Goal: Task Accomplishment & Management: Use online tool/utility

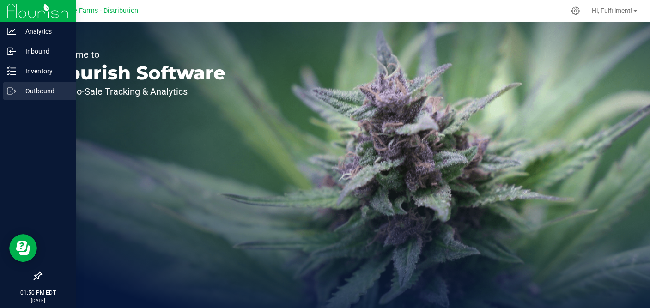
click at [37, 89] on p "Outbound" at bounding box center [43, 90] width 55 height 11
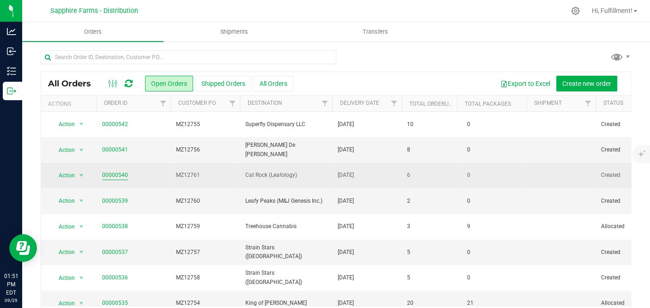
click at [124, 175] on link "00000540" at bounding box center [115, 175] width 26 height 9
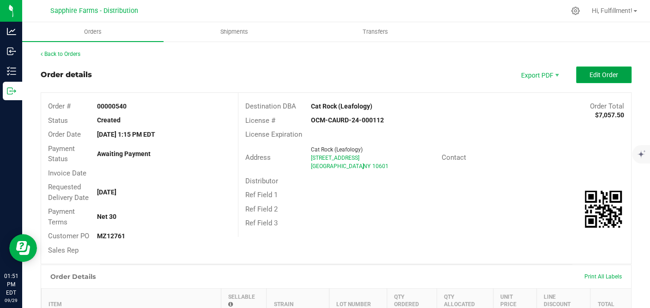
click at [591, 73] on span "Edit Order" at bounding box center [603, 74] width 29 height 7
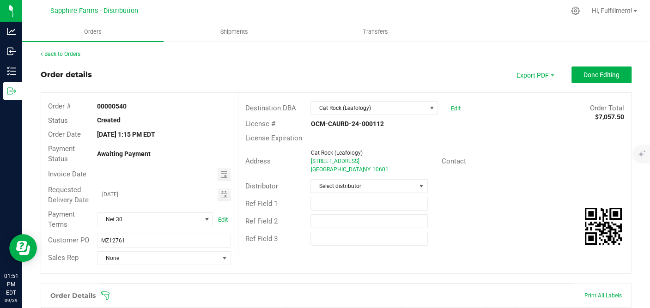
scroll to position [51, 0]
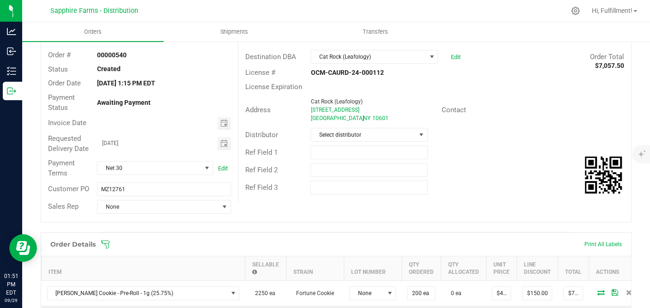
click at [111, 242] on span at bounding box center [396, 244] width 591 height 9
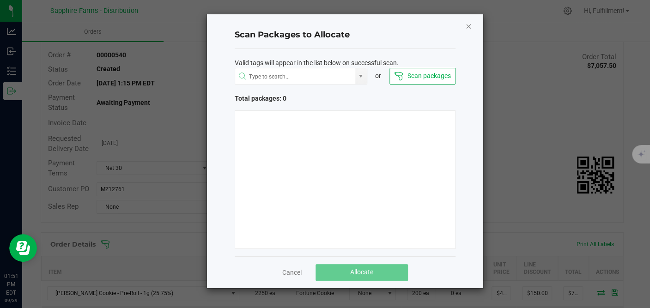
click at [467, 25] on icon "Close" at bounding box center [468, 25] width 6 height 11
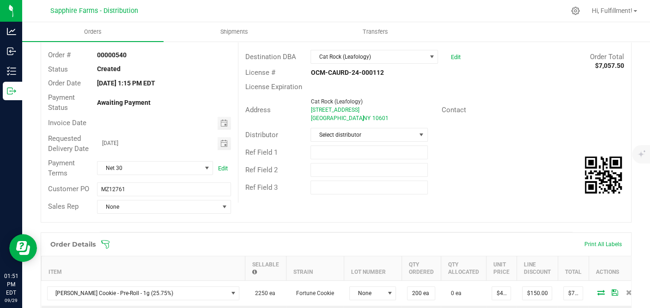
click at [107, 244] on icon at bounding box center [105, 244] width 9 height 9
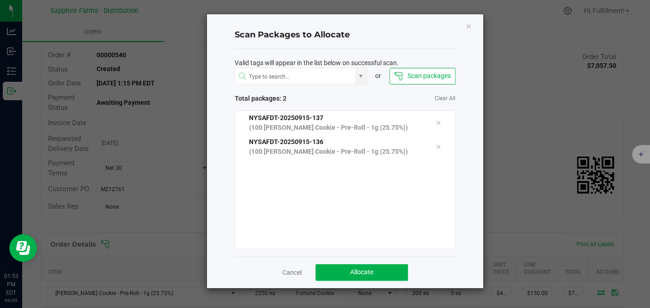
drag, startPoint x: 207, startPoint y: 224, endPoint x: 213, endPoint y: 222, distance: 5.7
drag, startPoint x: 213, startPoint y: 222, endPoint x: 193, endPoint y: 219, distance: 19.7
click at [193, 219] on div "Scan Packages to Allocate Valid tags will appear in the list below on successfu…" at bounding box center [328, 151] width 310 height 275
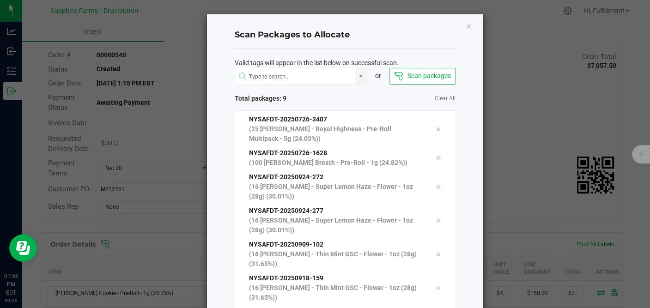
scroll to position [63, 0]
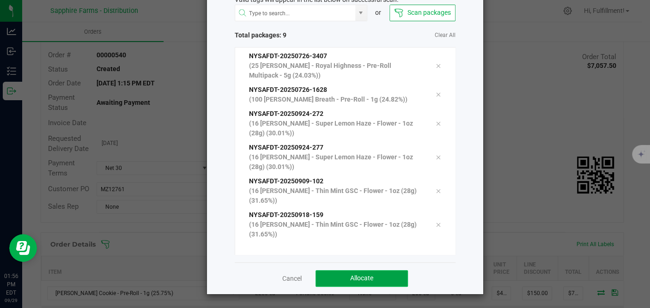
click at [378, 279] on button "Allocate" at bounding box center [362, 278] width 92 height 17
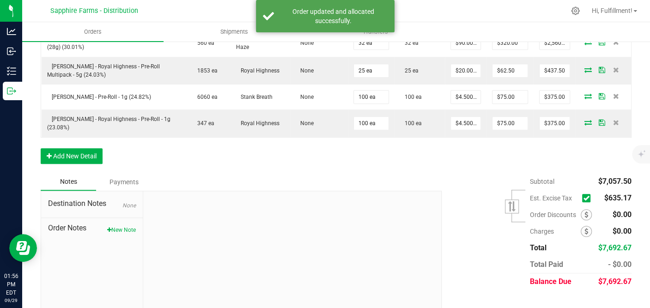
scroll to position [367, 0]
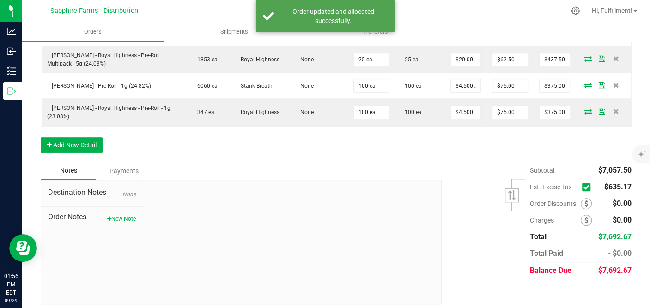
click at [583, 187] on icon at bounding box center [586, 187] width 6 height 0
click at [0, 0] on input "checkbox" at bounding box center [0, 0] width 0 height 0
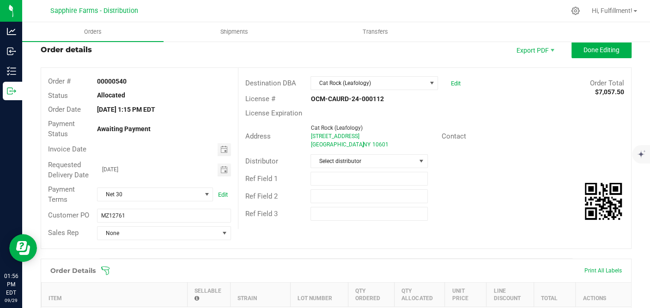
scroll to position [0, 0]
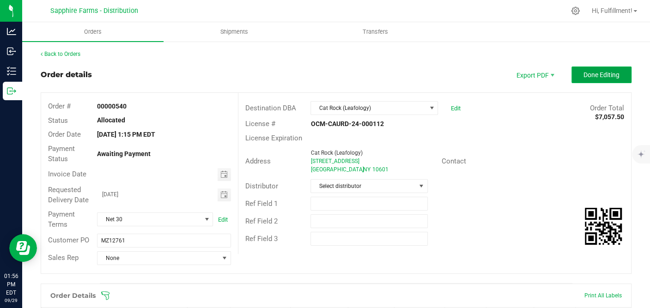
click at [596, 76] on span "Done Editing" at bounding box center [601, 74] width 36 height 7
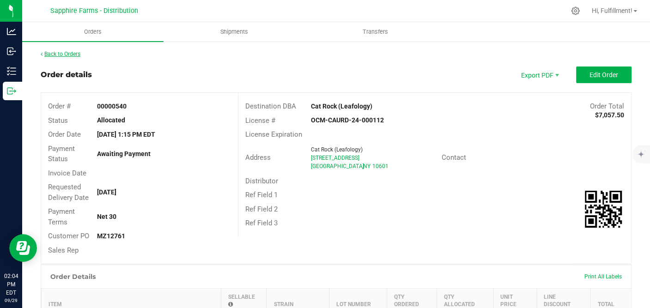
click at [75, 53] on link "Back to Orders" at bounding box center [61, 54] width 40 height 6
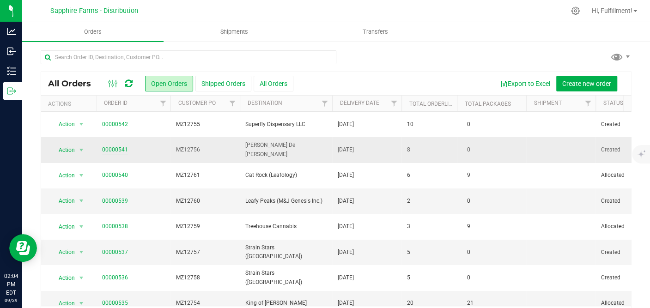
click at [115, 151] on link "00000541" at bounding box center [115, 150] width 26 height 9
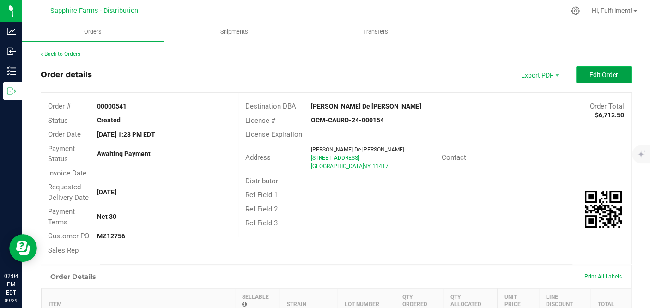
click at [611, 74] on button "Edit Order" at bounding box center [603, 75] width 55 height 17
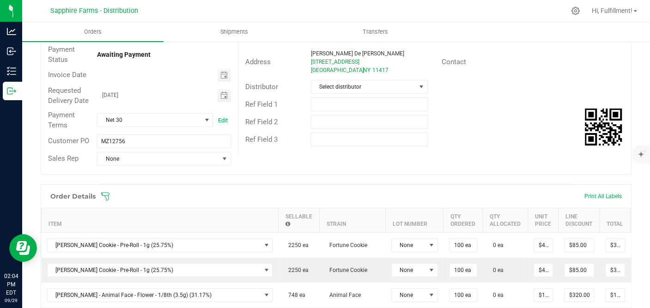
scroll to position [103, 0]
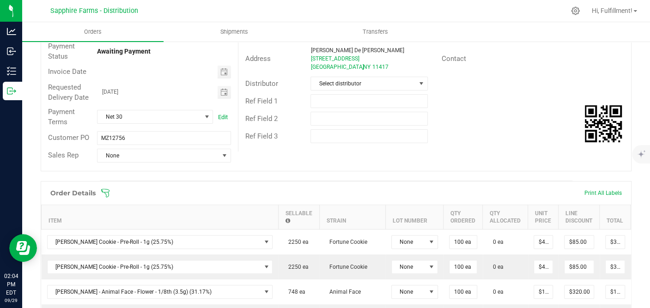
click at [106, 190] on icon at bounding box center [105, 192] width 9 height 9
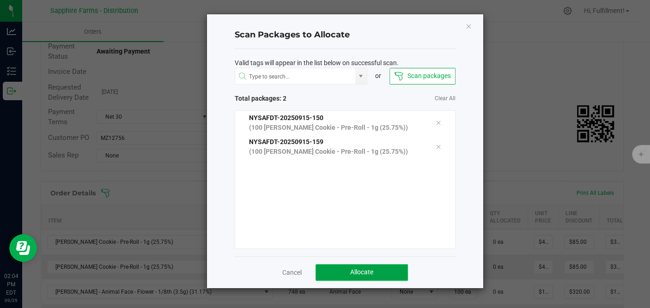
click at [338, 273] on button "Allocate" at bounding box center [362, 272] width 92 height 17
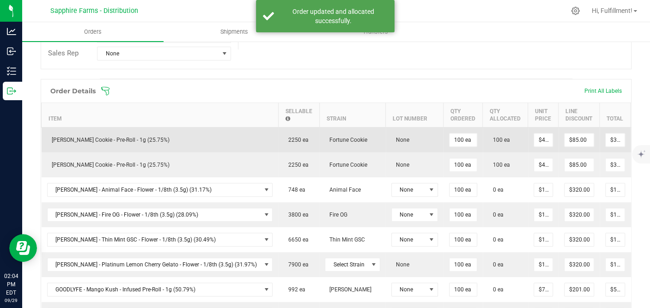
scroll to position [205, 0]
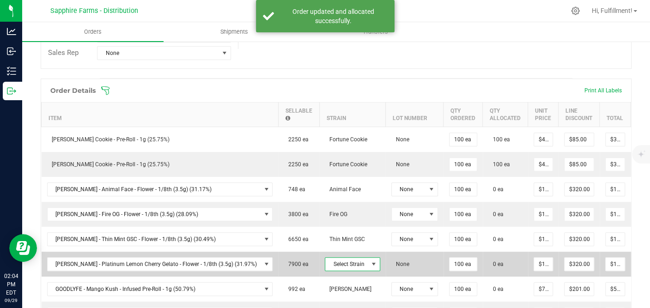
click at [333, 261] on span "Select Strain" at bounding box center [346, 264] width 43 height 13
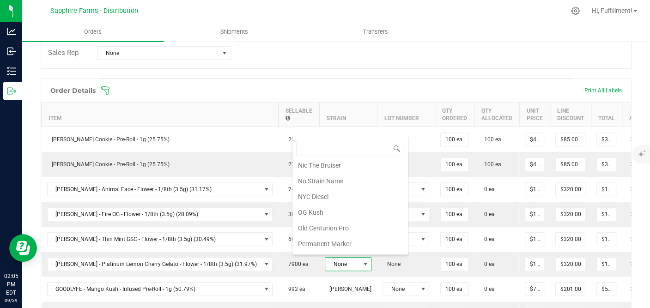
scroll to position [667, 0]
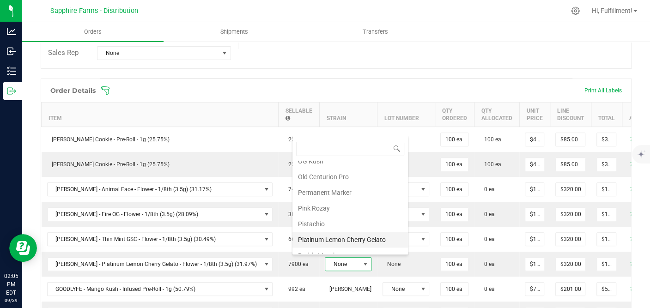
click at [339, 232] on li "Platinum Lemon Cherry Gelato" at bounding box center [349, 240] width 115 height 16
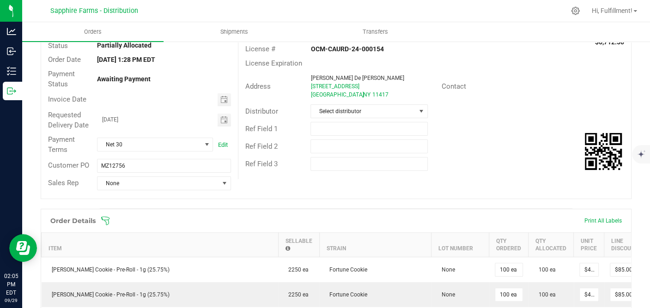
scroll to position [51, 0]
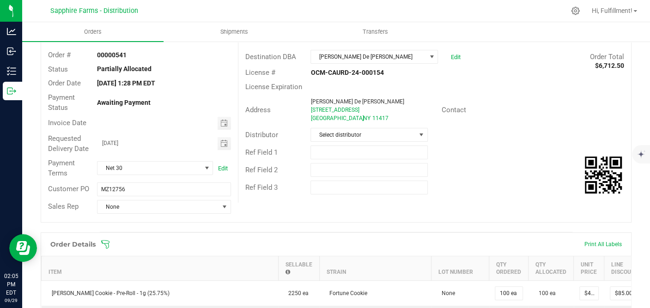
click at [108, 241] on icon at bounding box center [105, 244] width 9 height 9
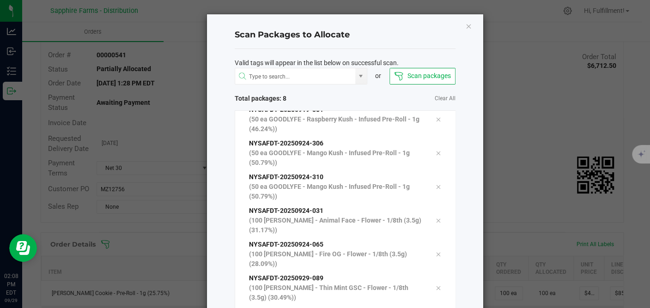
scroll to position [63, 0]
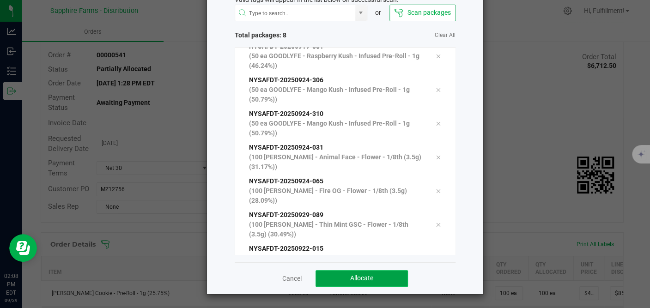
click at [385, 277] on button "Allocate" at bounding box center [362, 278] width 92 height 17
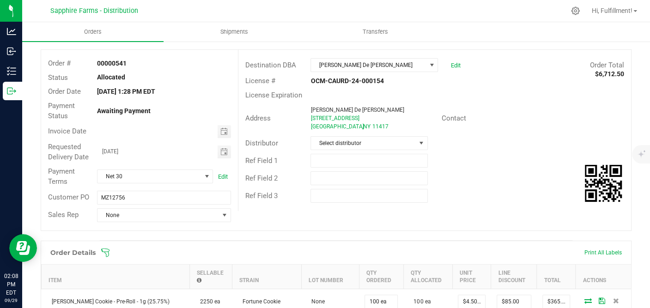
scroll to position [0, 0]
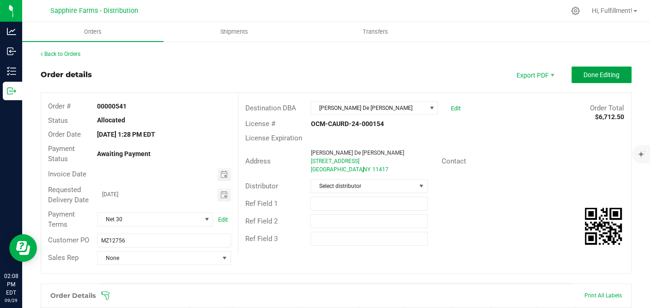
click at [604, 74] on span "Done Editing" at bounding box center [601, 74] width 36 height 7
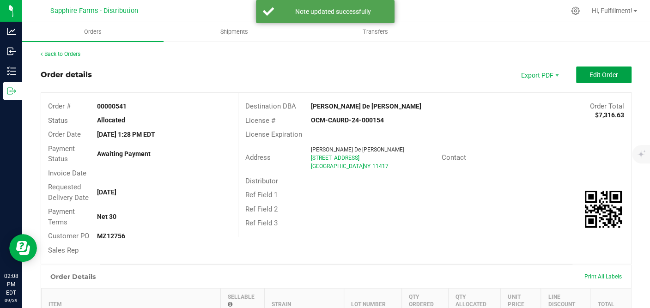
click at [603, 75] on span "Edit Order" at bounding box center [603, 74] width 29 height 7
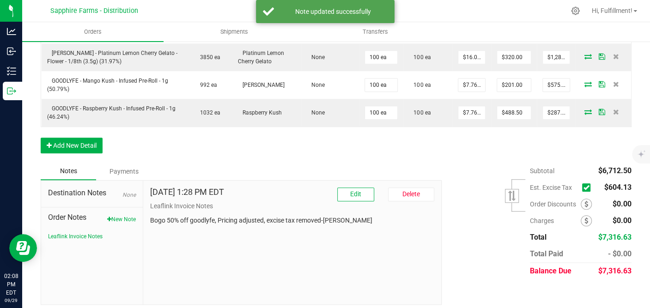
scroll to position [422, 0]
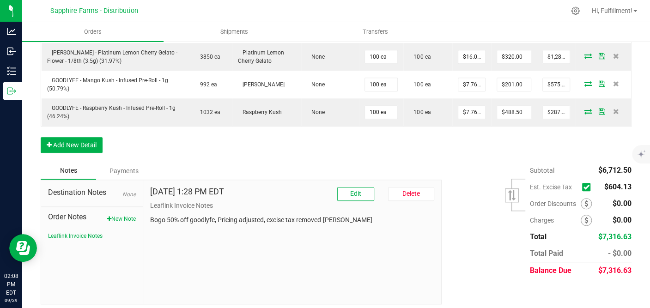
click at [583, 187] on icon at bounding box center [586, 187] width 6 height 0
click at [0, 0] on input "checkbox" at bounding box center [0, 0] width 0 height 0
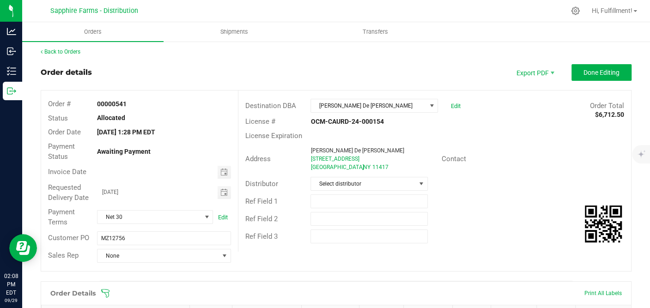
scroll to position [0, 0]
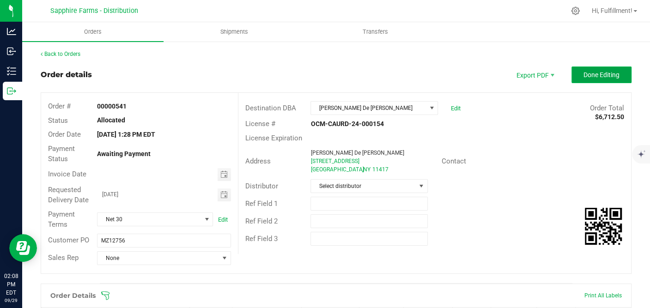
click at [593, 77] on span "Done Editing" at bounding box center [601, 74] width 36 height 7
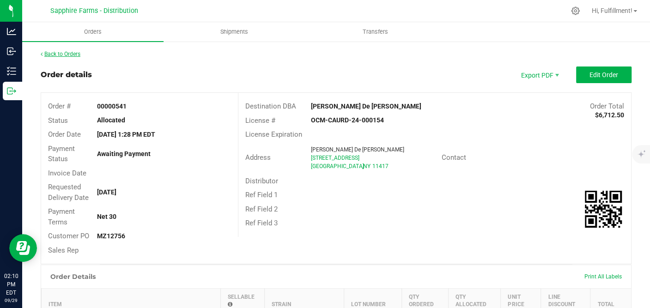
click at [61, 52] on link "Back to Orders" at bounding box center [61, 54] width 40 height 6
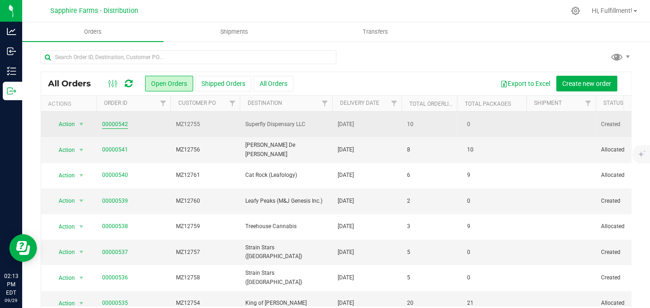
click at [117, 124] on link "00000542" at bounding box center [115, 124] width 26 height 9
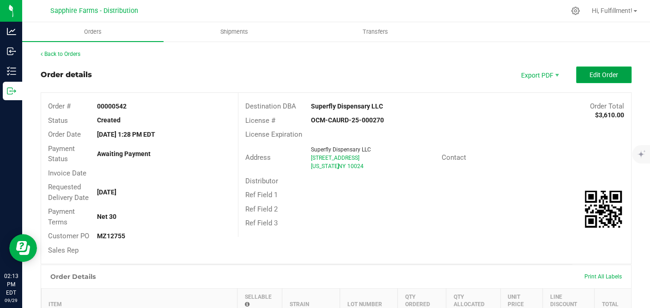
click at [602, 72] on span "Edit Order" at bounding box center [603, 74] width 29 height 7
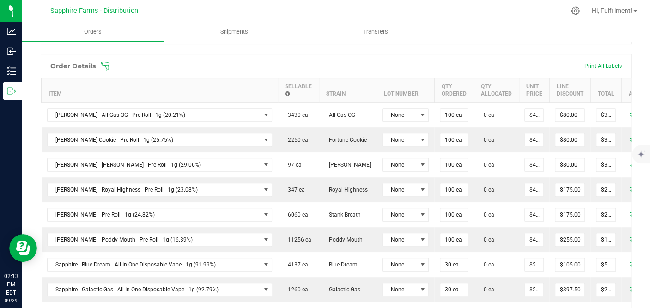
scroll to position [154, 0]
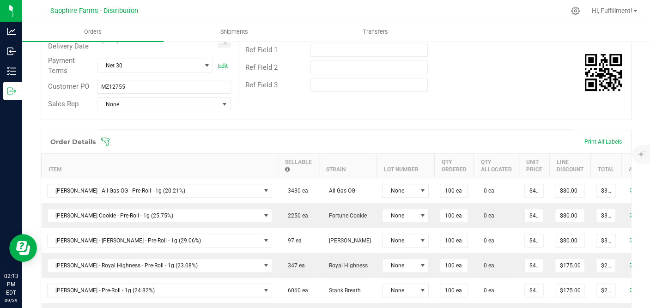
click at [107, 139] on icon at bounding box center [105, 141] width 9 height 9
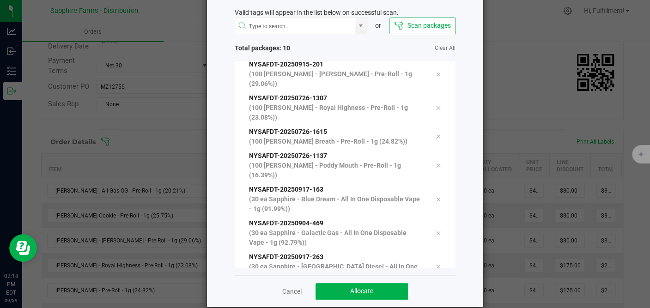
scroll to position [63, 0]
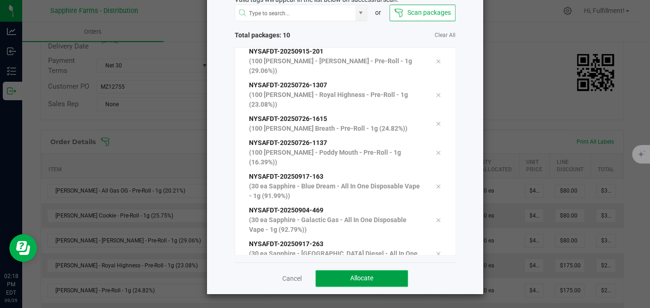
click at [394, 278] on button "Allocate" at bounding box center [362, 278] width 92 height 17
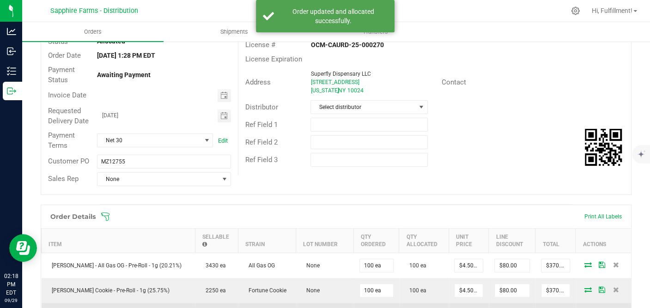
scroll to position [0, 0]
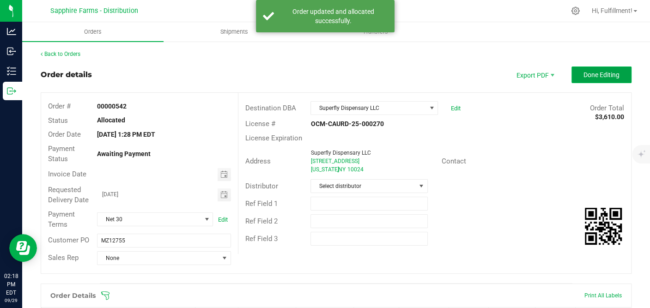
click at [598, 76] on span "Done Editing" at bounding box center [601, 74] width 36 height 7
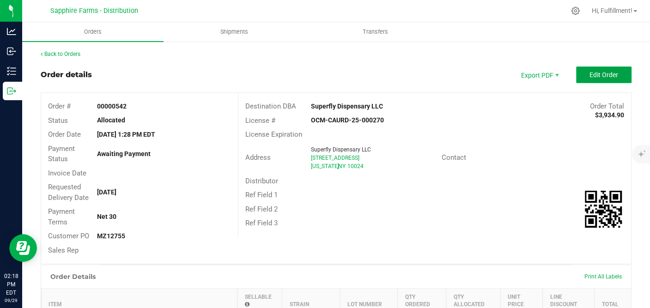
click at [595, 74] on span "Edit Order" at bounding box center [603, 74] width 29 height 7
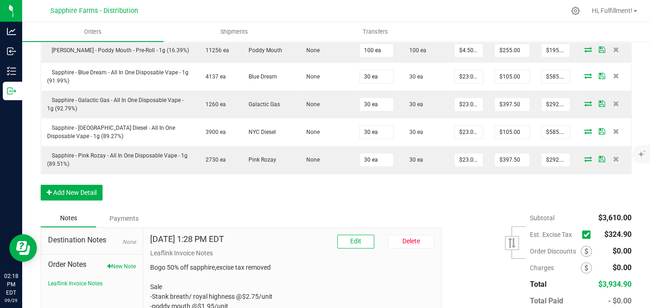
scroll to position [468, 0]
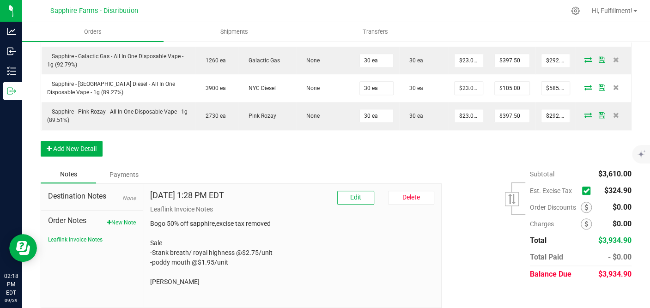
click at [583, 191] on icon at bounding box center [586, 191] width 6 height 0
click at [0, 0] on input "checkbox" at bounding box center [0, 0] width 0 height 0
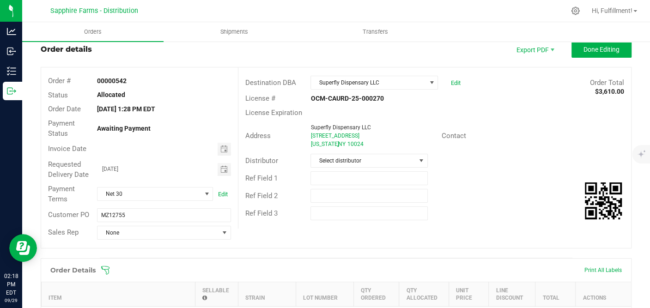
scroll to position [0, 0]
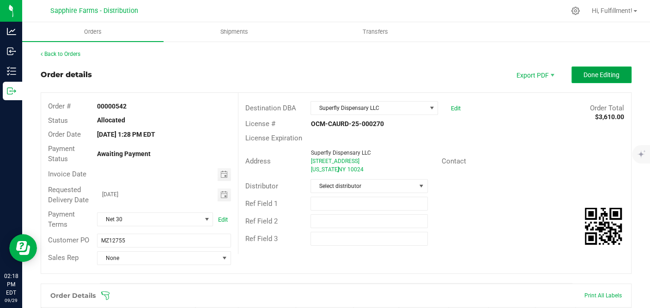
click at [595, 77] on span "Done Editing" at bounding box center [601, 74] width 36 height 7
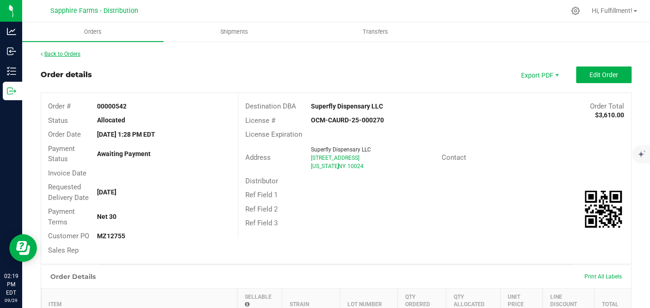
click at [70, 55] on link "Back to Orders" at bounding box center [61, 54] width 40 height 6
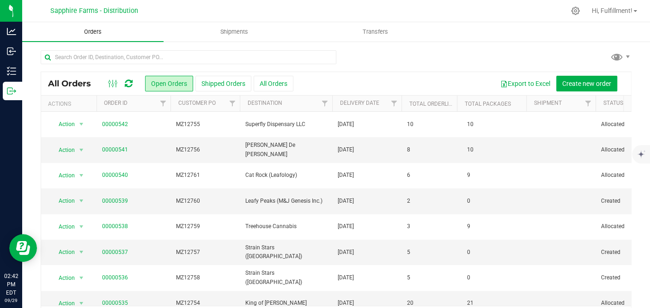
click at [96, 31] on span "Orders" at bounding box center [93, 32] width 43 height 8
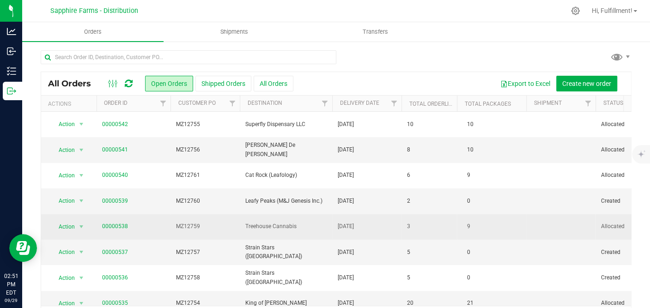
click at [153, 231] on td "00000538" at bounding box center [134, 226] width 74 height 25
click at [220, 228] on span "MZ12759" at bounding box center [205, 226] width 58 height 9
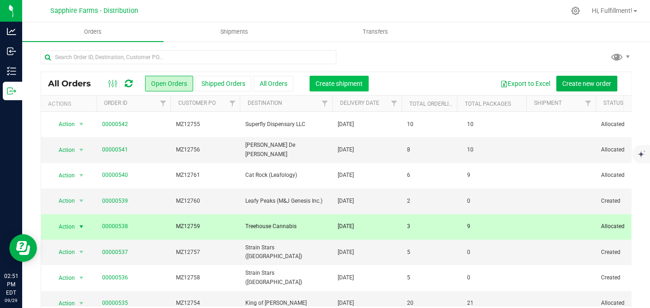
click at [360, 85] on span "Create shipment" at bounding box center [339, 83] width 47 height 7
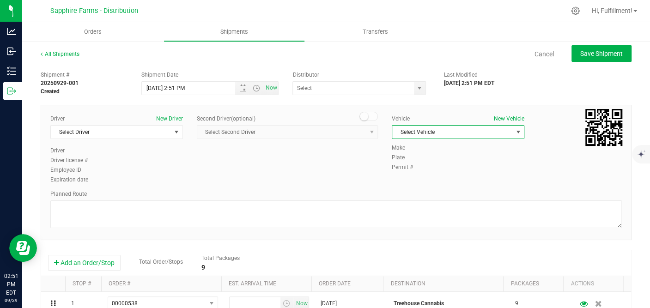
click at [514, 130] on span "select" at bounding box center [517, 131] width 7 height 7
click at [415, 188] on li "Van #1" at bounding box center [453, 189] width 130 height 14
click at [514, 131] on span "select" at bounding box center [517, 131] width 7 height 7
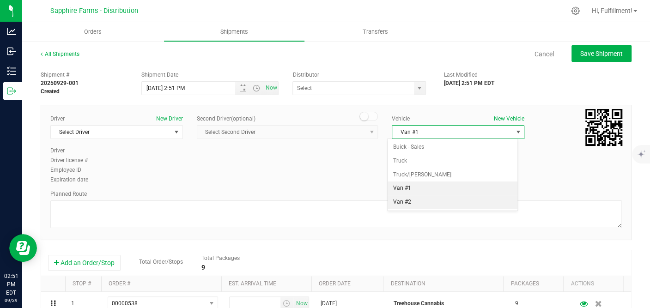
click at [431, 200] on li "Van #2" at bounding box center [453, 202] width 130 height 14
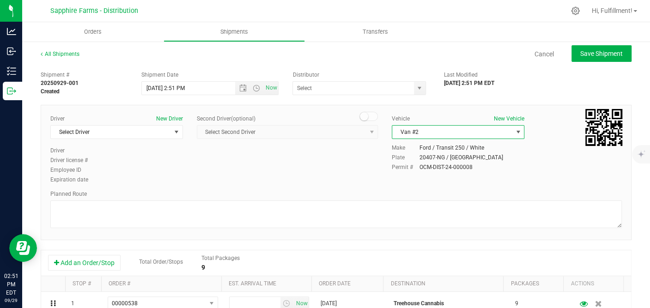
click at [512, 130] on span "select" at bounding box center [518, 132] width 12 height 13
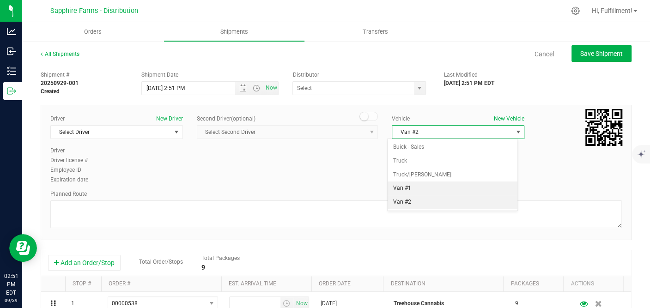
click at [445, 189] on li "Van #1" at bounding box center [453, 189] width 130 height 14
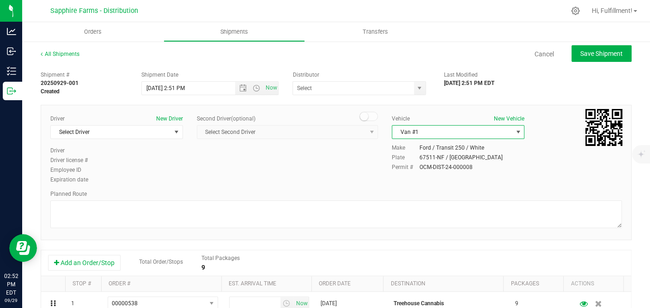
click at [514, 128] on span "select" at bounding box center [517, 131] width 7 height 7
click at [466, 107] on div "Driver New Driver Select Driver Select Driver Mike (TVF) Mike (TVF) Marta Bahan…" at bounding box center [336, 172] width 591 height 135
click at [239, 90] on span "Open the date view" at bounding box center [242, 88] width 7 height 7
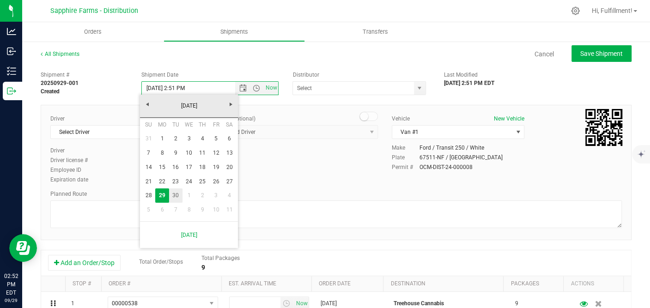
click at [180, 197] on link "30" at bounding box center [175, 195] width 13 height 14
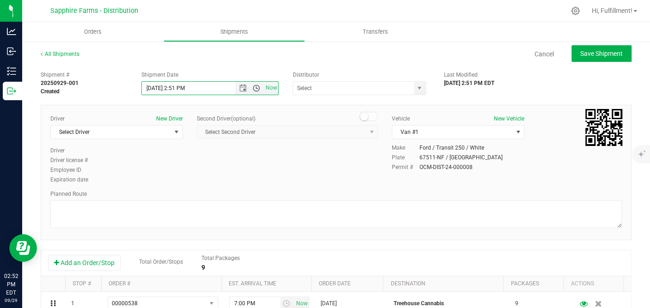
click at [256, 89] on span "Open the time view" at bounding box center [256, 88] width 7 height 7
click at [200, 124] on li "9:30 AM" at bounding box center [207, 123] width 134 height 12
type input "9/30/2025 9:30 AM"
click at [416, 89] on span "select" at bounding box center [419, 88] width 7 height 7
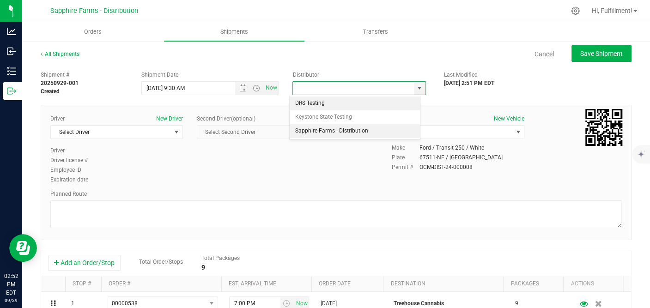
click at [359, 129] on li "Sapphire Farms - Distribution" at bounding box center [355, 131] width 130 height 14
type input "Sapphire Farms - Distribution"
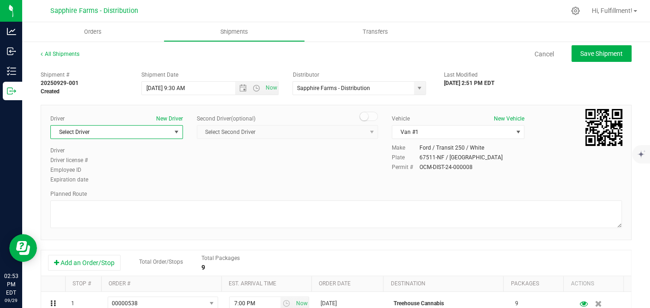
click at [173, 132] on span "select" at bounding box center [176, 131] width 7 height 7
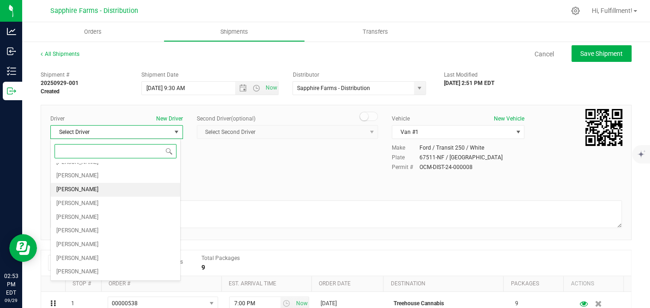
scroll to position [46, 0]
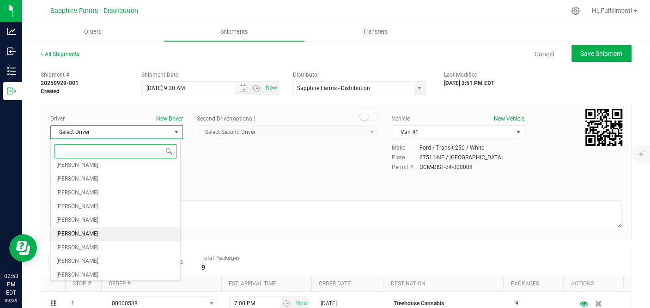
click at [118, 227] on li "Cejae Mitchell" at bounding box center [116, 234] width 130 height 14
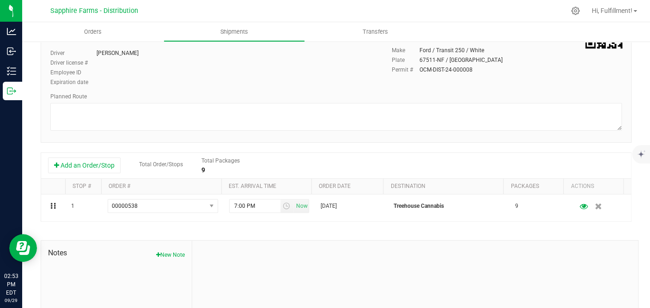
scroll to position [103, 0]
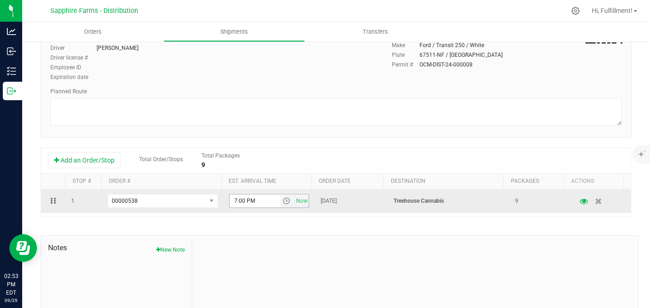
click at [283, 203] on span "select" at bounding box center [286, 200] width 7 height 7
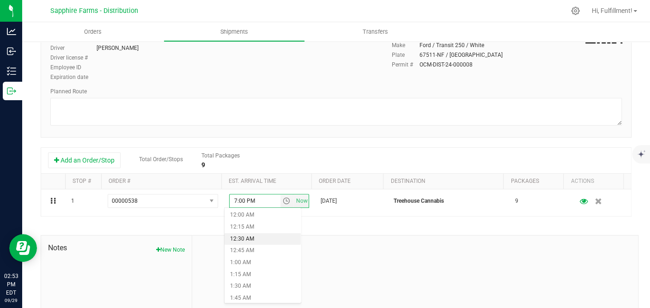
click at [268, 236] on li "12:30 AM" at bounding box center [263, 239] width 76 height 12
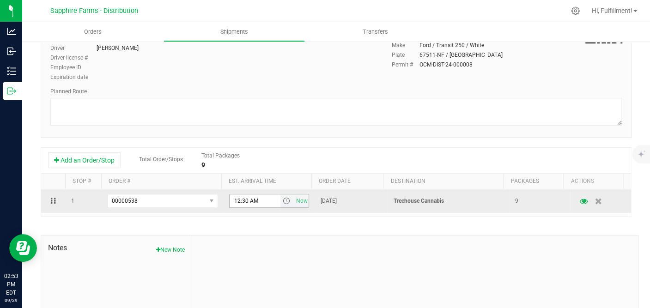
click at [283, 204] on span "select" at bounding box center [286, 200] width 7 height 7
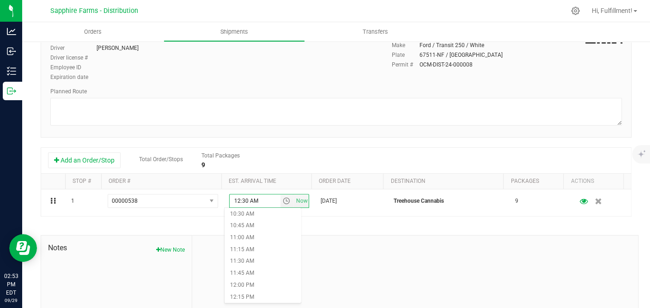
scroll to position [513, 0]
click at [266, 291] on li "12:30 PM" at bounding box center [263, 296] width 76 height 12
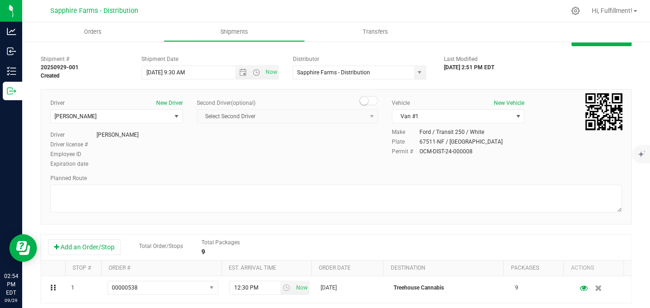
scroll to position [0, 0]
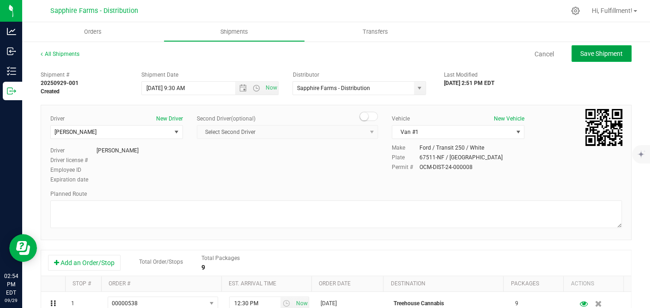
click at [581, 51] on span "Save Shipment" at bounding box center [601, 53] width 43 height 7
type input "9/30/2025 1:30 PM"
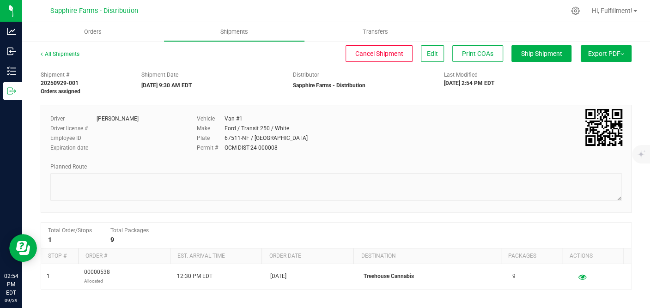
click at [608, 50] on span "Export PDF" at bounding box center [606, 53] width 36 height 7
click at [584, 73] on span "Manifest by Package ID" at bounding box center [592, 74] width 59 height 6
click at [97, 31] on span "Orders" at bounding box center [93, 32] width 43 height 8
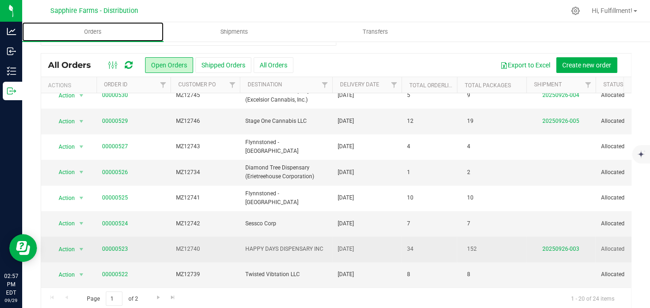
scroll to position [29, 0]
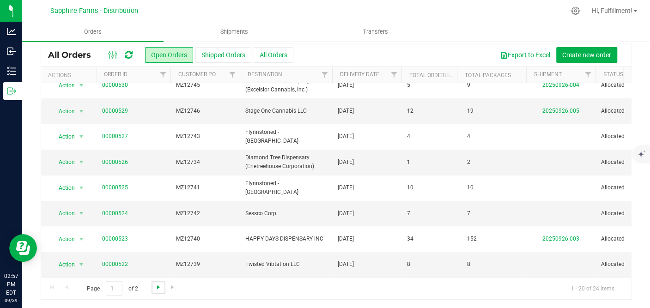
click at [155, 286] on span "Go to the next page" at bounding box center [158, 287] width 7 height 7
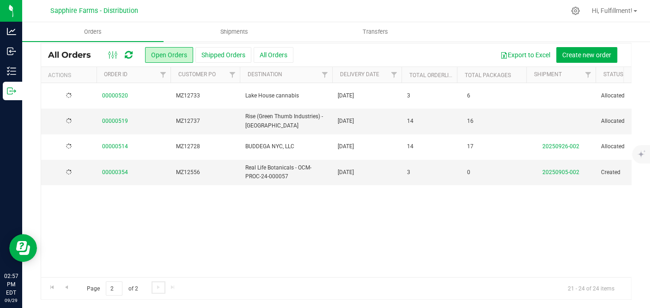
scroll to position [0, 0]
click at [69, 286] on span "Go to the previous page" at bounding box center [66, 287] width 7 height 7
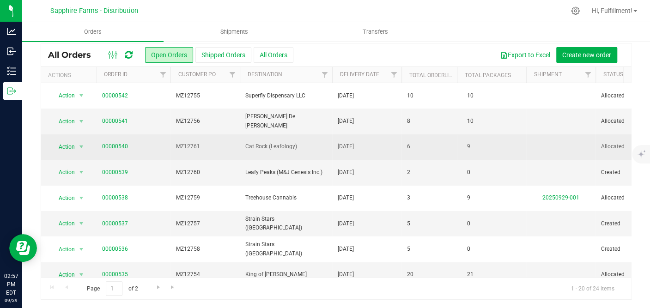
click at [164, 148] on span "00000540" at bounding box center [133, 146] width 63 height 9
click at [209, 147] on span "MZ12761" at bounding box center [205, 146] width 58 height 9
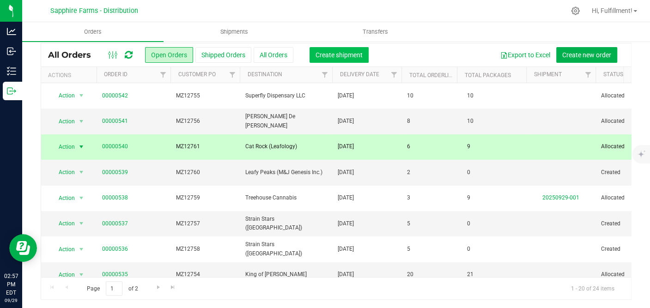
click at [333, 52] on span "Create shipment" at bounding box center [339, 54] width 47 height 7
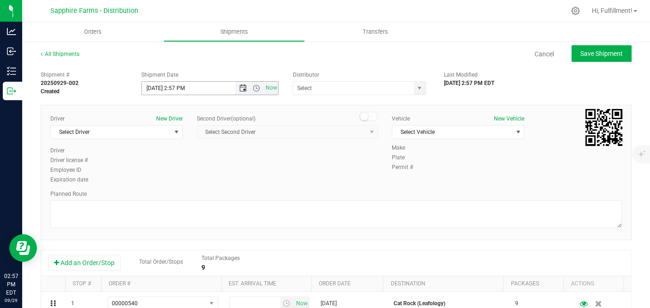
click at [241, 89] on span "Open the date view" at bounding box center [242, 88] width 7 height 7
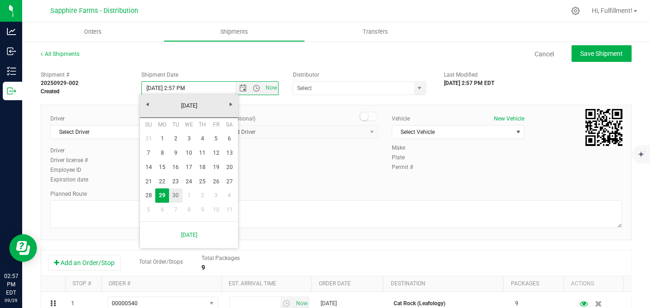
click at [176, 196] on link "30" at bounding box center [175, 195] width 13 height 14
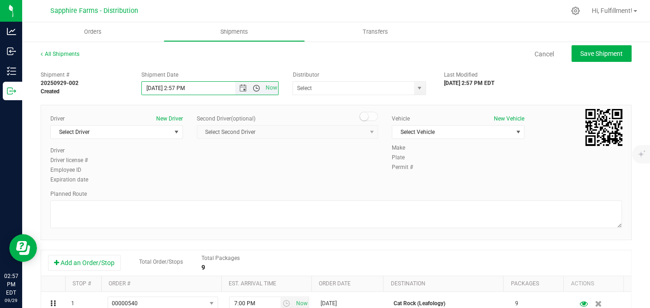
click at [253, 88] on span "Open the time view" at bounding box center [256, 88] width 7 height 7
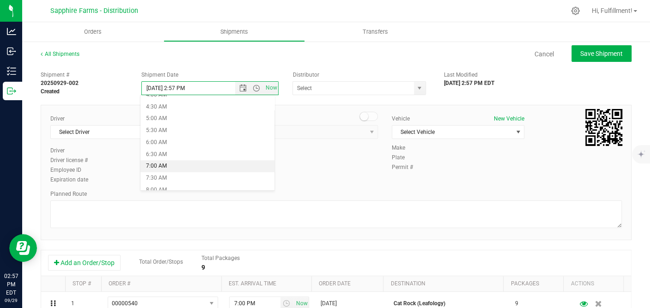
scroll to position [154, 0]
click at [199, 171] on li "9:30 AM" at bounding box center [207, 175] width 134 height 12
type input "9/30/2025 9:30 AM"
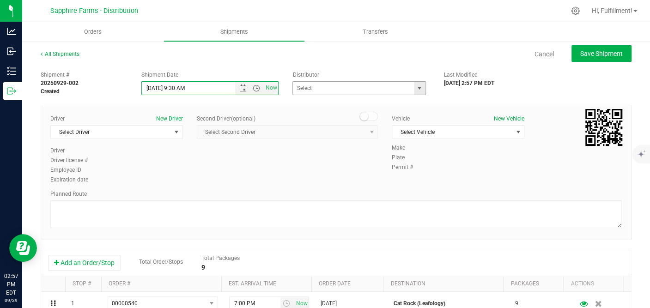
click at [416, 89] on span "select" at bounding box center [419, 88] width 7 height 7
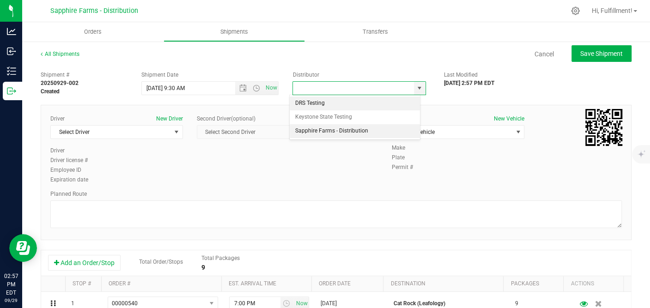
click at [348, 128] on li "Sapphire Farms - Distribution" at bounding box center [355, 131] width 130 height 14
type input "Sapphire Farms - Distribution"
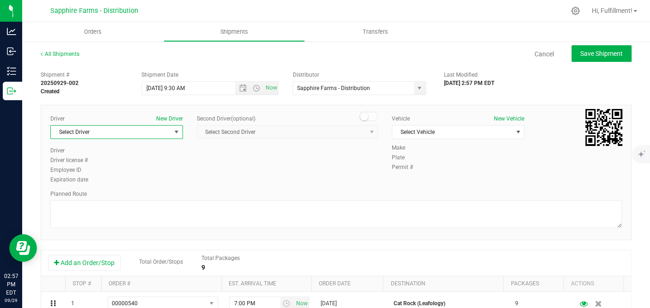
click at [178, 133] on span "select" at bounding box center [176, 131] width 7 height 7
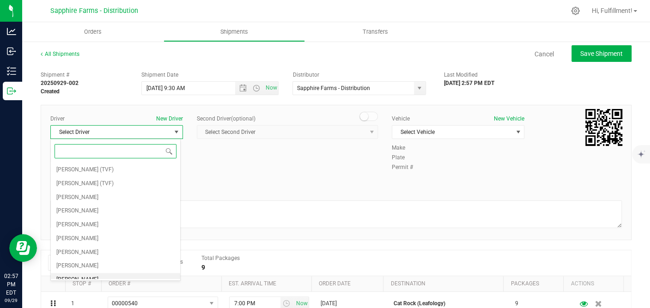
click at [108, 274] on li "Cejae Mitchell" at bounding box center [116, 280] width 130 height 14
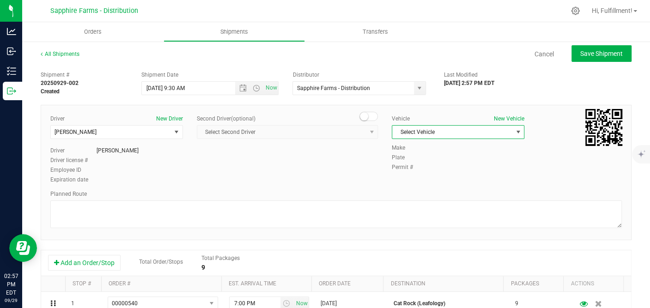
click at [434, 133] on span "Select Vehicle" at bounding box center [452, 132] width 120 height 13
click at [413, 187] on li "Van #1" at bounding box center [453, 189] width 130 height 14
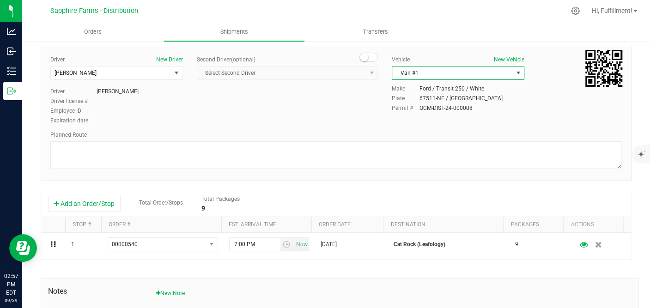
scroll to position [103, 0]
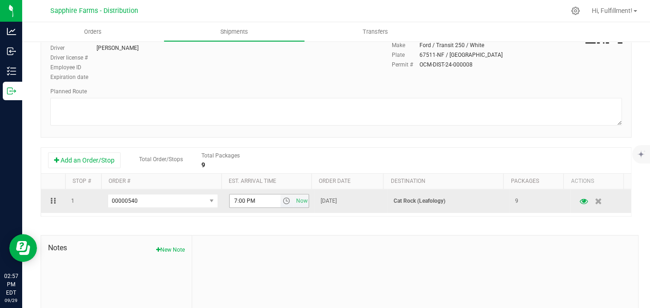
click at [283, 201] on span "select" at bounding box center [286, 200] width 7 height 7
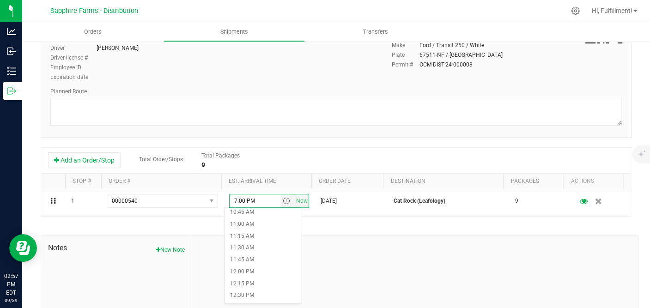
scroll to position [565, 0]
click at [262, 266] on li "1:00 PM" at bounding box center [263, 268] width 76 height 12
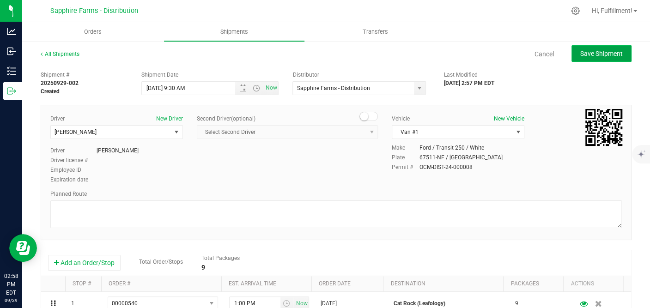
click at [596, 55] on span "Save Shipment" at bounding box center [601, 53] width 43 height 7
type input "9/30/2025 1:30 PM"
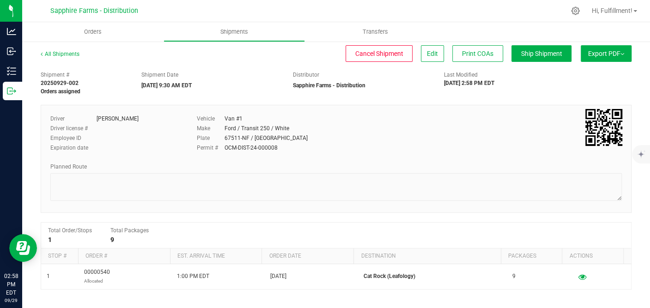
click at [595, 55] on span "Export PDF" at bounding box center [606, 53] width 36 height 7
click at [579, 70] on li "Manifest by Package ID" at bounding box center [603, 74] width 93 height 14
click at [94, 31] on span "Orders" at bounding box center [93, 32] width 43 height 8
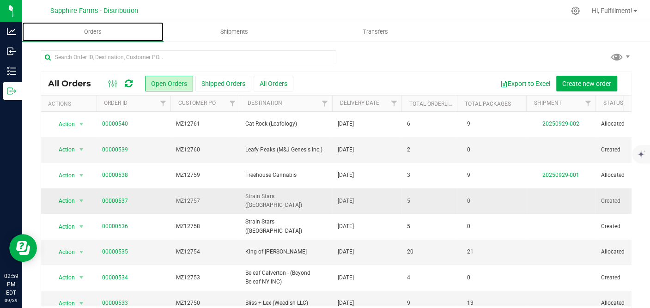
scroll to position [103, 0]
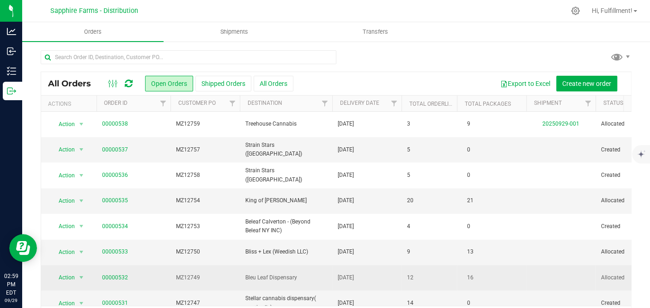
click at [209, 275] on span "MZ12749" at bounding box center [205, 277] width 58 height 9
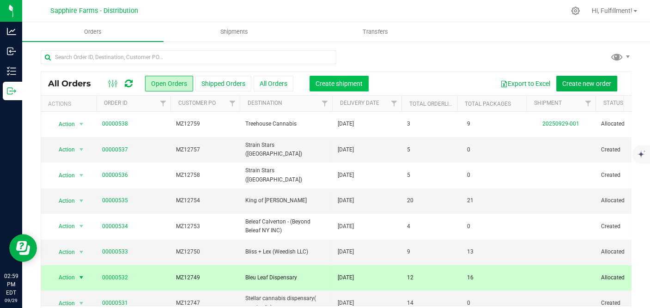
click at [359, 86] on span "Create shipment" at bounding box center [339, 83] width 47 height 7
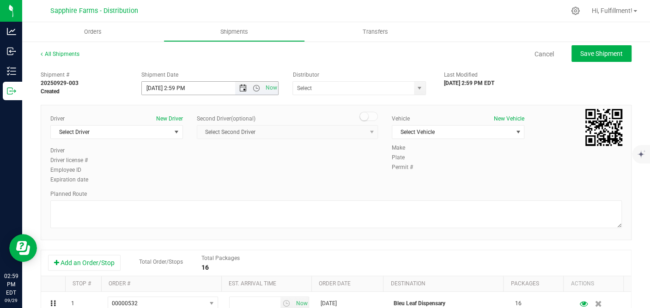
click at [240, 86] on span "Open the date view" at bounding box center [242, 88] width 7 height 7
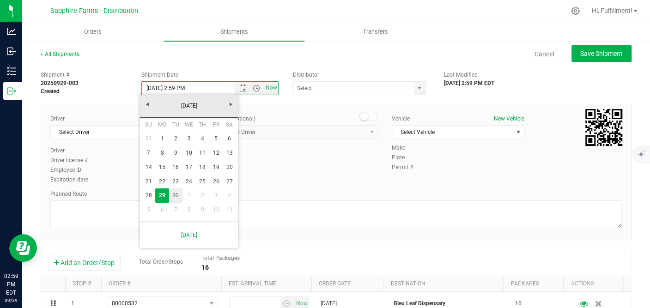
click at [177, 193] on link "30" at bounding box center [175, 195] width 13 height 14
type input "9/30/2025 2:59 PM"
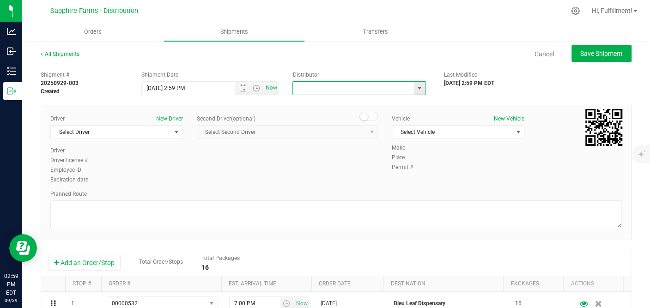
click at [342, 93] on input "text" at bounding box center [351, 88] width 117 height 13
click at [416, 89] on span "select" at bounding box center [419, 88] width 7 height 7
click at [370, 132] on li "Sapphire Farms - Distribution" at bounding box center [355, 131] width 130 height 14
type input "Sapphire Farms - Distribution"
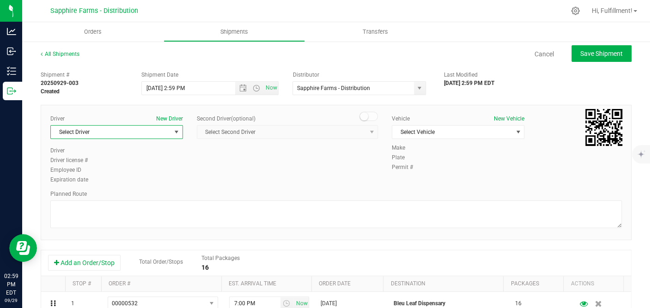
click at [177, 132] on span "select" at bounding box center [176, 131] width 7 height 7
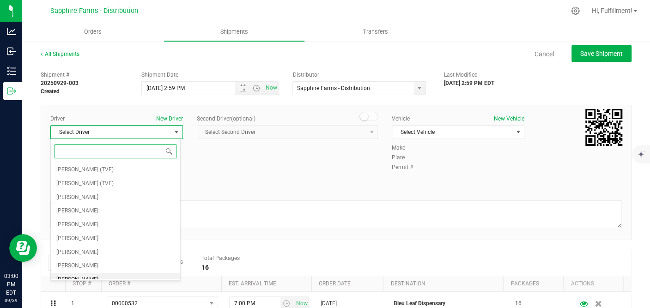
click at [113, 274] on li "Cejae Mitchell" at bounding box center [116, 280] width 130 height 14
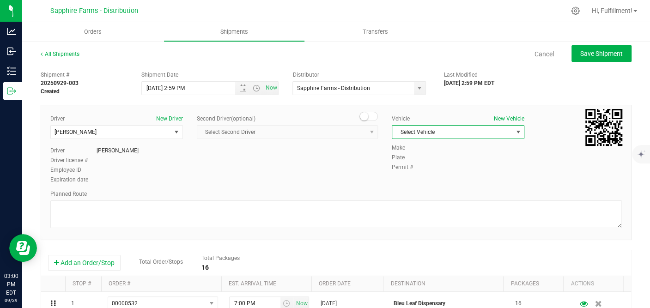
click at [425, 135] on span "Select Vehicle" at bounding box center [452, 132] width 120 height 13
click at [413, 186] on li "Van #1" at bounding box center [453, 189] width 130 height 14
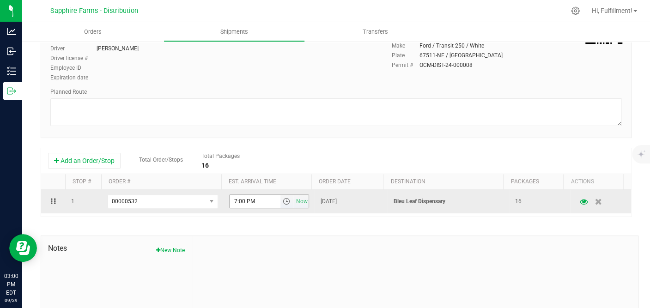
scroll to position [103, 0]
click at [283, 201] on span "select" at bounding box center [286, 200] width 7 height 7
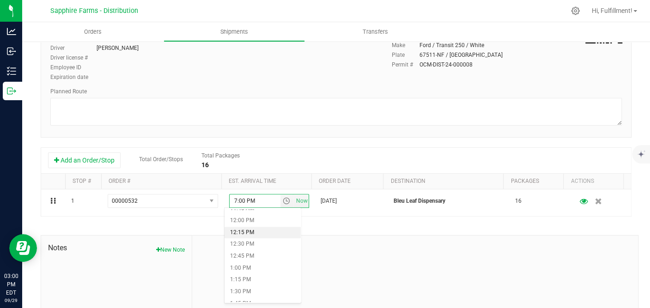
scroll to position [616, 0]
click at [256, 261] on li "2:00 PM" at bounding box center [263, 264] width 76 height 12
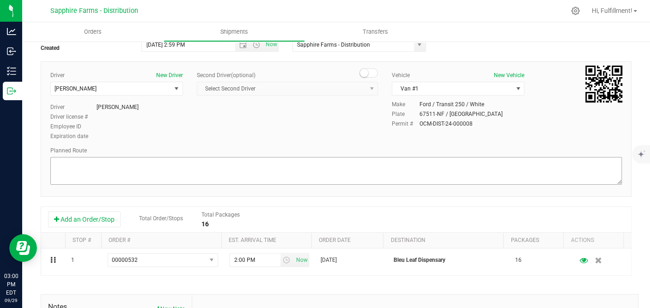
scroll to position [0, 0]
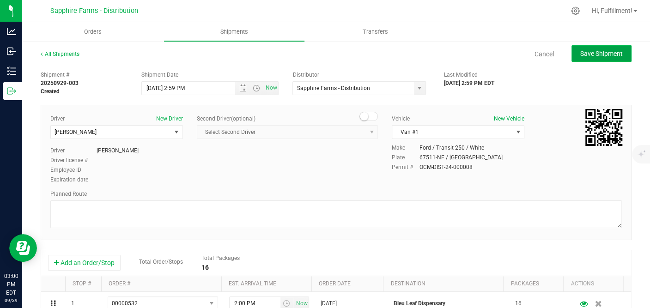
click at [594, 53] on span "Save Shipment" at bounding box center [601, 53] width 43 height 7
type input "9/30/2025 6:59 PM"
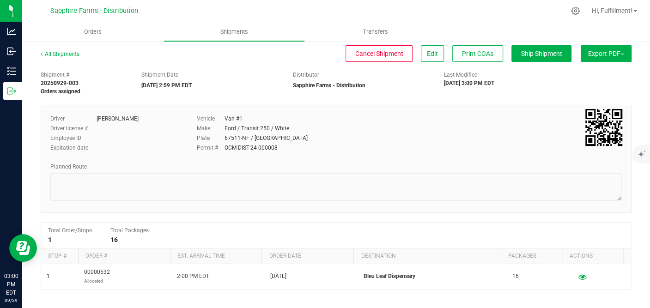
drag, startPoint x: 591, startPoint y: 54, endPoint x: 584, endPoint y: 64, distance: 11.7
click at [590, 55] on span "Export PDF" at bounding box center [606, 53] width 36 height 7
click at [577, 71] on span "Manifest by Package ID" at bounding box center [592, 74] width 59 height 6
click at [96, 30] on span "Orders" at bounding box center [93, 32] width 43 height 8
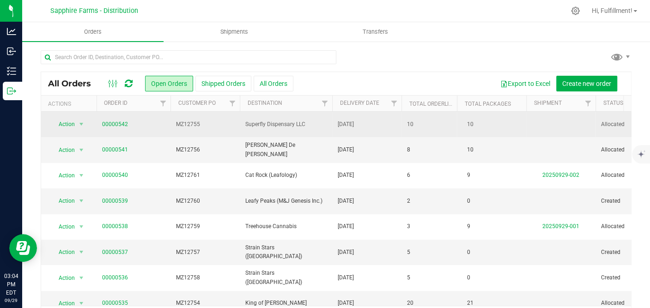
click at [215, 125] on span "MZ12755" at bounding box center [205, 124] width 58 height 9
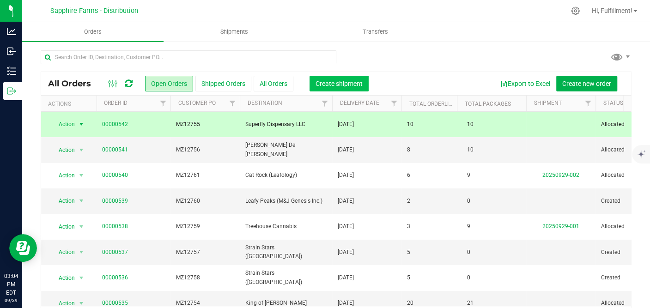
click at [342, 84] on span "Create shipment" at bounding box center [339, 83] width 47 height 7
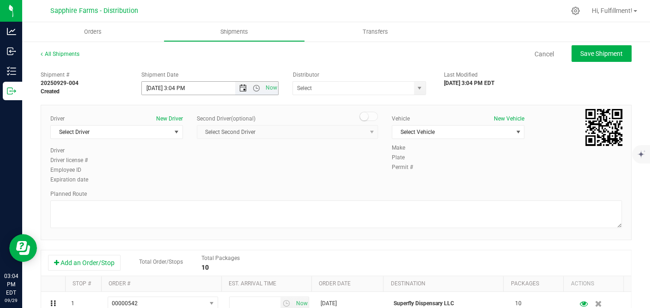
click at [239, 85] on span "Open the date view" at bounding box center [242, 88] width 7 height 7
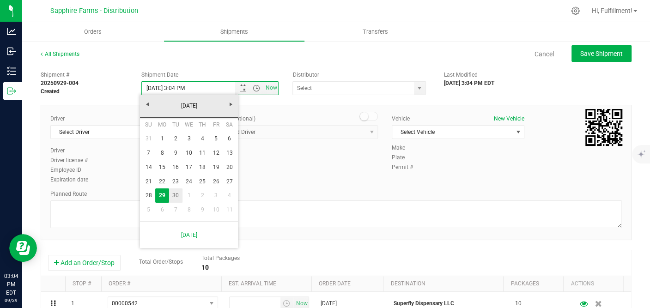
click at [178, 196] on link "30" at bounding box center [175, 195] width 13 height 14
type input "9/30/2025 3:04 PM"
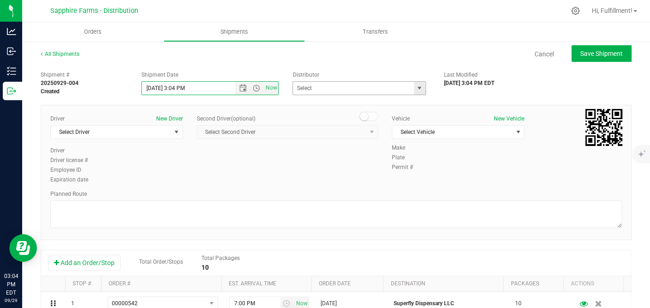
click at [416, 88] on span "select" at bounding box center [419, 88] width 7 height 7
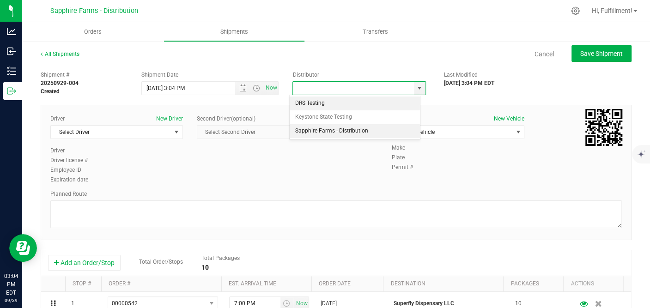
click at [381, 131] on li "Sapphire Farms - Distribution" at bounding box center [355, 131] width 130 height 14
type input "Sapphire Farms - Distribution"
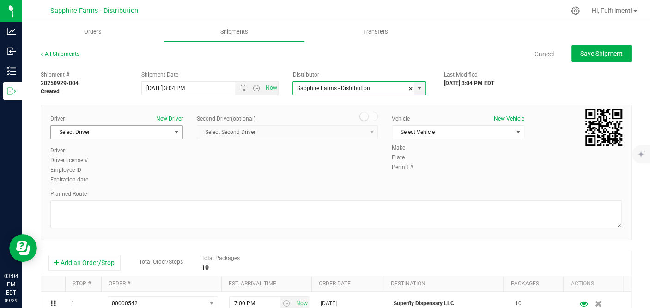
click at [174, 134] on span "select" at bounding box center [176, 131] width 7 height 7
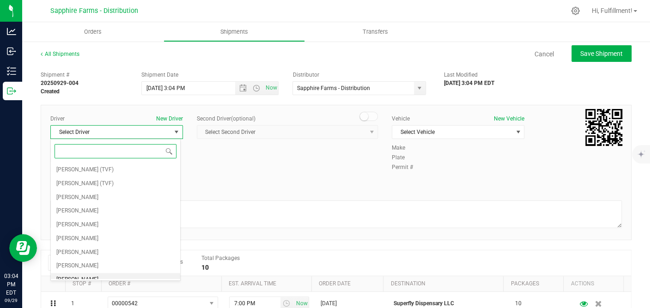
click at [99, 276] on li "Cejae Mitchell" at bounding box center [116, 280] width 130 height 14
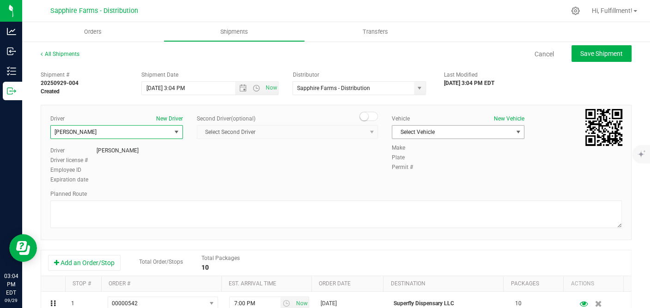
click at [420, 130] on span "Select Vehicle" at bounding box center [452, 132] width 120 height 13
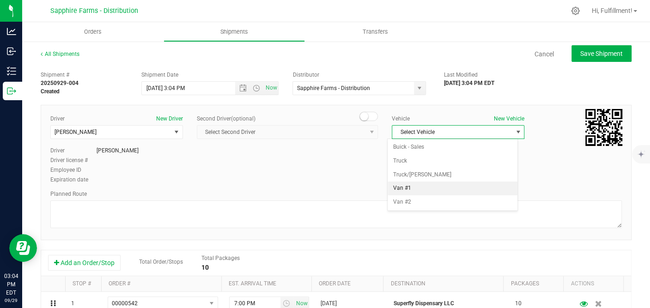
click at [407, 187] on li "Van #1" at bounding box center [453, 189] width 130 height 14
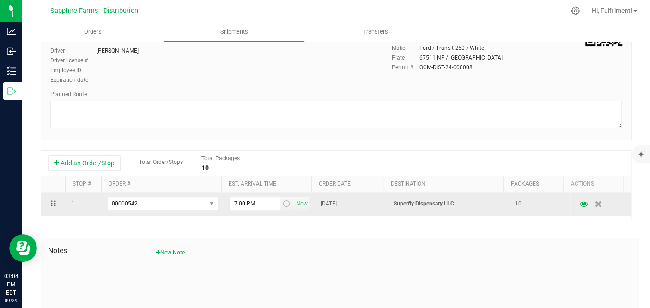
scroll to position [103, 0]
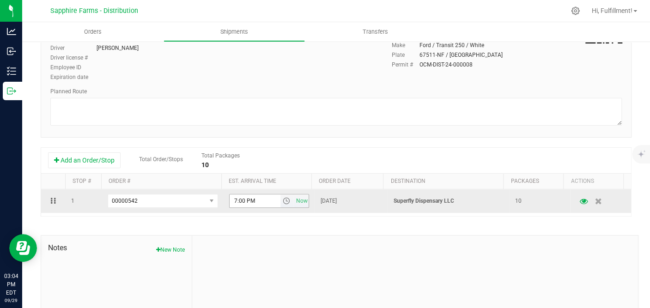
click at [283, 201] on span "select" at bounding box center [286, 200] width 7 height 7
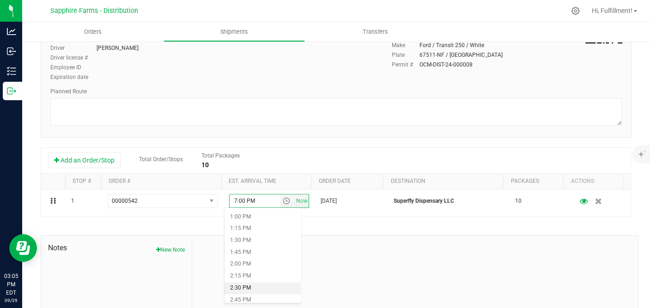
scroll to position [667, 0]
click at [265, 250] on li "2:45 PM" at bounding box center [263, 249] width 76 height 12
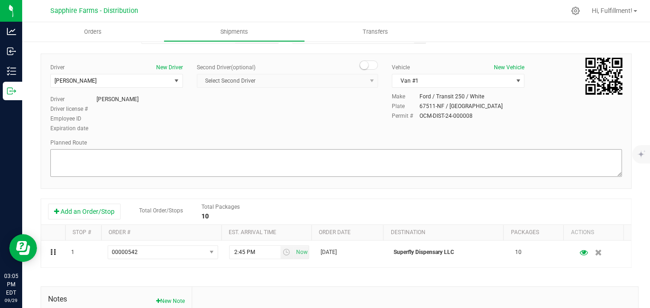
scroll to position [0, 0]
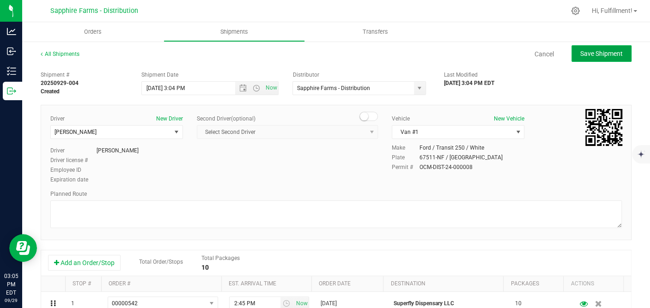
click at [608, 53] on span "Save Shipment" at bounding box center [601, 53] width 43 height 7
type input "9/30/2025 7:04 PM"
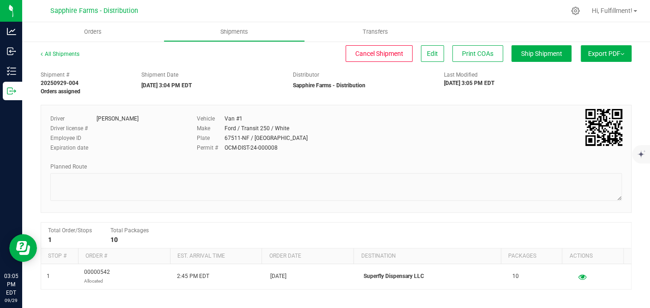
click at [608, 53] on span "Export PDF" at bounding box center [606, 53] width 36 height 7
click at [596, 72] on span "Manifest by Package ID" at bounding box center [592, 74] width 59 height 6
click at [96, 30] on span "Orders" at bounding box center [93, 32] width 43 height 8
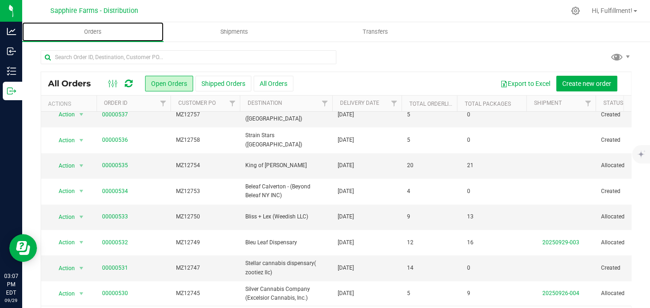
scroll to position [154, 0]
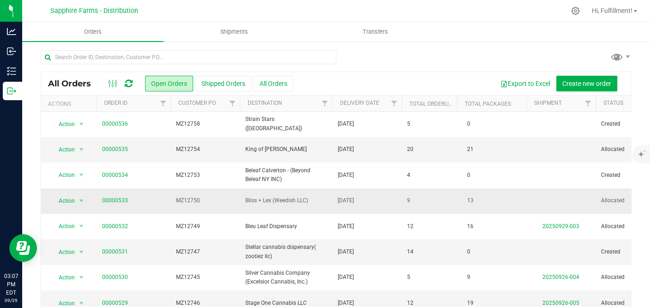
click at [230, 200] on span "MZ12750" at bounding box center [205, 200] width 58 height 9
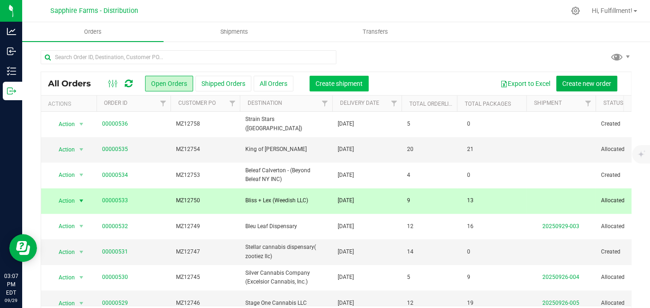
click at [331, 82] on span "Create shipment" at bounding box center [339, 83] width 47 height 7
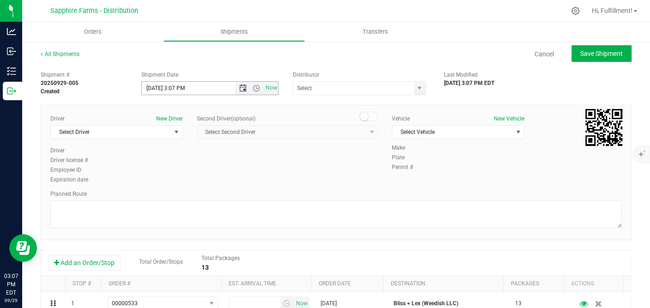
click at [241, 89] on span "Open the date view" at bounding box center [242, 88] width 7 height 7
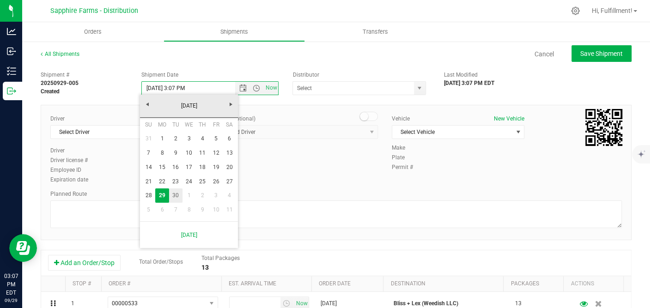
drag, startPoint x: 176, startPoint y: 196, endPoint x: 179, endPoint y: 191, distance: 6.7
click at [176, 197] on link "30" at bounding box center [175, 195] width 13 height 14
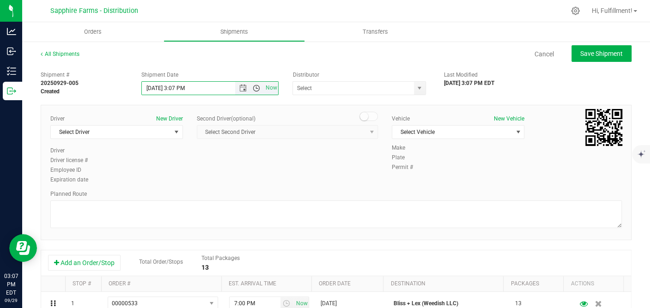
click at [253, 88] on span "Open the time view" at bounding box center [256, 88] width 7 height 7
click at [232, 120] on li "9:30 AM" at bounding box center [207, 123] width 134 height 12
type input "9/30/2025 9:30 AM"
click at [416, 87] on span "select" at bounding box center [419, 88] width 7 height 7
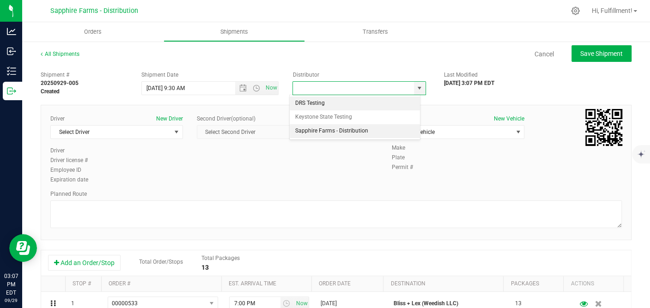
click at [365, 132] on li "Sapphire Farms - Distribution" at bounding box center [355, 131] width 130 height 14
type input "Sapphire Farms - Distribution"
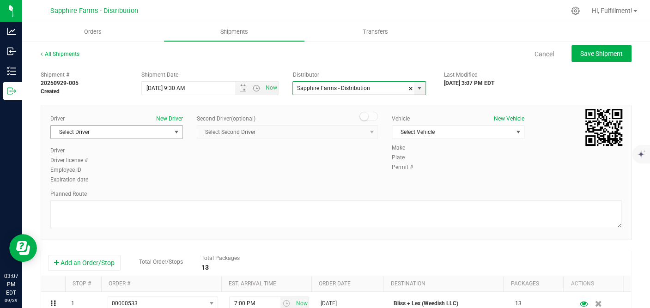
click at [173, 131] on span "select" at bounding box center [176, 131] width 7 height 7
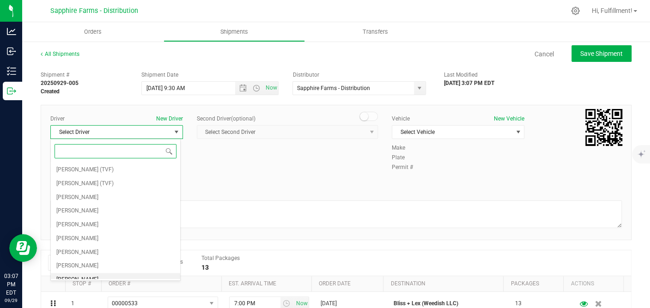
click at [110, 273] on li "Cejae Mitchell" at bounding box center [116, 280] width 130 height 14
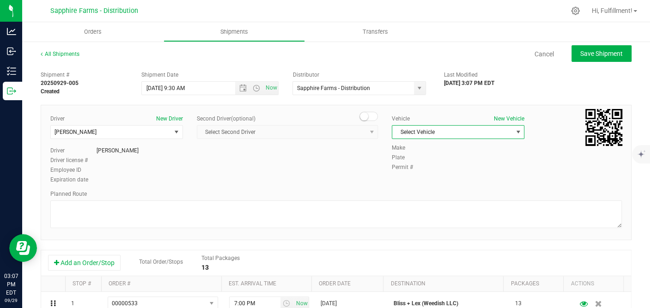
click at [468, 132] on span "Select Vehicle" at bounding box center [452, 132] width 120 height 13
click at [439, 189] on li "Van #1" at bounding box center [453, 189] width 130 height 14
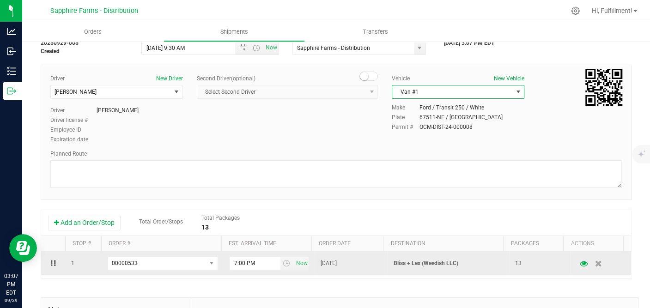
scroll to position [103, 0]
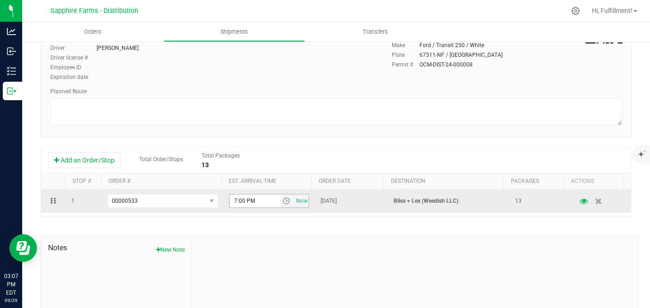
click at [283, 201] on span "select" at bounding box center [286, 200] width 7 height 7
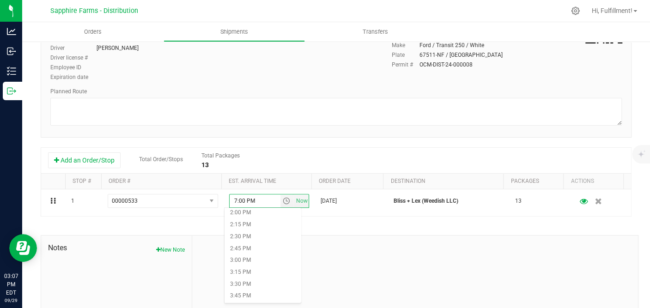
scroll to position [718, 0]
click at [271, 222] on li "3:15 PM" at bounding box center [263, 221] width 76 height 12
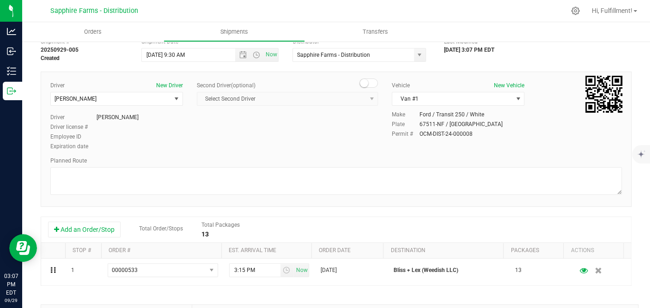
scroll to position [0, 0]
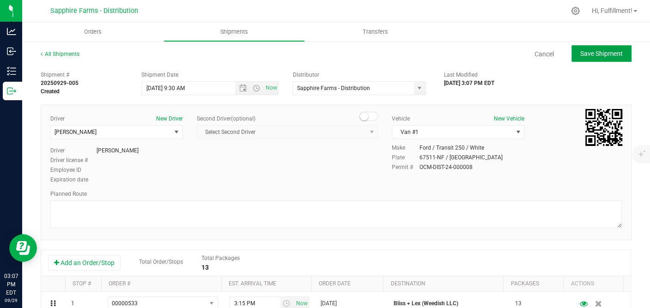
click at [599, 51] on span "Save Shipment" at bounding box center [601, 53] width 43 height 7
type input "9/30/2025 1:30 PM"
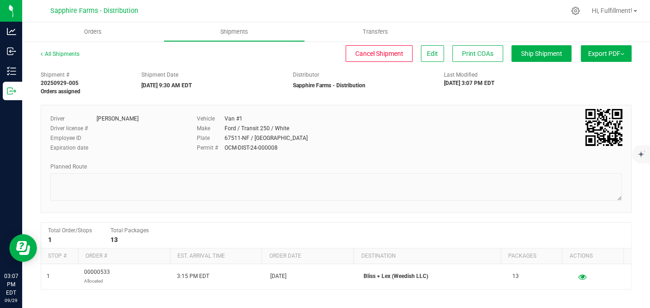
click at [594, 57] on span "Export PDF" at bounding box center [606, 53] width 36 height 7
click at [579, 77] on span "Manifest by Package ID" at bounding box center [592, 74] width 59 height 6
click at [97, 33] on span "Orders" at bounding box center [93, 32] width 43 height 8
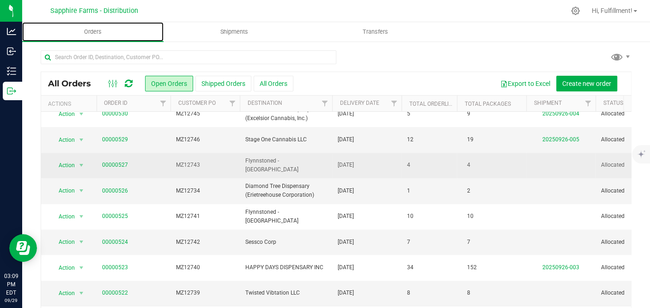
scroll to position [323, 0]
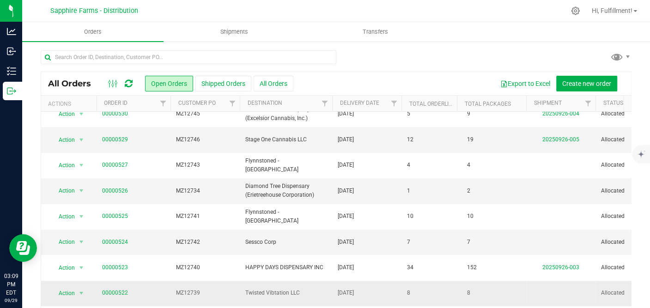
click at [213, 289] on span "MZ12739" at bounding box center [205, 293] width 58 height 9
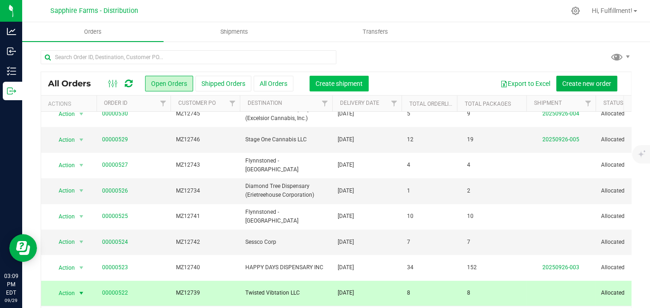
click at [344, 83] on span "Create shipment" at bounding box center [339, 83] width 47 height 7
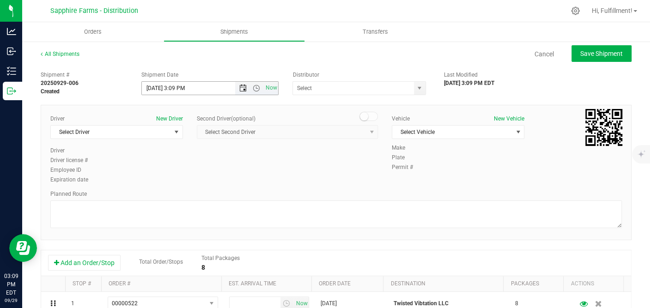
click at [239, 90] on span "Open the date view" at bounding box center [242, 88] width 7 height 7
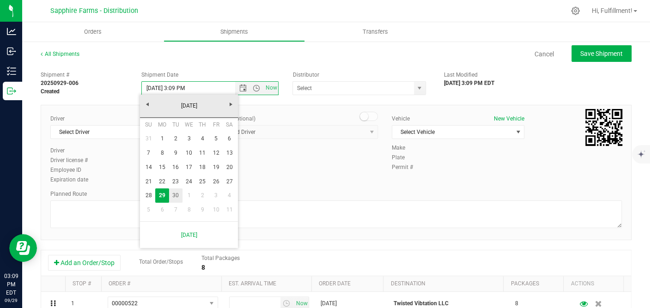
drag, startPoint x: 177, startPoint y: 197, endPoint x: 225, endPoint y: 134, distance: 78.9
click at [177, 197] on link "30" at bounding box center [175, 195] width 13 height 14
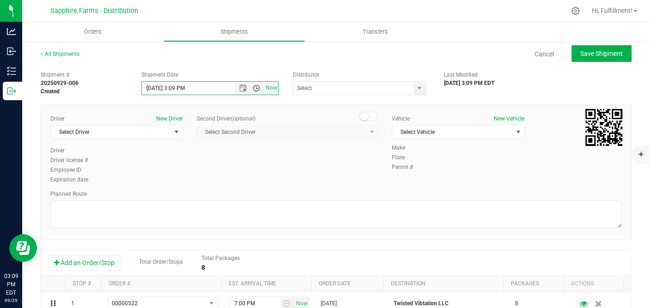
click at [255, 90] on span "Open the time view" at bounding box center [256, 88] width 7 height 7
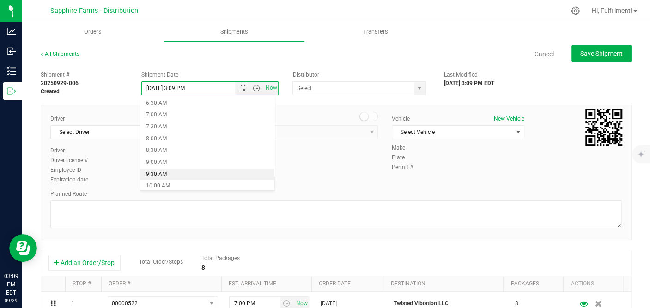
click at [229, 175] on li "9:30 AM" at bounding box center [207, 175] width 134 height 12
type input "9/30/2025 9:30 AM"
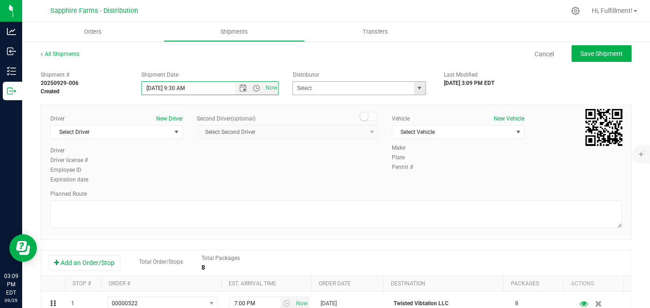
click at [416, 88] on span "select" at bounding box center [419, 88] width 7 height 7
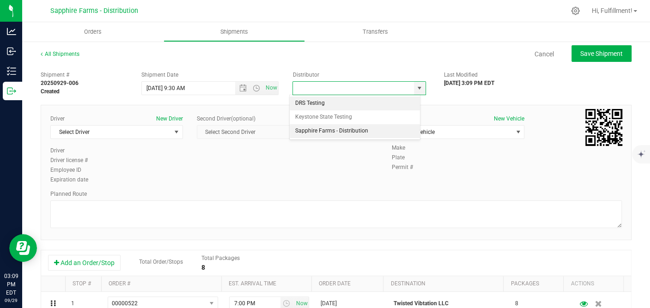
click at [361, 131] on li "Sapphire Farms - Distribution" at bounding box center [355, 131] width 130 height 14
type input "Sapphire Farms - Distribution"
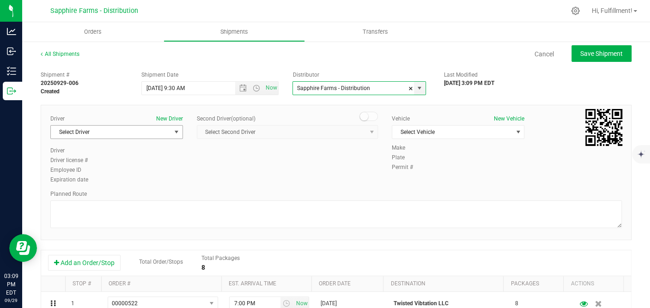
click at [178, 133] on span "select" at bounding box center [177, 132] width 12 height 13
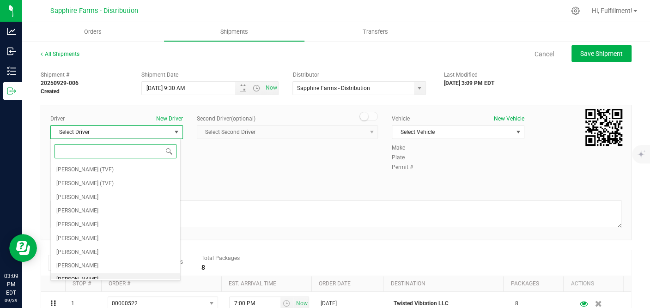
click at [111, 275] on li "Cejae Mitchell" at bounding box center [116, 280] width 130 height 14
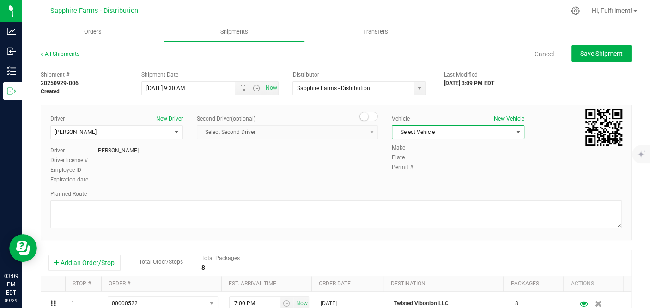
click at [458, 129] on span "Select Vehicle" at bounding box center [452, 132] width 120 height 13
click at [430, 184] on li "Van #1" at bounding box center [453, 189] width 130 height 14
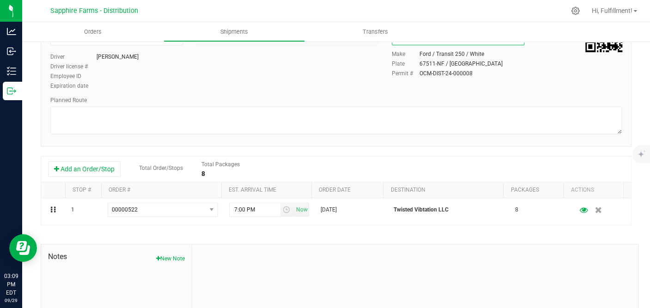
scroll to position [103, 0]
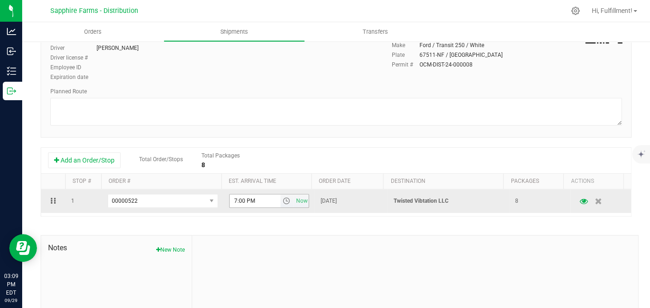
click at [283, 201] on span "select" at bounding box center [286, 200] width 7 height 7
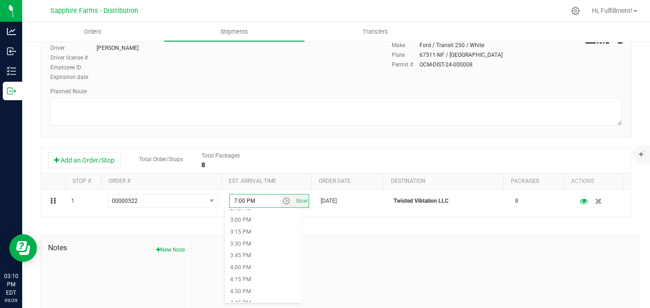
scroll to position [770, 0]
click at [269, 213] on li "4:15 PM" at bounding box center [263, 218] width 76 height 12
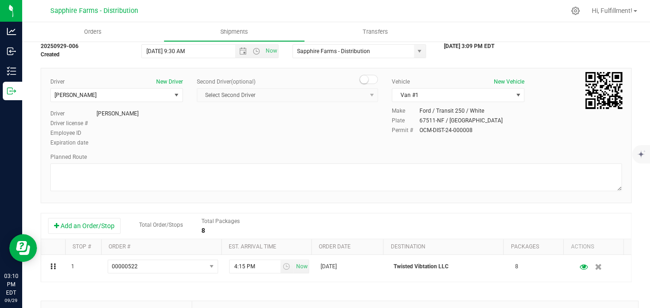
scroll to position [0, 0]
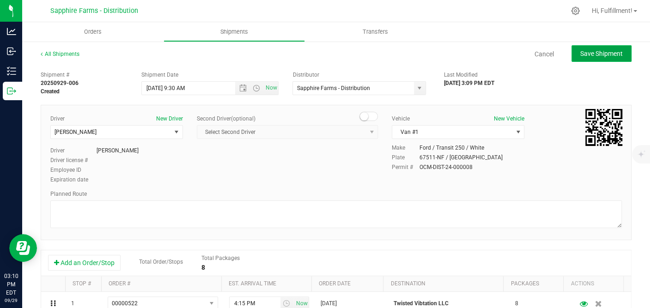
click at [604, 55] on span "Save Shipment" at bounding box center [601, 53] width 43 height 7
type input "9/30/2025 1:30 PM"
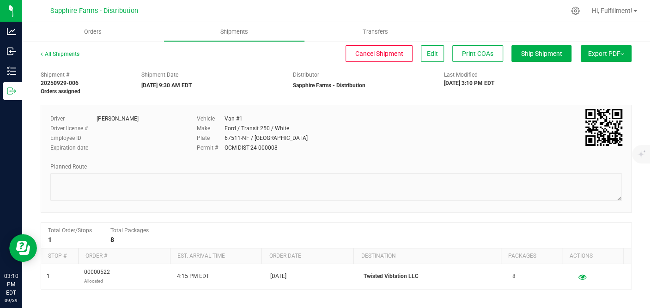
click at [604, 56] on span "Export PDF" at bounding box center [606, 53] width 36 height 7
click at [586, 76] on span "Manifest by Package ID" at bounding box center [592, 74] width 59 height 6
click at [87, 32] on span "Orders" at bounding box center [93, 32] width 43 height 8
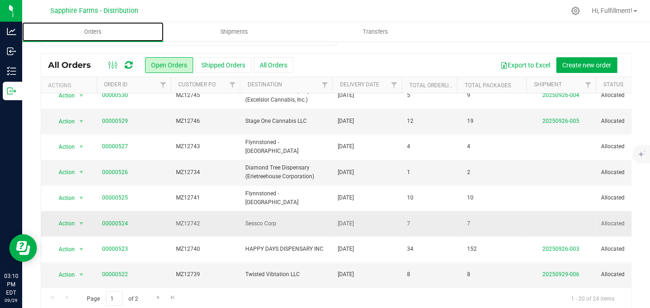
scroll to position [29, 0]
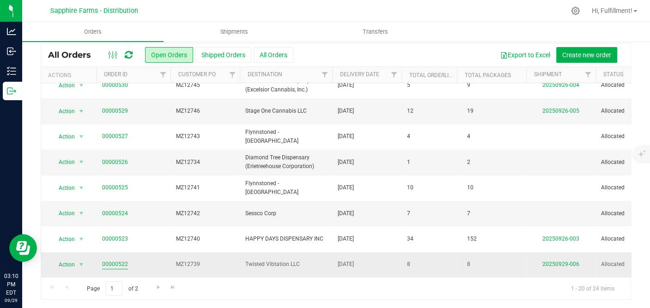
click at [112, 260] on link "00000522" at bounding box center [115, 264] width 26 height 9
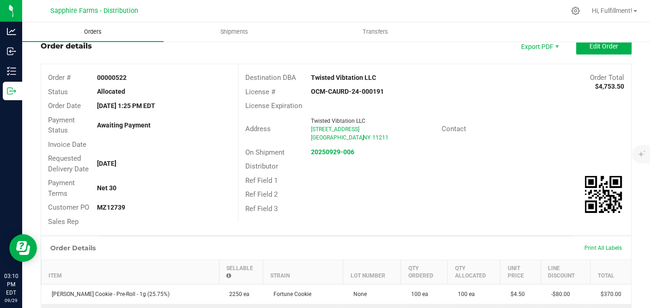
click at [86, 32] on span "Orders" at bounding box center [93, 32] width 43 height 8
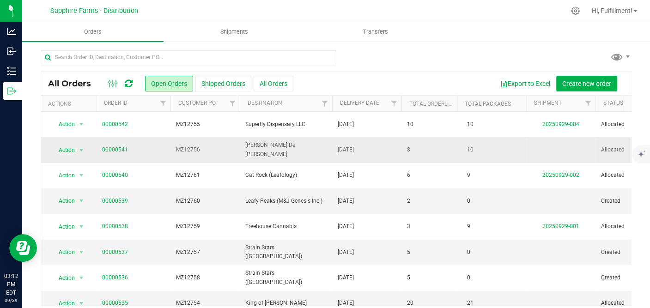
click at [226, 150] on span "MZ12756" at bounding box center [205, 150] width 58 height 9
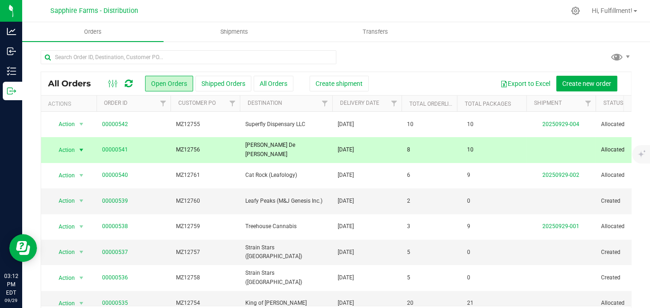
click at [362, 85] on div "Export to Excel Create new order" at bounding box center [493, 84] width 262 height 16
click at [351, 85] on span "Create shipment" at bounding box center [339, 83] width 47 height 7
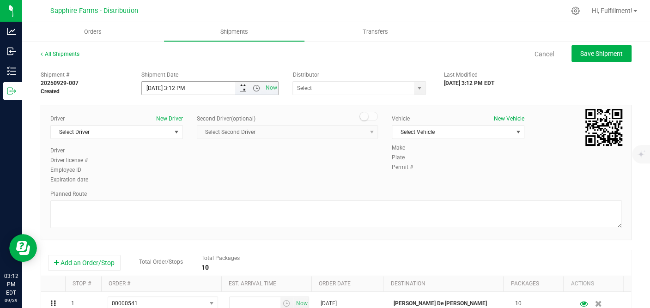
click at [241, 88] on span "Open the date view" at bounding box center [242, 88] width 7 height 7
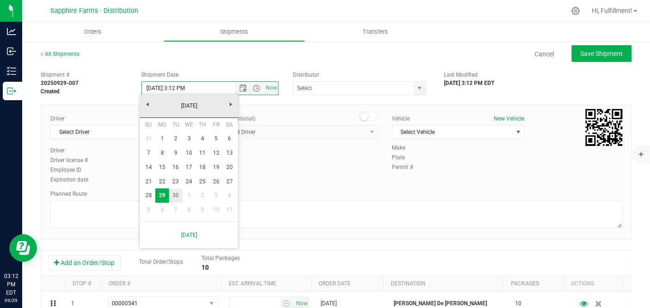
click at [178, 194] on link "30" at bounding box center [175, 195] width 13 height 14
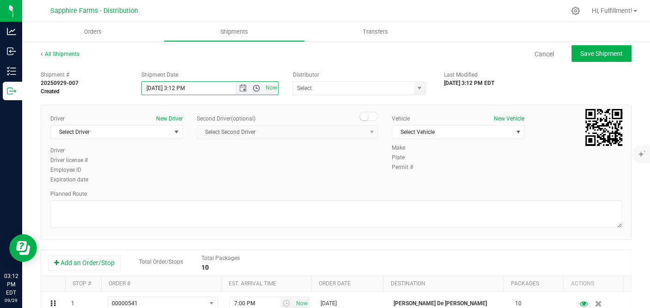
click at [253, 85] on span "Open the time view" at bounding box center [256, 88] width 7 height 7
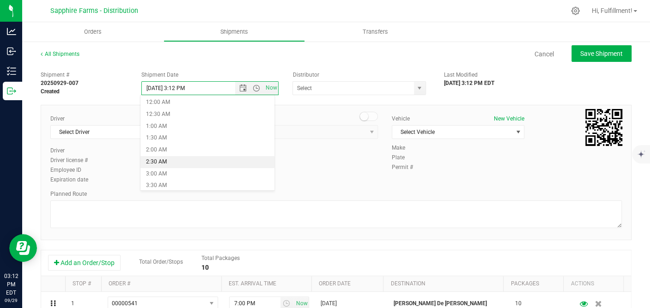
scroll to position [154, 0]
click at [186, 173] on li "9:30 AM" at bounding box center [207, 175] width 134 height 12
type input "9/30/2025 9:30 AM"
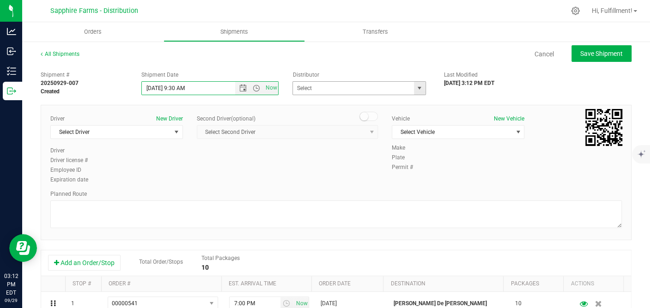
click at [416, 88] on span "select" at bounding box center [419, 88] width 7 height 7
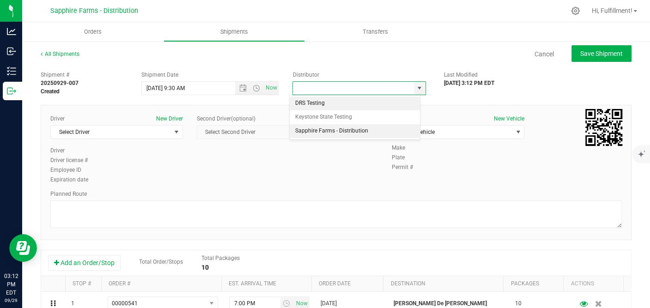
click at [348, 129] on li "Sapphire Farms - Distribution" at bounding box center [355, 131] width 130 height 14
type input "Sapphire Farms - Distribution"
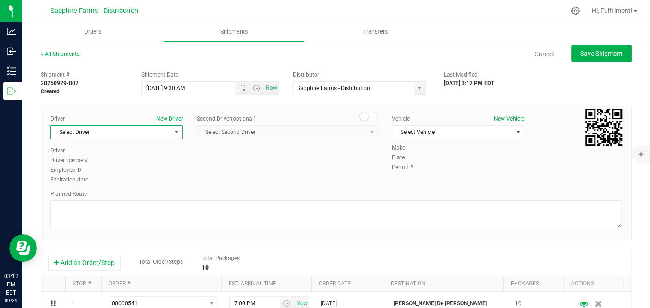
click at [176, 134] on span "select" at bounding box center [176, 131] width 7 height 7
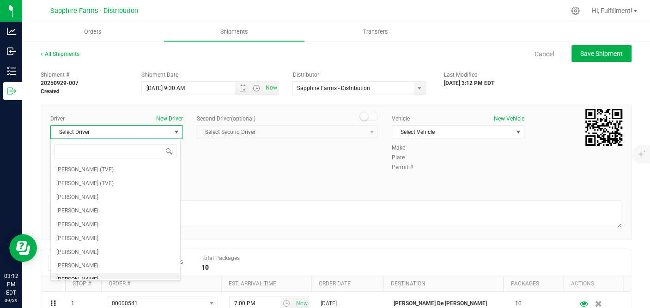
click at [104, 273] on li "Cejae Mitchell" at bounding box center [116, 280] width 130 height 14
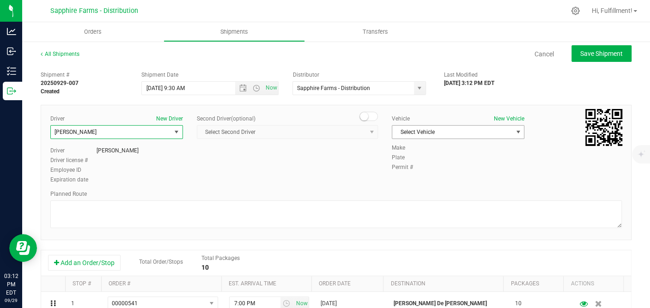
click at [433, 135] on span "Select Vehicle" at bounding box center [452, 132] width 120 height 13
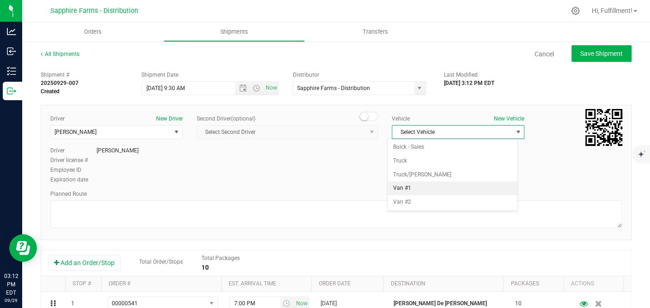
click at [406, 185] on li "Van #1" at bounding box center [453, 189] width 130 height 14
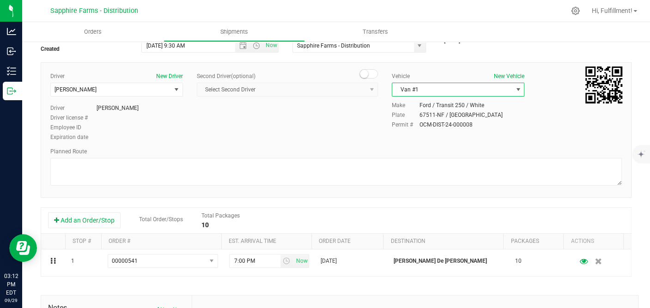
scroll to position [103, 0]
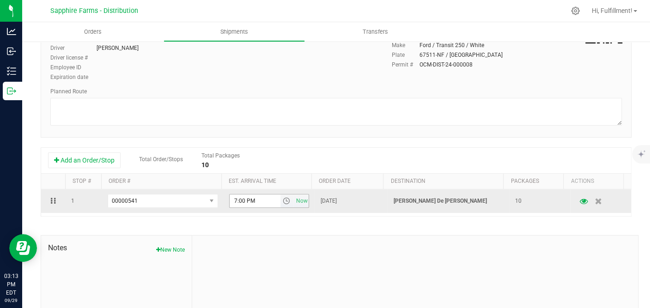
click at [283, 200] on span "select" at bounding box center [286, 200] width 7 height 7
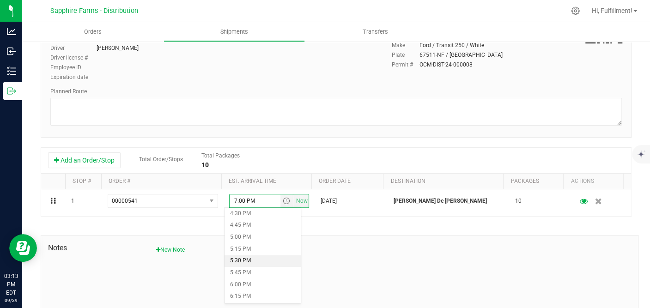
scroll to position [770, 0]
click at [249, 255] on li "5:00 PM" at bounding box center [263, 253] width 76 height 12
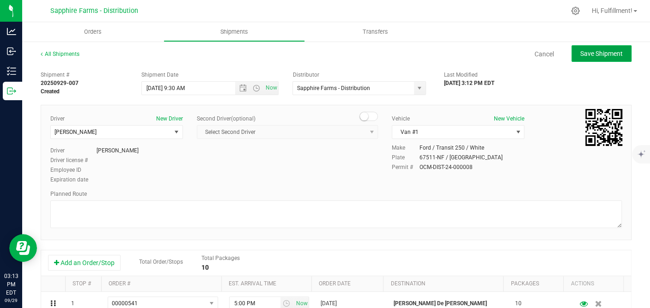
click at [616, 52] on button "Save Shipment" at bounding box center [601, 53] width 60 height 17
type input "9/30/2025 1:30 PM"
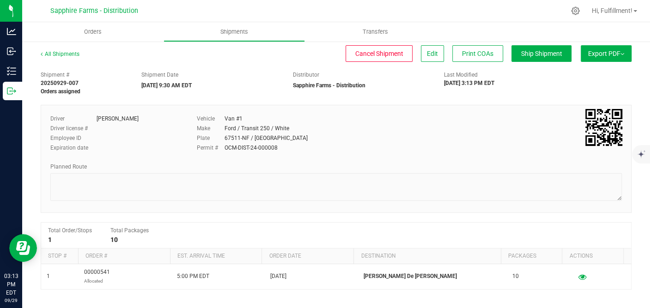
click at [614, 52] on span "Export PDF" at bounding box center [606, 53] width 36 height 7
click at [596, 67] on li "Manifest by Package ID" at bounding box center [603, 74] width 93 height 14
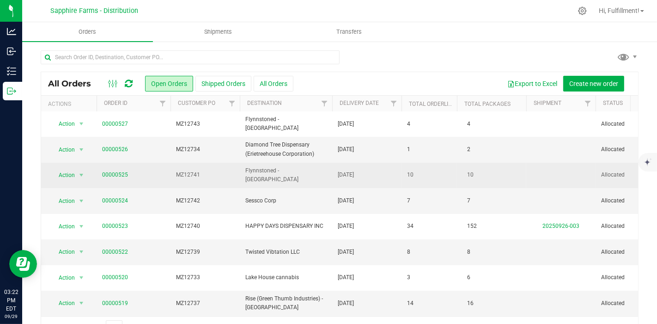
scroll to position [308, 0]
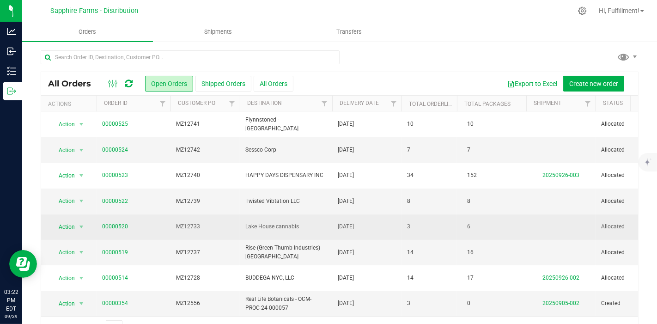
click at [218, 222] on span "MZ12733" at bounding box center [205, 226] width 58 height 9
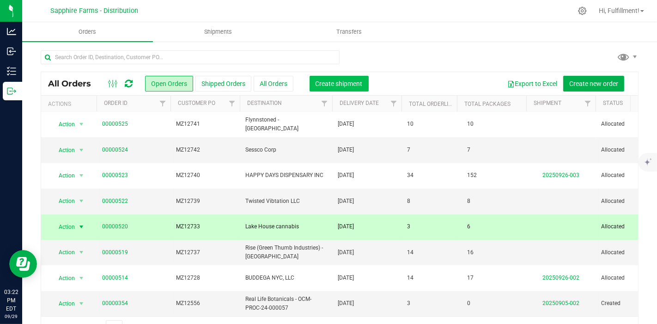
click at [324, 81] on span "Create shipment" at bounding box center [339, 83] width 47 height 7
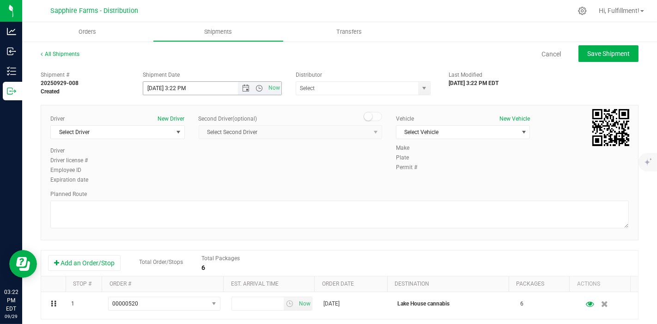
click at [243, 89] on span "Open the date view" at bounding box center [246, 88] width 7 height 7
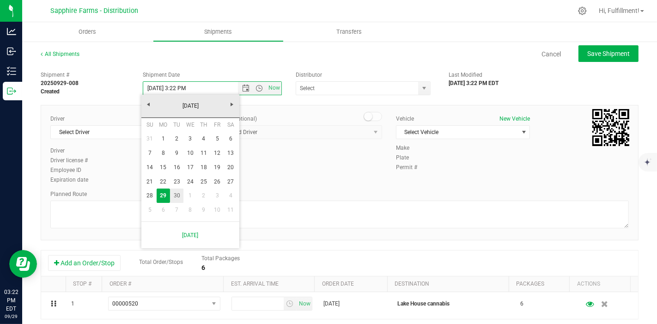
drag, startPoint x: 181, startPoint y: 194, endPoint x: 187, endPoint y: 178, distance: 17.4
click at [181, 194] on link "30" at bounding box center [176, 195] width 13 height 14
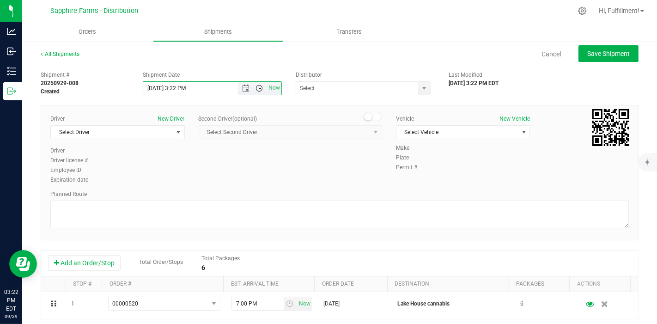
click at [258, 87] on span "Open the time view" at bounding box center [259, 88] width 7 height 7
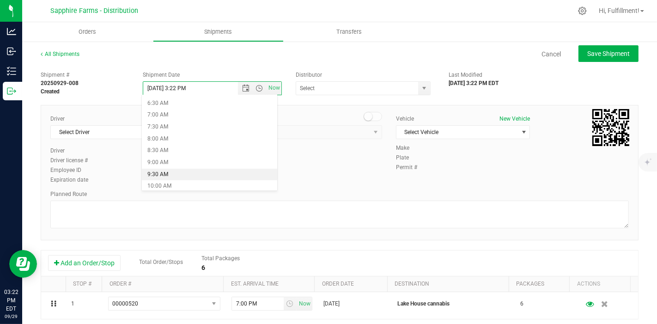
click at [195, 172] on li "9:30 AM" at bounding box center [209, 175] width 135 height 12
type input "9/30/2025 9:30 AM"
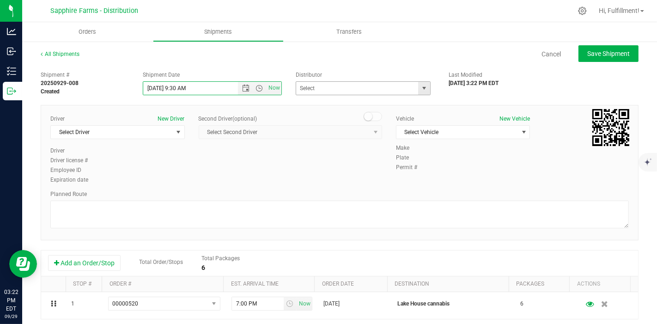
click at [420, 89] on span "select" at bounding box center [423, 88] width 7 height 7
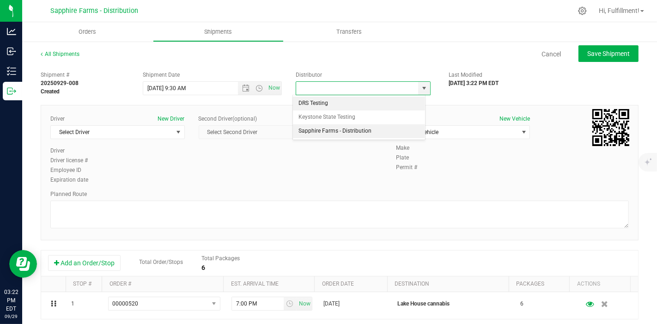
click at [374, 131] on li "Sapphire Farms - Distribution" at bounding box center [359, 131] width 132 height 14
type input "Sapphire Farms - Distribution"
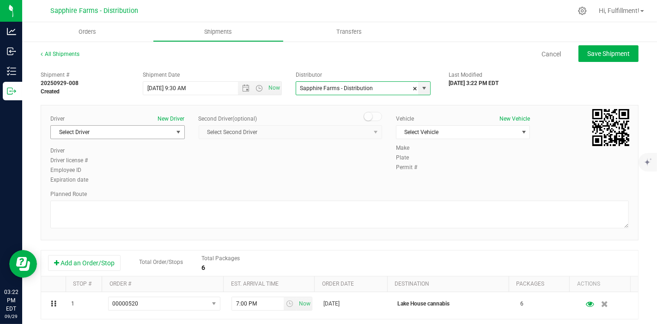
click at [172, 133] on span "select" at bounding box center [178, 132] width 12 height 13
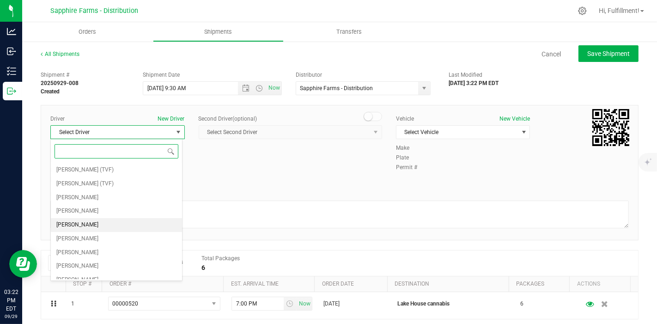
drag, startPoint x: 119, startPoint y: 223, endPoint x: 146, endPoint y: 200, distance: 36.1
click at [122, 222] on li "Diego Estrada" at bounding box center [116, 225] width 131 height 14
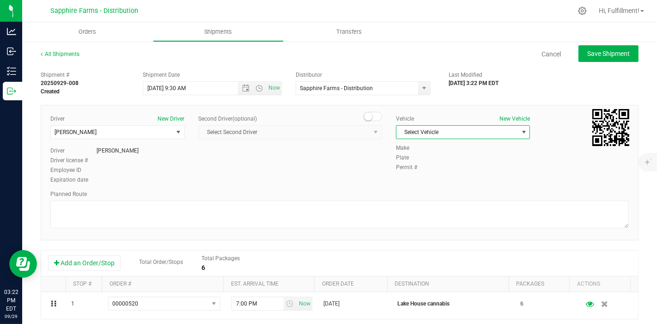
drag, startPoint x: 424, startPoint y: 132, endPoint x: 422, endPoint y: 137, distance: 5.8
click at [424, 133] on span "Select Vehicle" at bounding box center [457, 132] width 122 height 13
click at [407, 201] on li "Van #2" at bounding box center [457, 202] width 131 height 14
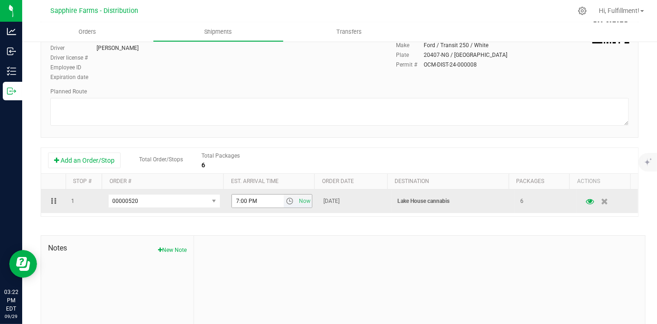
click at [286, 200] on span "select" at bounding box center [289, 200] width 7 height 7
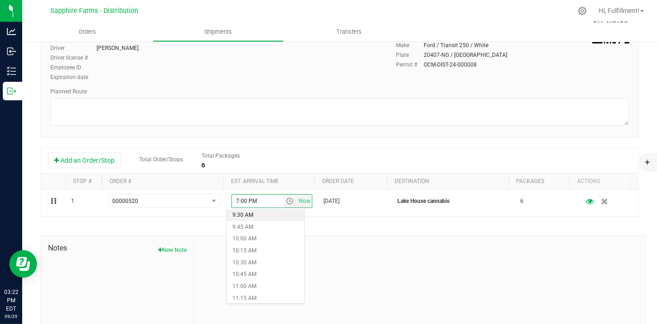
scroll to position [462, 0]
click at [259, 253] on li "10:30 AM" at bounding box center [265, 252] width 77 height 12
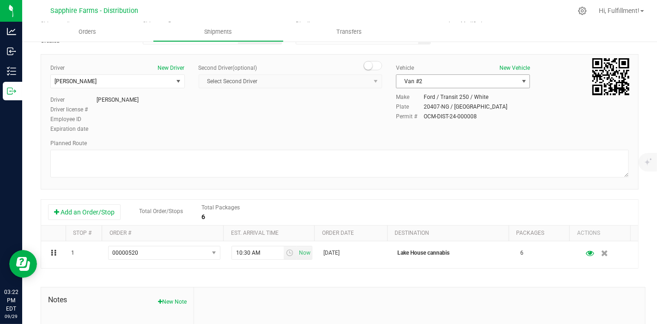
scroll to position [0, 0]
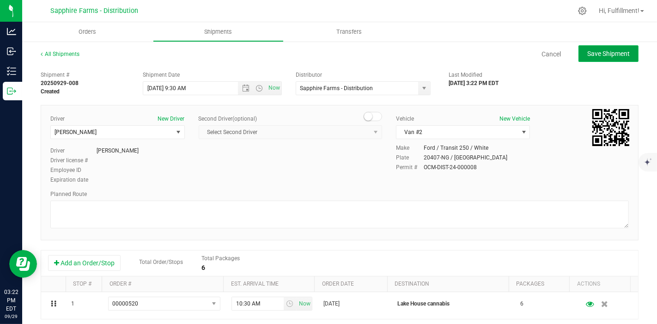
click at [587, 56] on span "Save Shipment" at bounding box center [608, 53] width 43 height 7
type input "9/30/2025 1:30 PM"
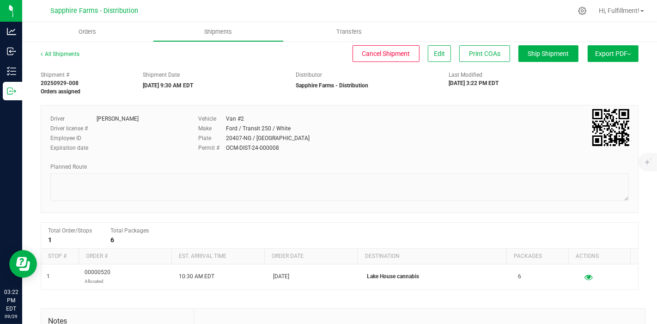
click at [596, 52] on span "Export PDF" at bounding box center [613, 53] width 36 height 7
click at [585, 74] on span "Manifest by Package ID" at bounding box center [599, 74] width 59 height 6
click at [99, 30] on span "Orders" at bounding box center [94, 32] width 43 height 8
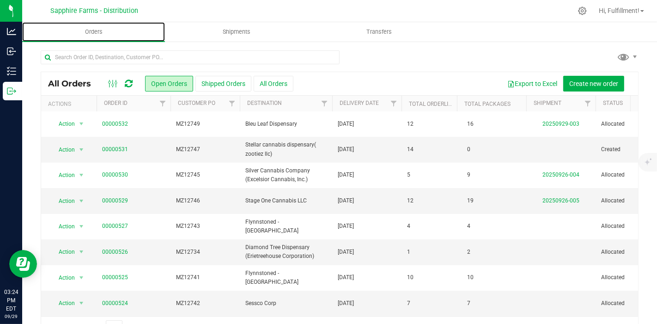
scroll to position [308, 0]
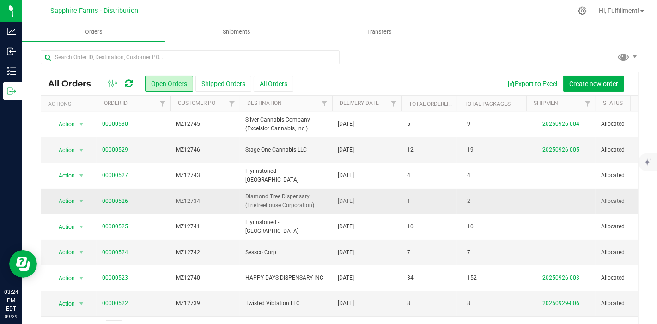
click at [214, 200] on span "MZ12734" at bounding box center [205, 201] width 58 height 9
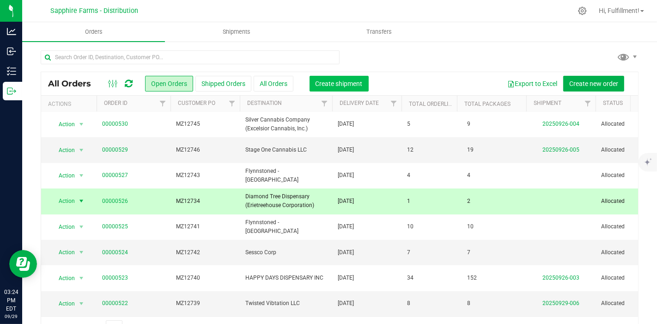
click at [356, 81] on span "Create shipment" at bounding box center [339, 83] width 47 height 7
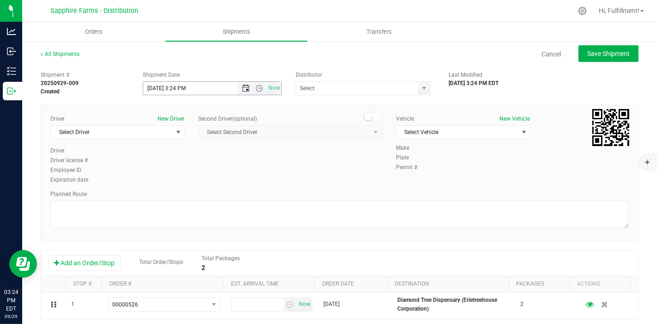
click at [244, 87] on span "Open the date view" at bounding box center [246, 88] width 7 height 7
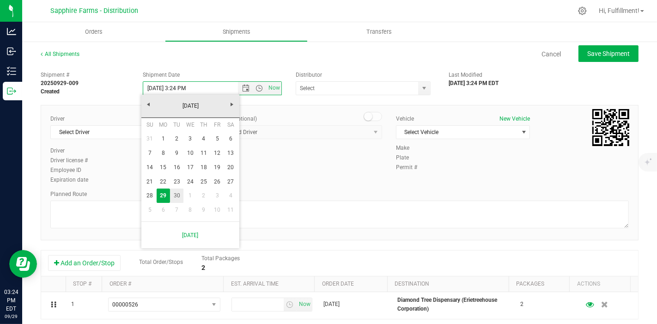
drag, startPoint x: 176, startPoint y: 196, endPoint x: 213, endPoint y: 153, distance: 56.7
click at [176, 196] on link "30" at bounding box center [176, 195] width 13 height 14
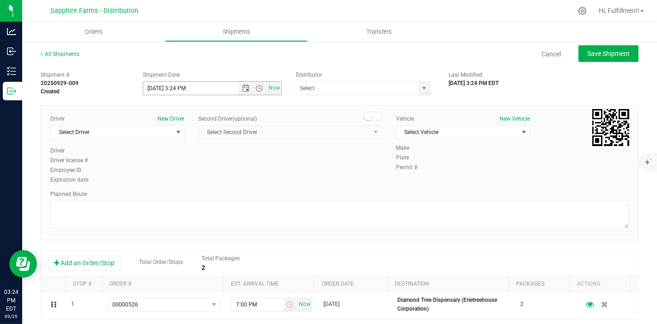
click at [257, 91] on span "Now" at bounding box center [259, 88] width 43 height 13
click at [258, 86] on span "Open the time view" at bounding box center [259, 88] width 7 height 7
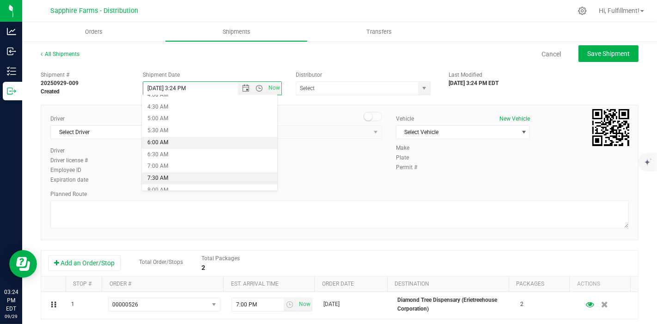
scroll to position [205, 0]
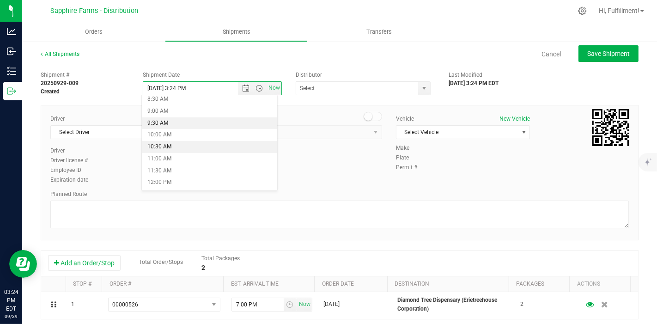
click at [200, 119] on li "9:30 AM" at bounding box center [209, 123] width 135 height 12
type input "9/30/2025 9:30 AM"
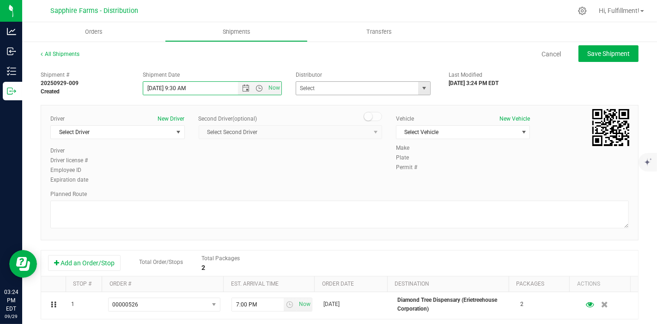
click at [420, 88] on span "select" at bounding box center [423, 88] width 7 height 7
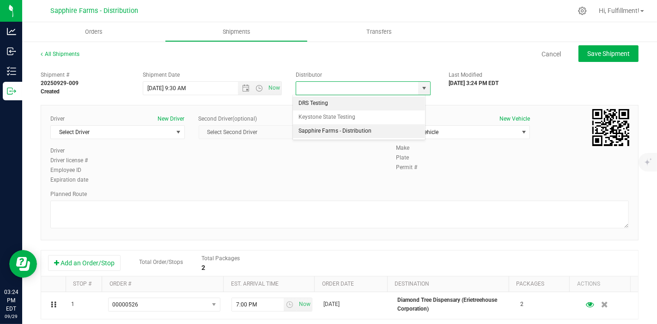
click at [361, 127] on li "Sapphire Farms - Distribution" at bounding box center [359, 131] width 132 height 14
type input "Sapphire Farms - Distribution"
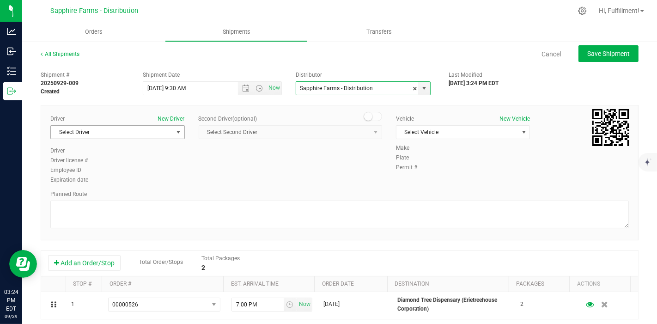
click at [176, 132] on span "select" at bounding box center [178, 131] width 7 height 7
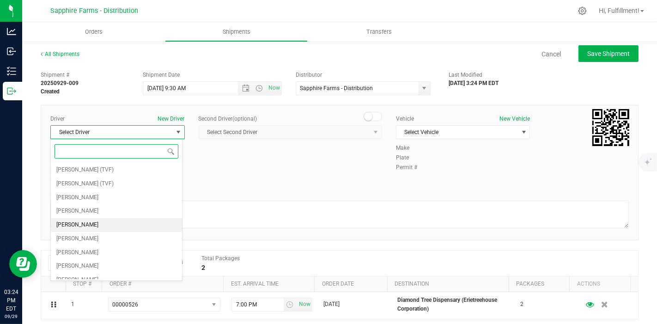
click at [85, 221] on span "Diego Estrada" at bounding box center [77, 225] width 42 height 12
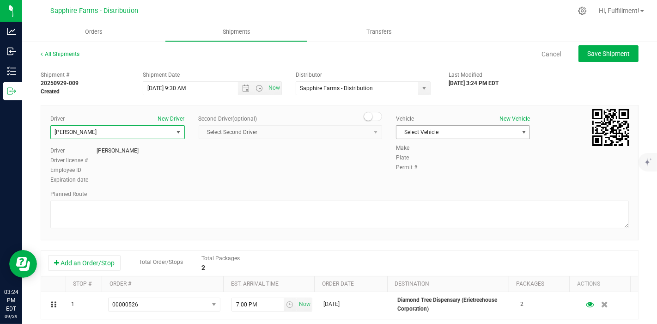
click at [426, 130] on span "Select Vehicle" at bounding box center [457, 132] width 122 height 13
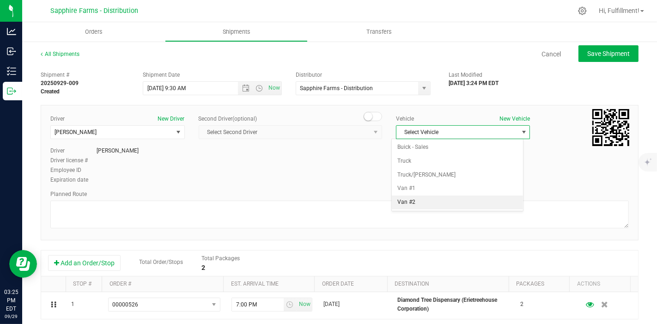
click at [414, 201] on li "Van #2" at bounding box center [457, 202] width 131 height 14
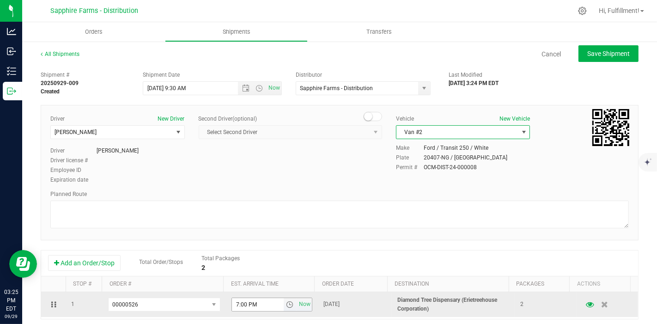
click at [286, 304] on span "select" at bounding box center [289, 304] width 7 height 7
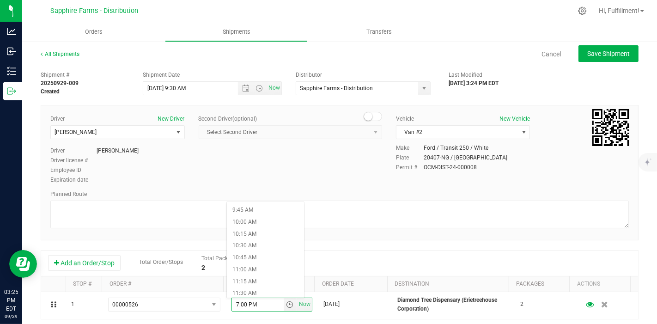
scroll to position [513, 0]
click at [264, 242] on li "11:30 AM" at bounding box center [265, 242] width 77 height 12
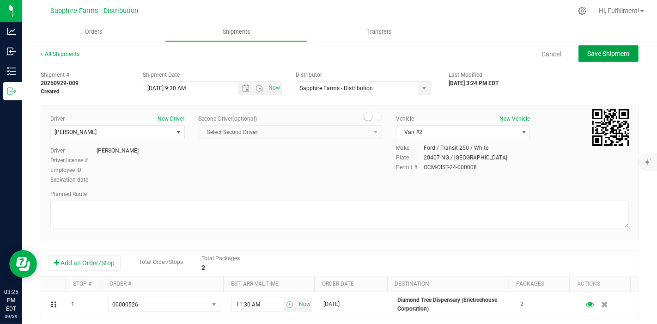
click at [621, 55] on span "Save Shipment" at bounding box center [608, 53] width 43 height 7
type input "9/30/2025 1:30 PM"
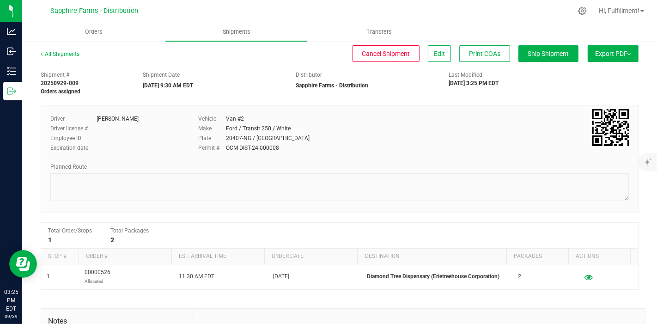
click at [627, 54] on img at bounding box center [629, 54] width 4 height 2
click at [604, 72] on span "Manifest by Package ID" at bounding box center [599, 74] width 59 height 6
click at [92, 33] on span "Orders" at bounding box center [94, 32] width 43 height 8
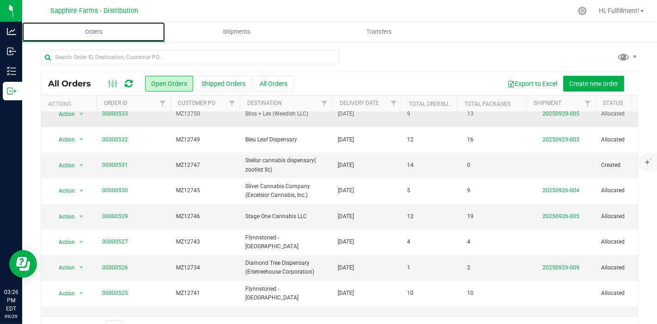
scroll to position [256, 0]
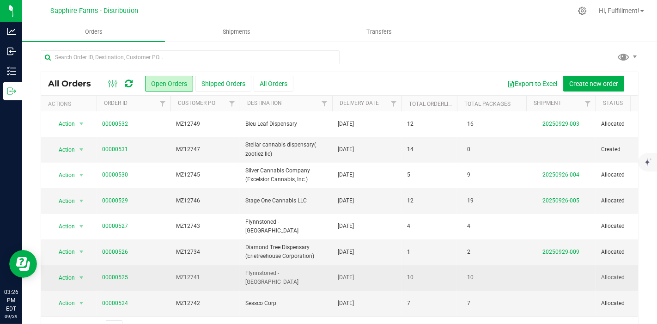
click at [224, 274] on span "MZ12741" at bounding box center [205, 277] width 58 height 9
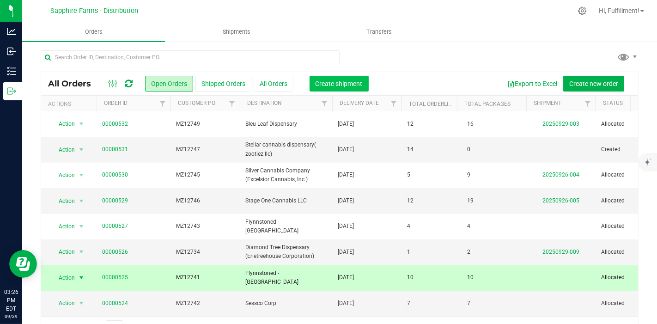
click at [358, 82] on span "Create shipment" at bounding box center [339, 83] width 47 height 7
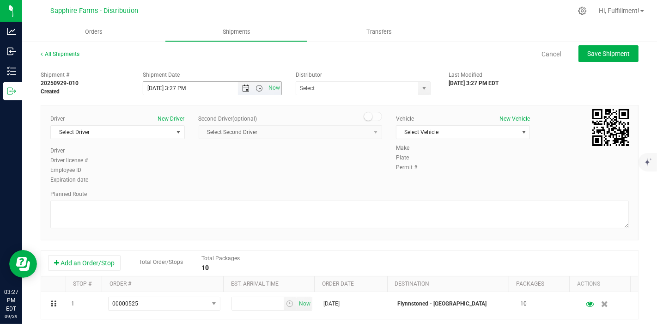
click at [243, 89] on span "Open the date view" at bounding box center [246, 88] width 7 height 7
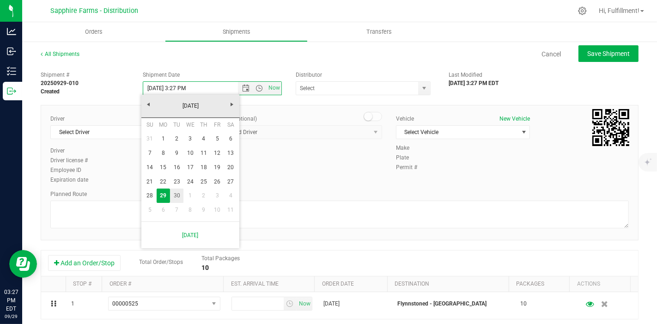
click at [180, 193] on link "30" at bounding box center [176, 195] width 13 height 14
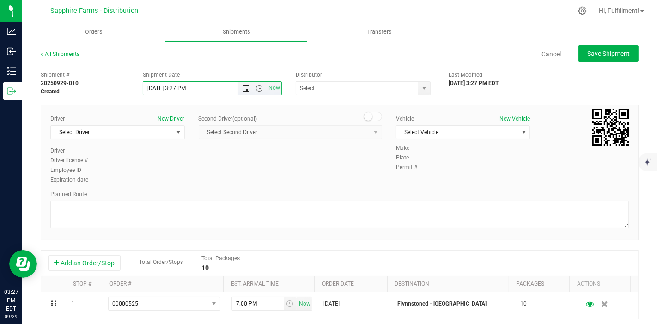
click at [244, 90] on span "Open the date view" at bounding box center [246, 88] width 7 height 7
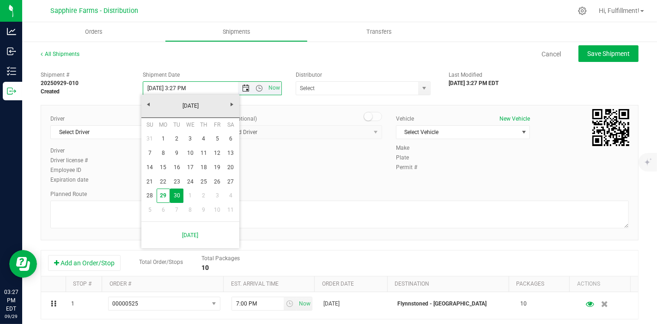
click at [244, 90] on span "Open the date view" at bounding box center [246, 88] width 7 height 7
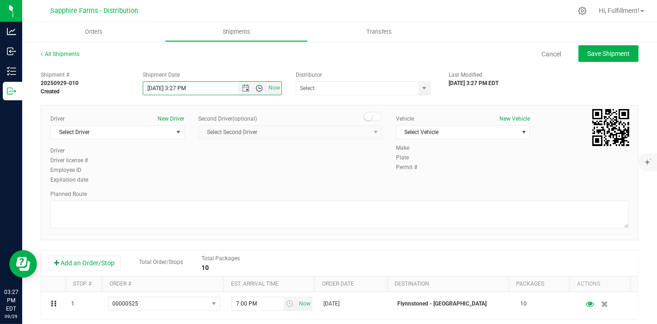
click at [256, 89] on span "Open the time view" at bounding box center [259, 88] width 7 height 7
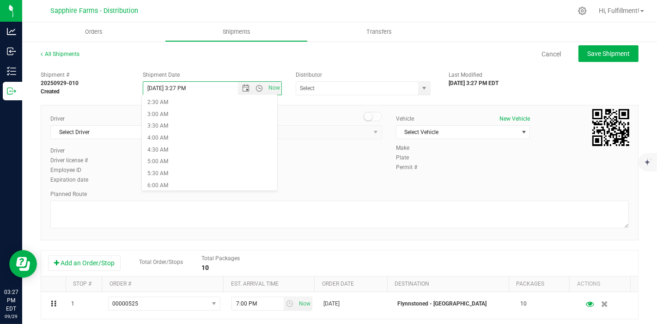
scroll to position [154, 0]
click at [207, 172] on li "9:30 AM" at bounding box center [209, 175] width 135 height 12
type input "9/30/2025 9:30 AM"
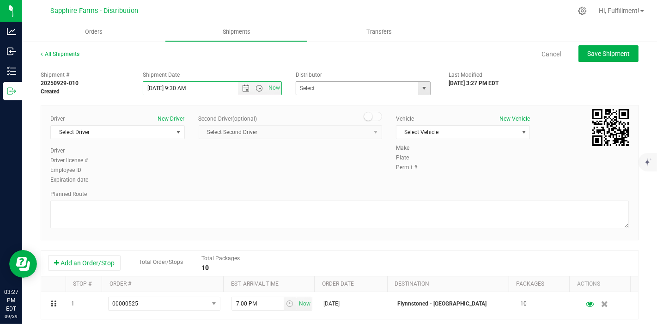
click at [420, 88] on span "select" at bounding box center [423, 88] width 7 height 7
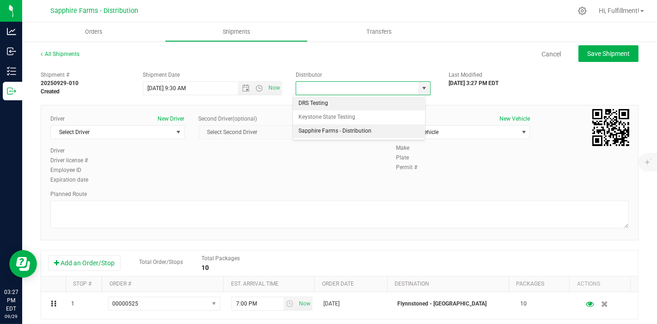
click at [316, 130] on li "Sapphire Farms - Distribution" at bounding box center [359, 131] width 132 height 14
type input "Sapphire Farms - Distribution"
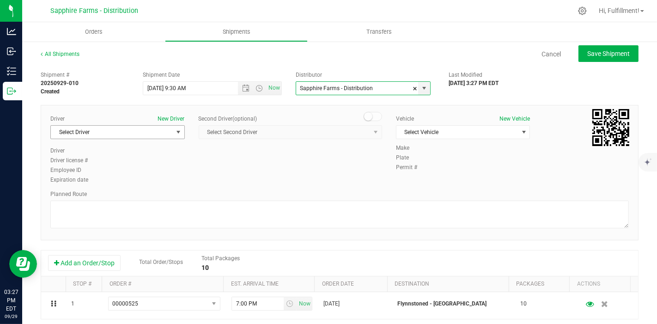
click at [172, 128] on span "select" at bounding box center [178, 132] width 12 height 13
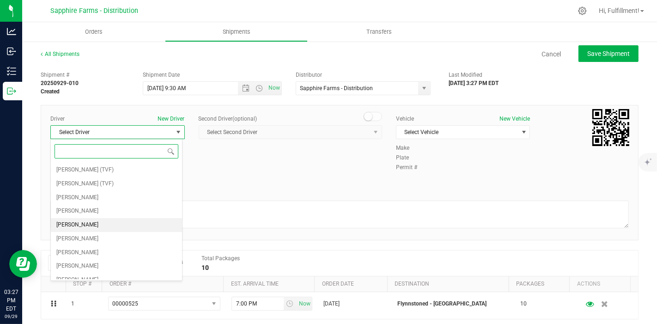
click at [97, 221] on li "Diego Estrada" at bounding box center [116, 225] width 131 height 14
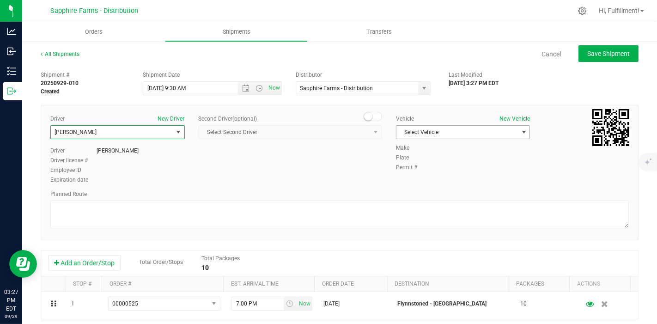
click at [471, 133] on span "Select Vehicle" at bounding box center [457, 132] width 122 height 13
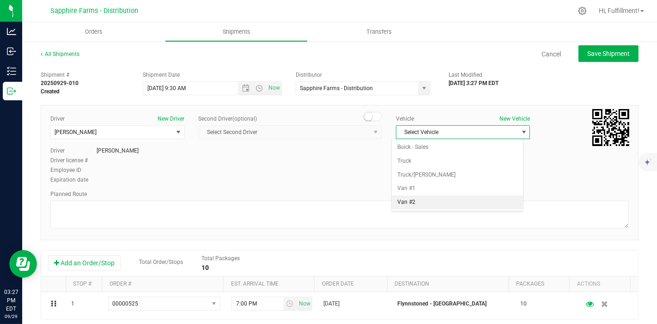
click at [437, 202] on li "Van #2" at bounding box center [457, 202] width 131 height 14
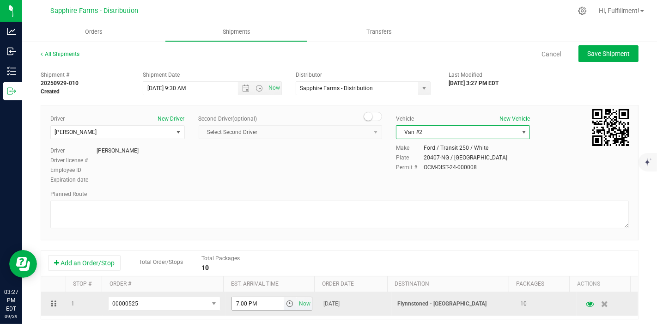
click at [286, 303] on span "select" at bounding box center [289, 303] width 7 height 7
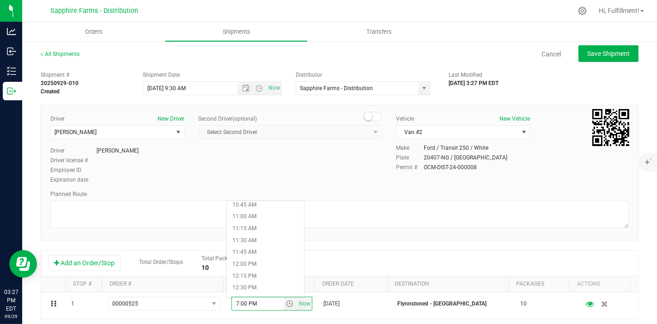
scroll to position [565, 0]
click at [275, 211] on li "12:00 PM" at bounding box center [265, 214] width 77 height 12
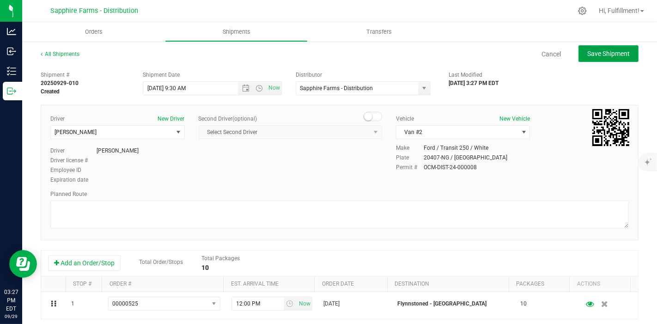
click at [599, 53] on span "Save Shipment" at bounding box center [608, 53] width 43 height 7
type input "9/30/2025 1:30 PM"
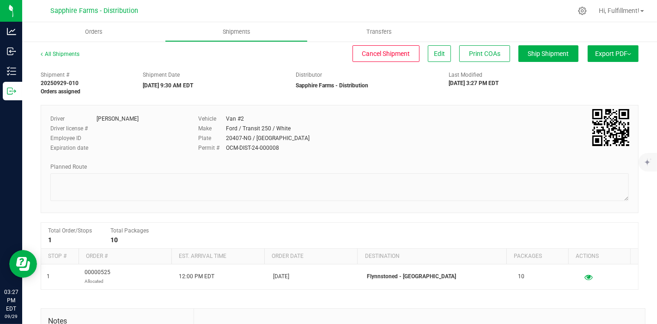
click at [599, 56] on span "Export PDF" at bounding box center [613, 53] width 36 height 7
click at [600, 72] on span "Manifest by Package ID" at bounding box center [599, 74] width 59 height 6
click at [88, 30] on span "Orders" at bounding box center [94, 32] width 43 height 8
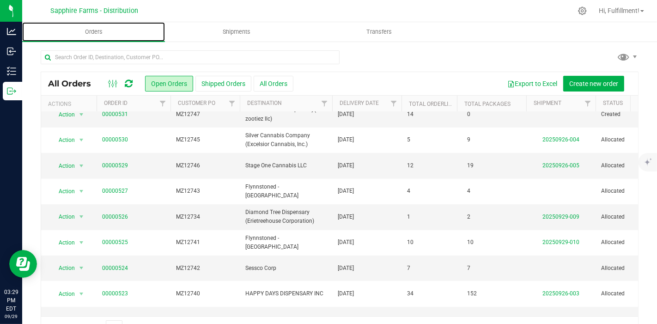
scroll to position [308, 0]
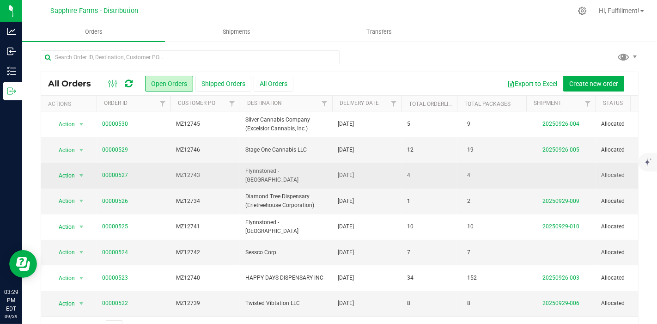
click at [213, 173] on span "MZ12743" at bounding box center [205, 175] width 58 height 9
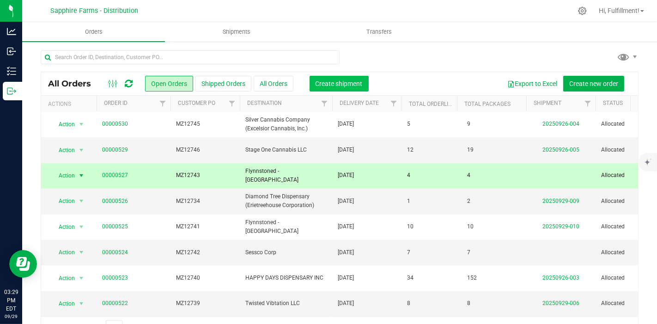
click at [330, 82] on span "Create shipment" at bounding box center [339, 83] width 47 height 7
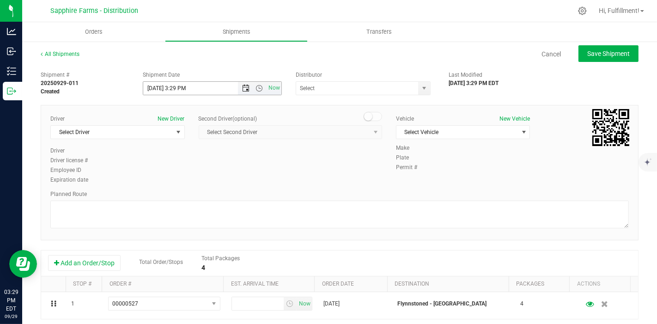
click at [243, 90] on span "Open the date view" at bounding box center [246, 88] width 7 height 7
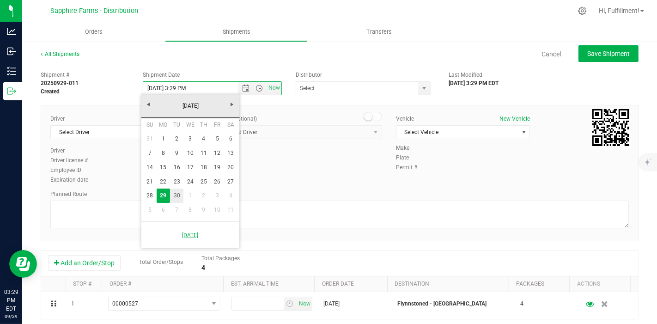
click at [179, 196] on link "30" at bounding box center [176, 195] width 13 height 14
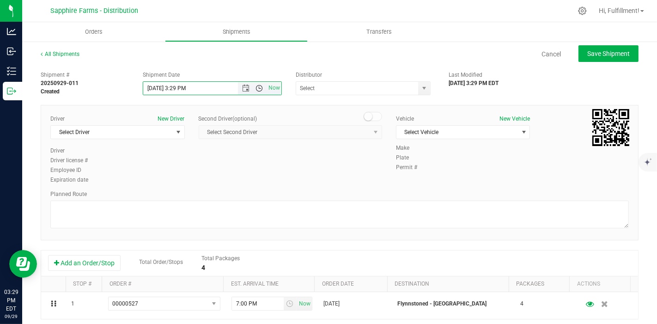
click at [260, 90] on span "Open the time view" at bounding box center [259, 88] width 16 height 7
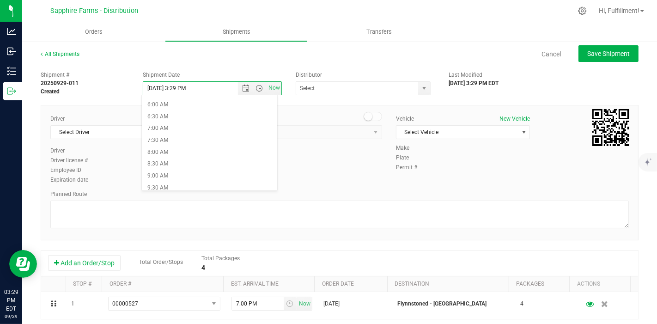
scroll to position [154, 0]
click at [228, 173] on li "9:30 AM" at bounding box center [209, 175] width 135 height 12
type input "9/30/2025 9:30 AM"
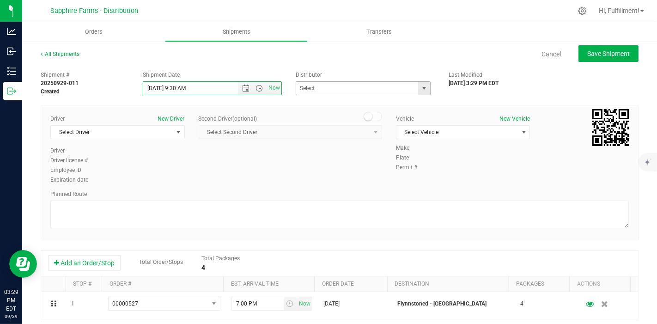
click at [420, 90] on span "select" at bounding box center [423, 88] width 7 height 7
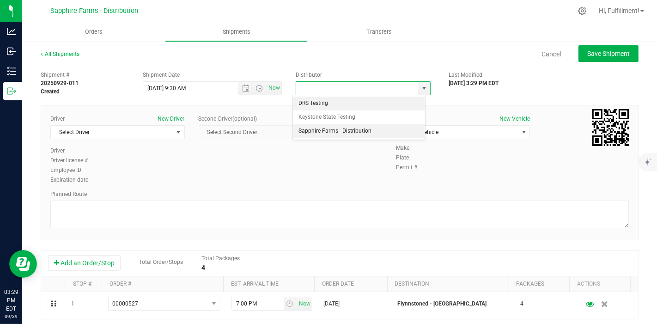
click at [349, 129] on li "Sapphire Farms - Distribution" at bounding box center [359, 131] width 132 height 14
type input "Sapphire Farms - Distribution"
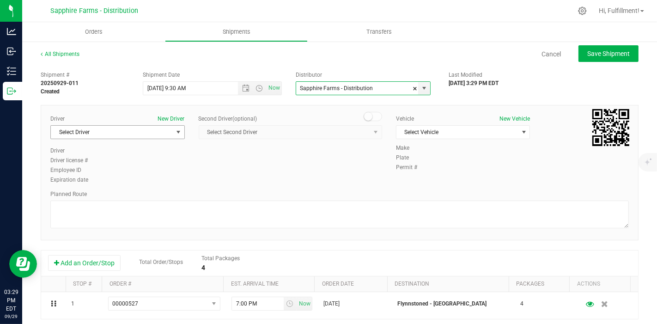
click at [175, 131] on span "select" at bounding box center [178, 131] width 7 height 7
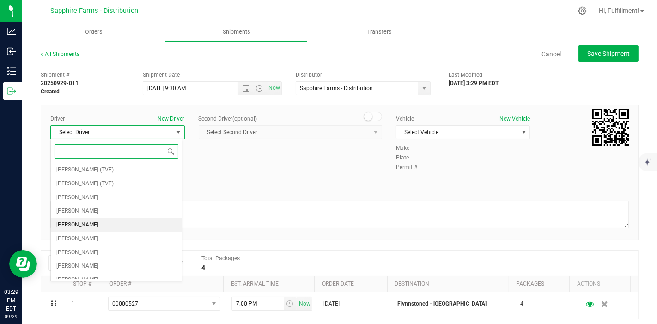
drag, startPoint x: 100, startPoint y: 221, endPoint x: 120, endPoint y: 204, distance: 25.9
click at [101, 221] on li "Diego Estrada" at bounding box center [116, 225] width 131 height 14
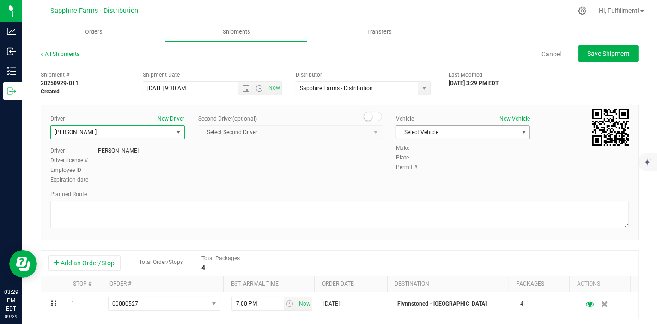
click at [428, 132] on span "Select Vehicle" at bounding box center [457, 132] width 122 height 13
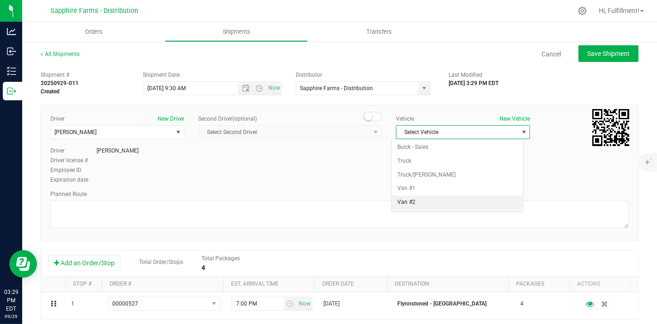
click at [417, 200] on li "Van #2" at bounding box center [457, 202] width 131 height 14
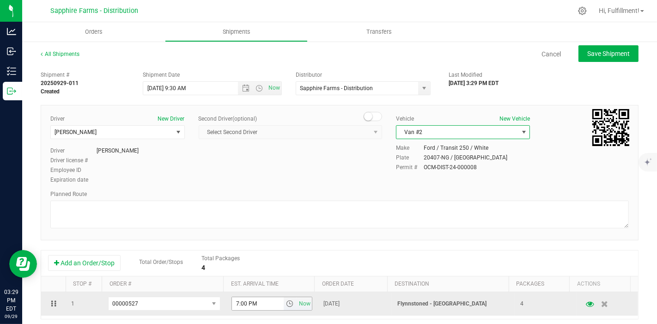
click at [286, 305] on span "select" at bounding box center [289, 303] width 7 height 7
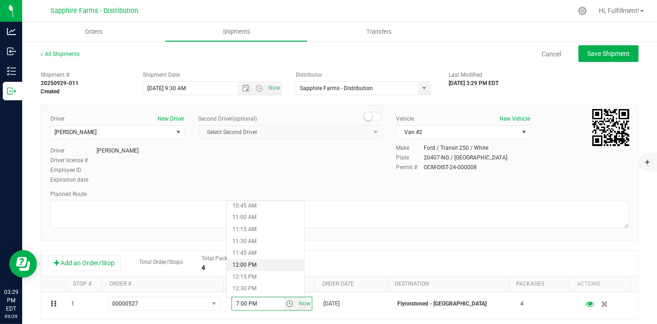
scroll to position [565, 0]
click at [273, 249] on li "12:45 PM" at bounding box center [265, 249] width 77 height 12
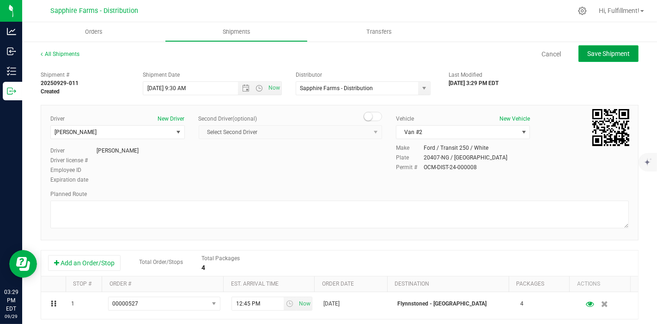
click at [604, 52] on span "Save Shipment" at bounding box center [608, 53] width 43 height 7
type input "9/30/2025 1:30 PM"
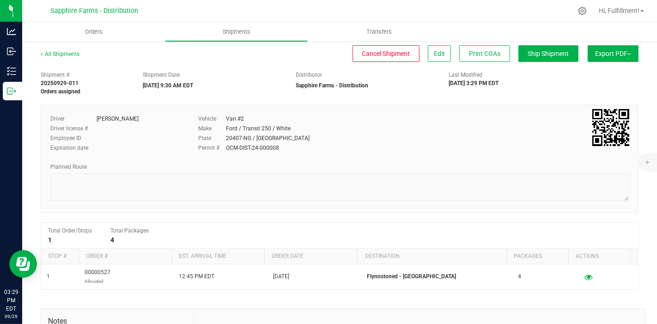
click at [603, 52] on span "Export PDF" at bounding box center [613, 53] width 36 height 7
click at [586, 71] on span "Manifest by Package ID" at bounding box center [599, 74] width 59 height 6
click at [91, 30] on span "Orders" at bounding box center [94, 32] width 43 height 8
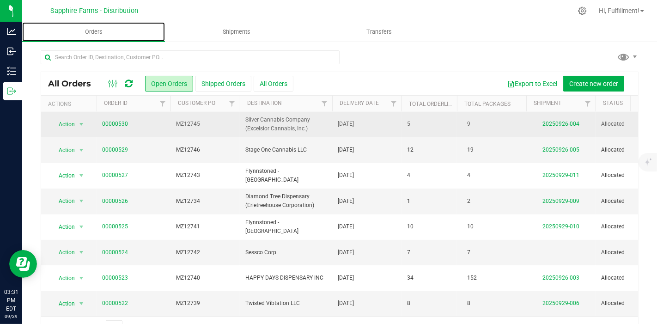
scroll to position [313, 0]
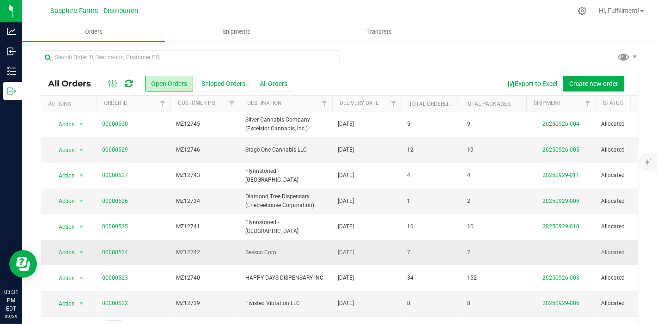
click at [225, 248] on span "MZ12742" at bounding box center [205, 252] width 58 height 9
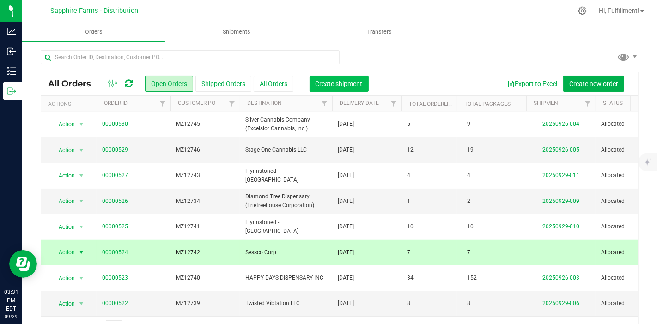
click at [334, 84] on span "Create shipment" at bounding box center [339, 83] width 47 height 7
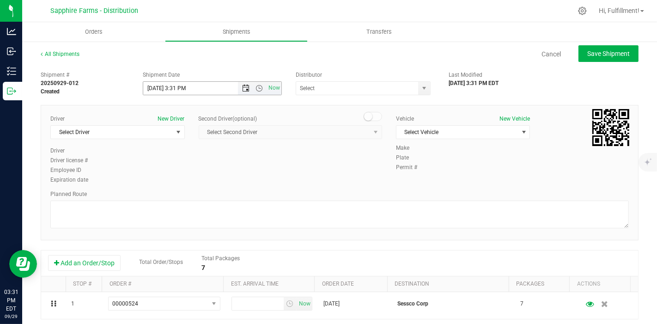
click at [243, 88] on span "Open the date view" at bounding box center [246, 88] width 7 height 7
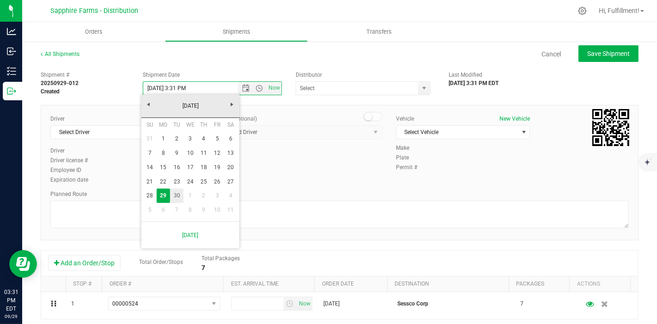
click at [174, 193] on link "30" at bounding box center [176, 195] width 13 height 14
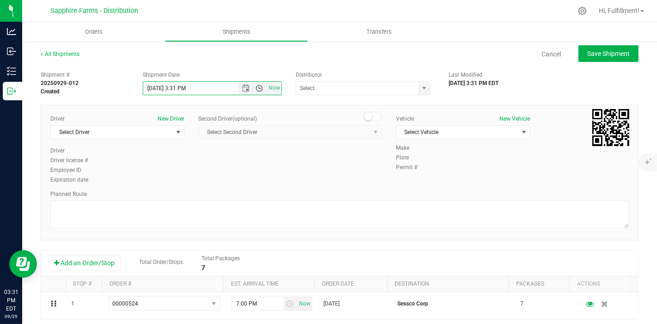
click at [259, 88] on span "Open the time view" at bounding box center [259, 88] width 7 height 7
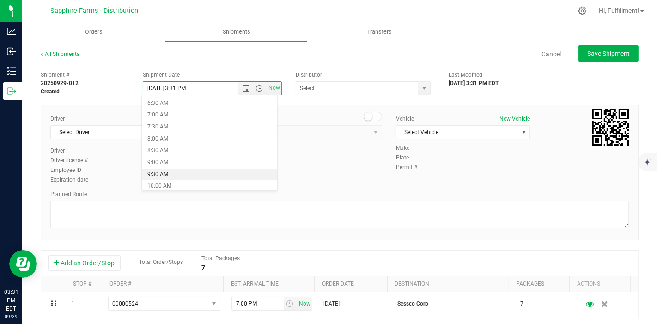
click at [211, 173] on li "9:30 AM" at bounding box center [209, 175] width 135 height 12
type input "9/30/2025 9:30 AM"
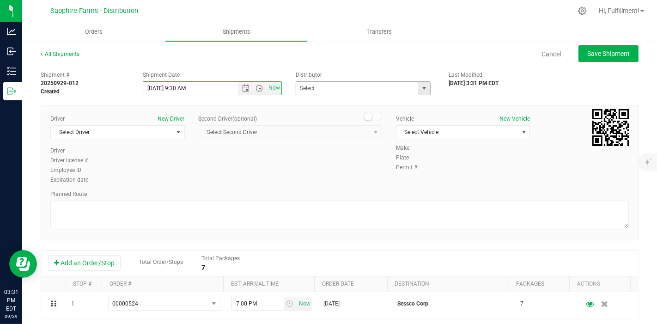
click at [420, 87] on span "select" at bounding box center [423, 88] width 7 height 7
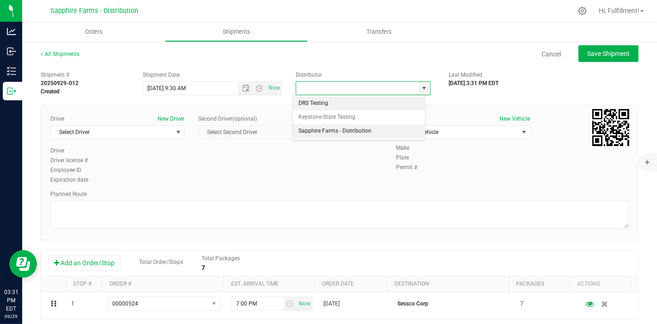
click at [368, 127] on li "Sapphire Farms - Distribution" at bounding box center [359, 131] width 132 height 14
type input "Sapphire Farms - Distribution"
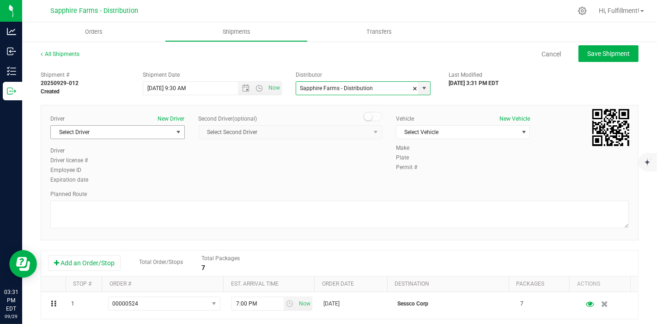
click at [175, 131] on span "select" at bounding box center [178, 131] width 7 height 7
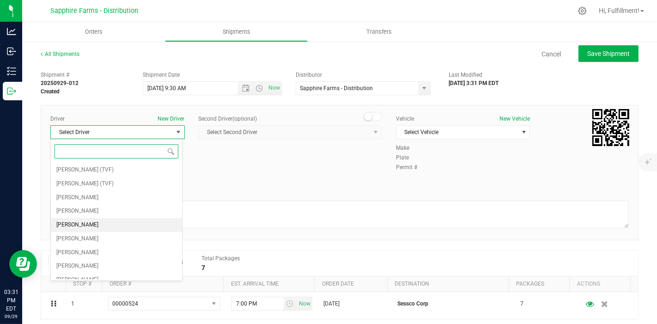
click at [103, 223] on li "Diego Estrada" at bounding box center [116, 225] width 131 height 14
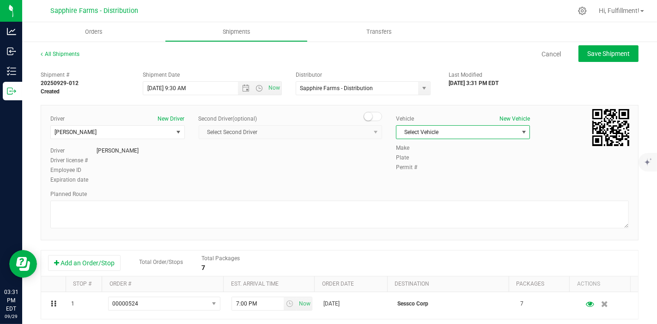
drag, startPoint x: 421, startPoint y: 134, endPoint x: 418, endPoint y: 146, distance: 12.0
click at [421, 135] on span "Select Vehicle" at bounding box center [457, 132] width 122 height 13
click at [415, 203] on li "Van #2" at bounding box center [457, 202] width 131 height 14
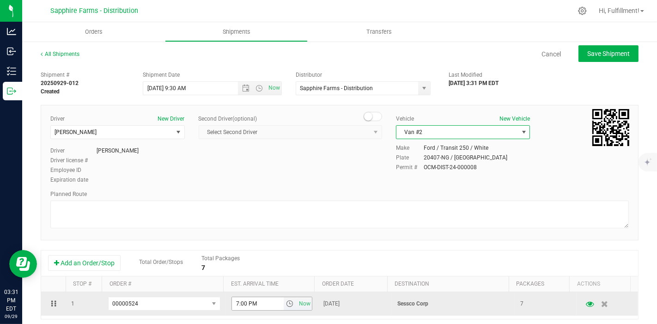
click at [286, 303] on span "select" at bounding box center [289, 303] width 7 height 7
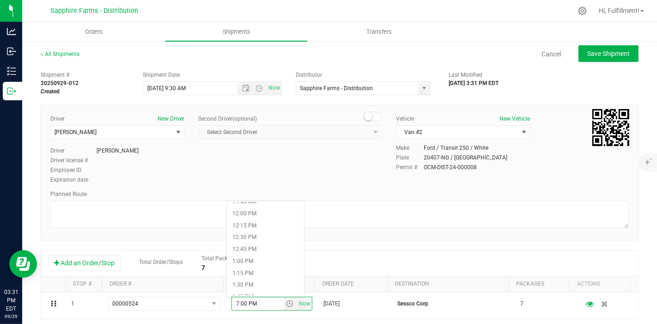
scroll to position [616, 0]
click at [261, 258] on li "2:00 PM" at bounding box center [265, 258] width 77 height 12
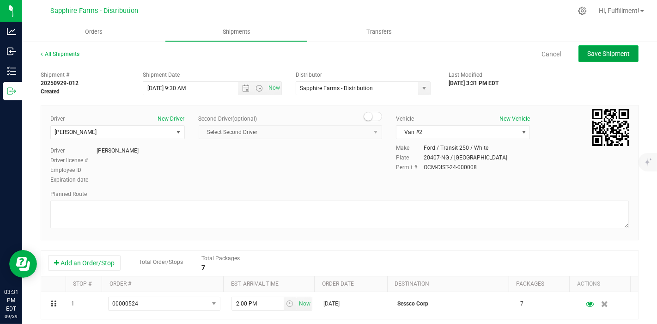
click at [597, 50] on span "Save Shipment" at bounding box center [608, 53] width 43 height 7
type input "9/30/2025 1:30 PM"
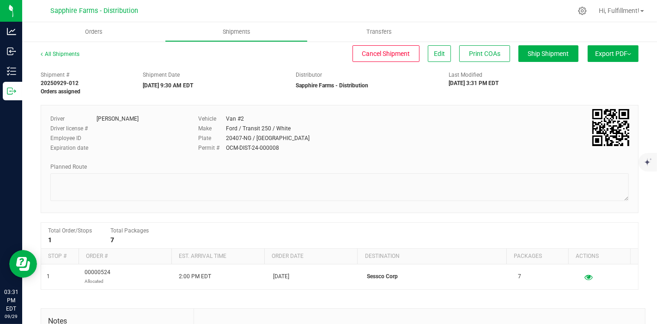
click at [595, 55] on span "Export PDF" at bounding box center [613, 53] width 36 height 7
click at [573, 76] on span "Manifest by Package ID" at bounding box center [599, 74] width 59 height 6
click at [100, 33] on span "Orders" at bounding box center [94, 32] width 43 height 8
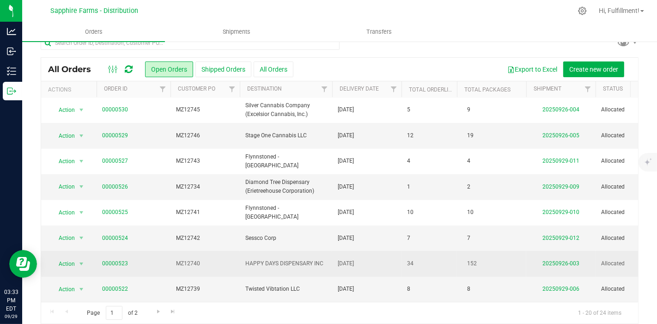
scroll to position [23, 0]
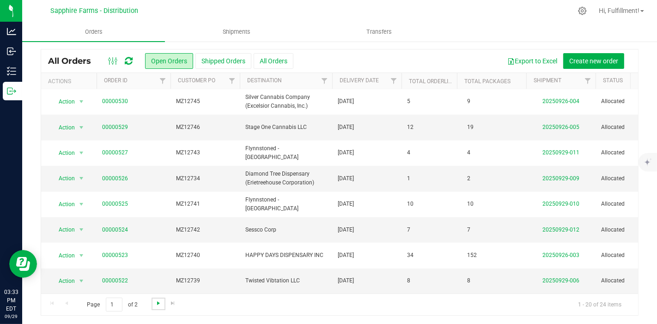
click at [157, 301] on span "Go to the next page" at bounding box center [158, 302] width 7 height 7
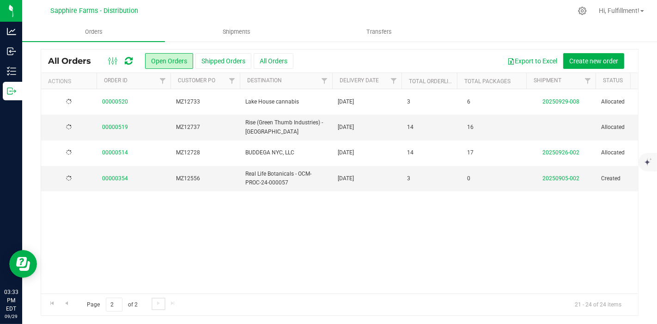
scroll to position [0, 0]
click at [223, 127] on span "MZ12737" at bounding box center [205, 127] width 58 height 9
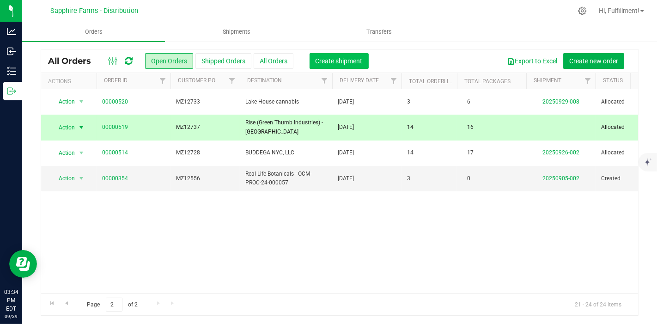
click at [338, 59] on span "Create shipment" at bounding box center [339, 60] width 47 height 7
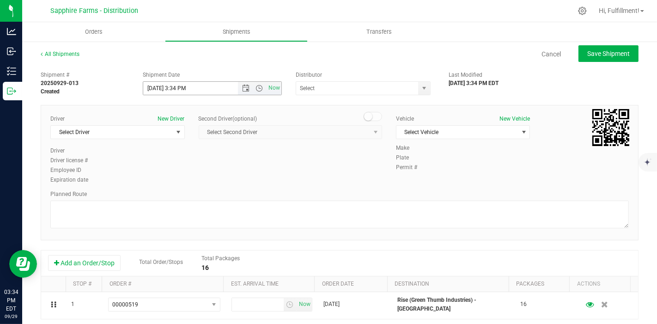
click at [243, 92] on span "Now" at bounding box center [259, 88] width 43 height 13
click at [243, 88] on span "Open the date view" at bounding box center [246, 88] width 7 height 7
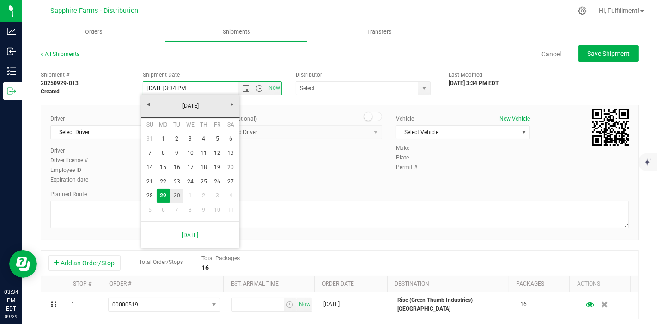
click at [179, 195] on link "30" at bounding box center [176, 195] width 13 height 14
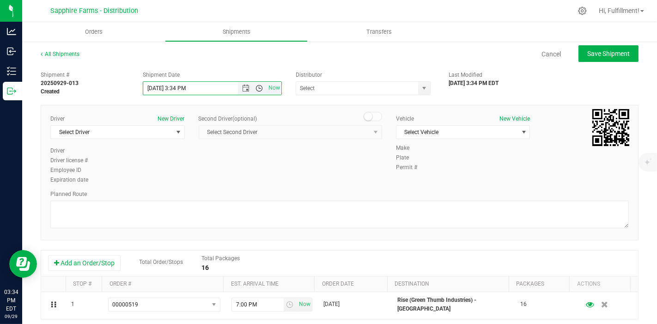
click at [260, 88] on span "Open the time view" at bounding box center [259, 88] width 16 height 7
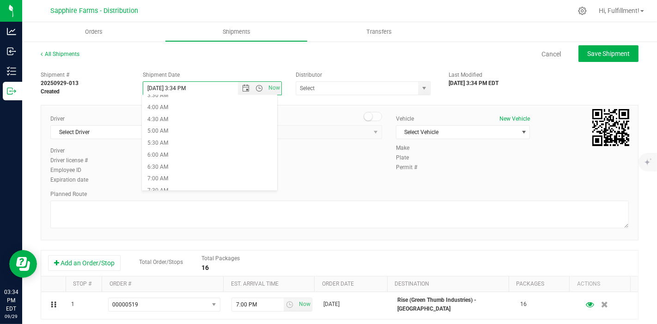
scroll to position [154, 0]
click at [197, 176] on li "9:30 AM" at bounding box center [209, 175] width 135 height 12
type input "9/30/2025 9:30 AM"
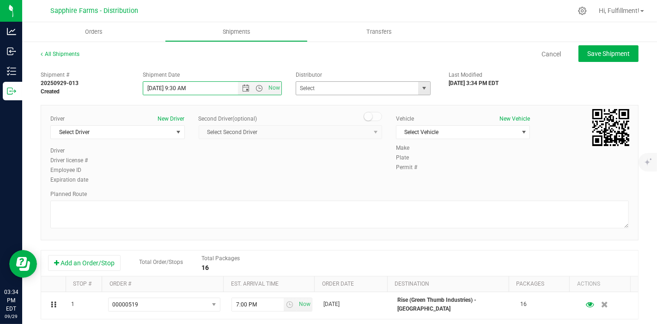
drag, startPoint x: 419, startPoint y: 89, endPoint x: 388, endPoint y: 118, distance: 42.8
click at [420, 89] on span "select" at bounding box center [423, 88] width 7 height 7
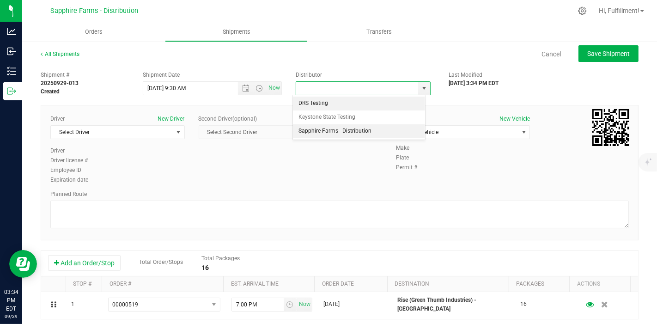
click at [361, 133] on li "Sapphire Farms - Distribution" at bounding box center [359, 131] width 132 height 14
type input "Sapphire Farms - Distribution"
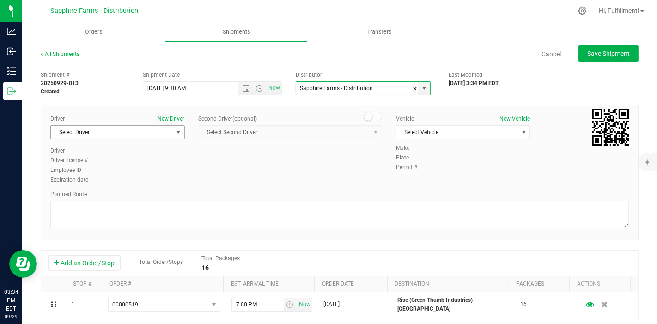
click at [179, 131] on span "select" at bounding box center [178, 131] width 7 height 7
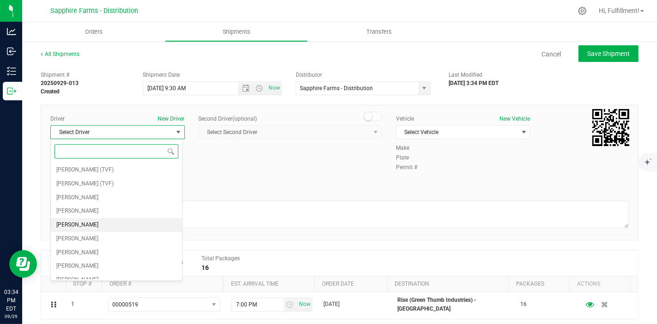
click at [128, 226] on li "Diego Estrada" at bounding box center [116, 225] width 131 height 14
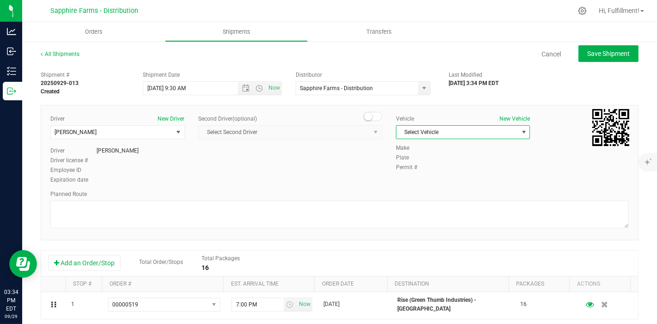
click at [506, 130] on span "Select Vehicle" at bounding box center [457, 132] width 122 height 13
click at [467, 204] on li "Van #2" at bounding box center [457, 202] width 131 height 14
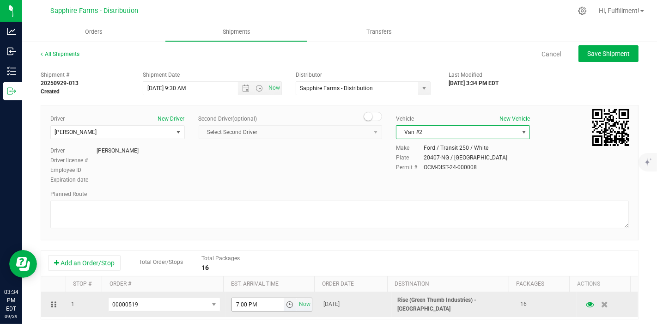
click at [286, 304] on span "select" at bounding box center [289, 304] width 7 height 7
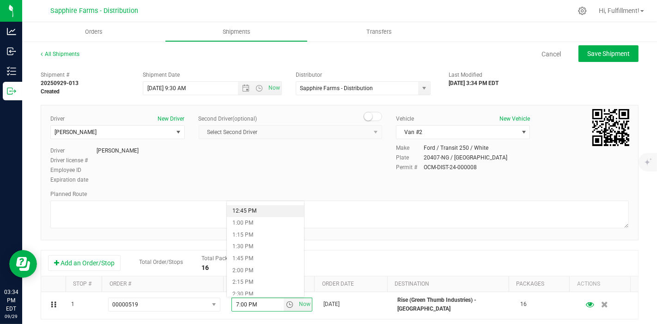
scroll to position [667, 0]
click at [280, 231] on li "2:30 PM" at bounding box center [265, 230] width 77 height 12
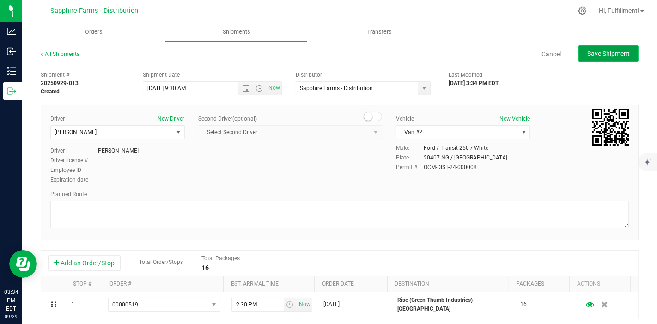
click at [605, 52] on span "Save Shipment" at bounding box center [608, 53] width 43 height 7
type input "9/30/2025 1:30 PM"
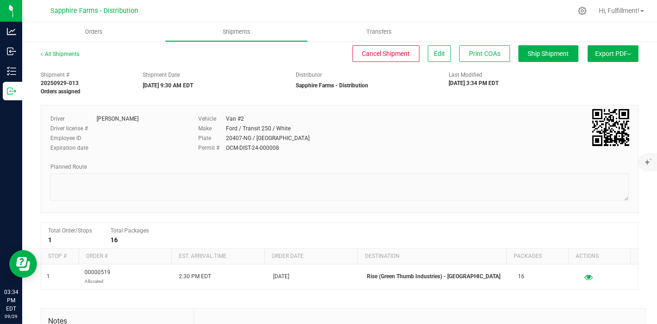
click at [602, 55] on span "Export PDF" at bounding box center [613, 53] width 36 height 7
click at [588, 74] on span "Manifest by Package ID" at bounding box center [599, 74] width 59 height 6
click at [91, 31] on span "Orders" at bounding box center [94, 32] width 43 height 8
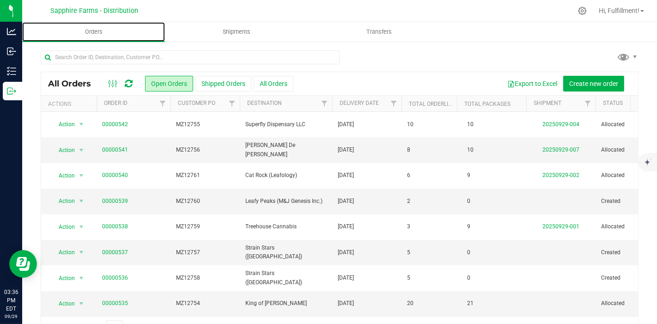
scroll to position [51, 0]
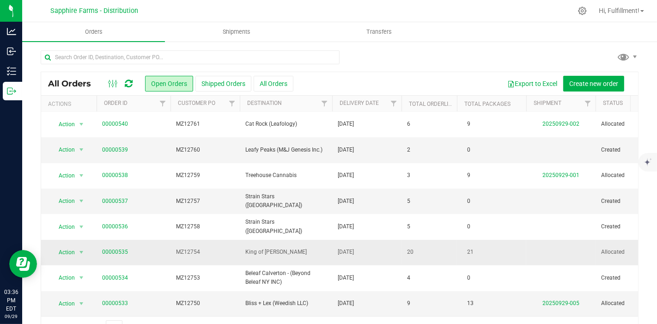
click at [213, 250] on span "MZ12754" at bounding box center [205, 252] width 58 height 9
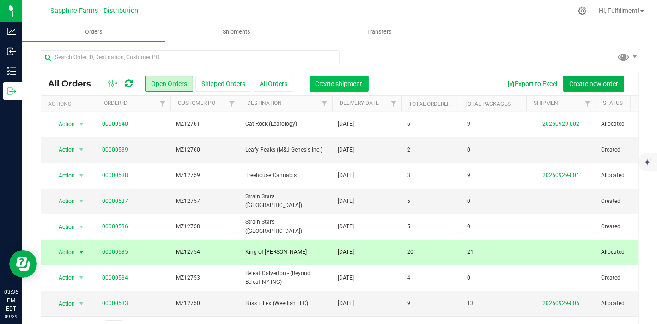
click at [341, 80] on span "Create shipment" at bounding box center [339, 83] width 47 height 7
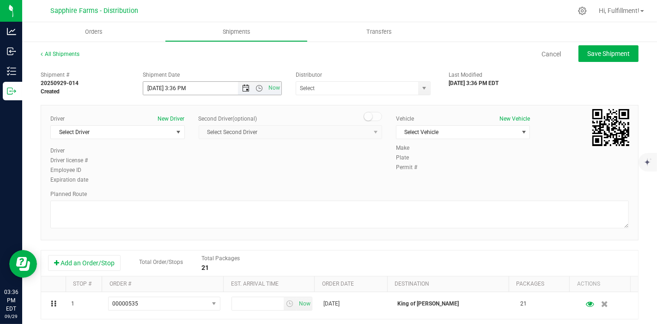
click at [245, 88] on span "Open the date view" at bounding box center [246, 88] width 7 height 7
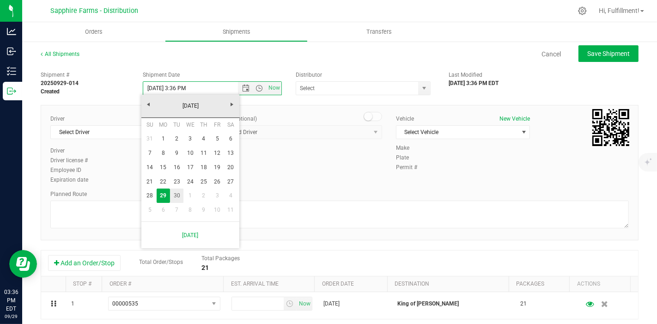
drag, startPoint x: 175, startPoint y: 197, endPoint x: 223, endPoint y: 129, distance: 82.9
click at [176, 197] on link "30" at bounding box center [176, 195] width 13 height 14
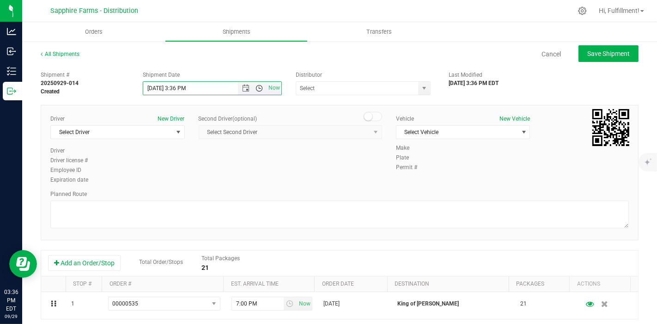
click at [256, 90] on span "Open the time view" at bounding box center [259, 88] width 7 height 7
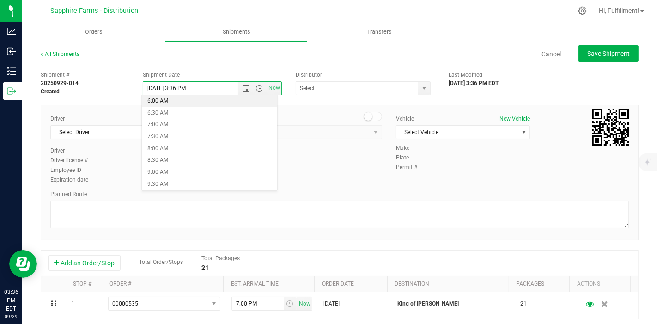
scroll to position [154, 0]
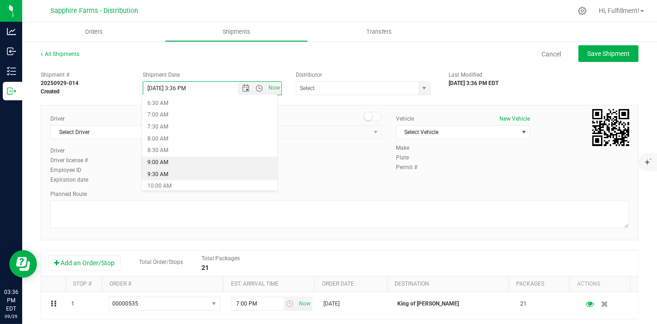
drag, startPoint x: 188, startPoint y: 171, endPoint x: 192, endPoint y: 168, distance: 5.3
click at [188, 171] on li "9:30 AM" at bounding box center [209, 175] width 135 height 12
type input "9/30/2025 9:30 AM"
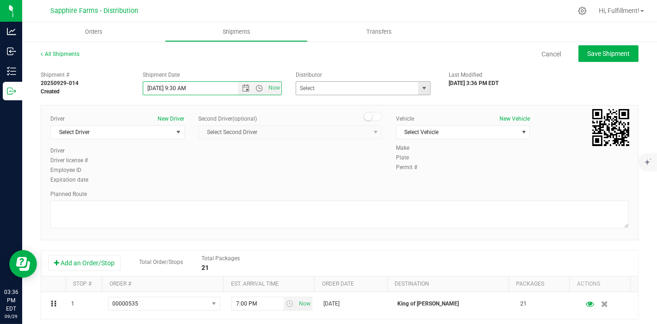
click at [421, 87] on span "select" at bounding box center [423, 88] width 7 height 7
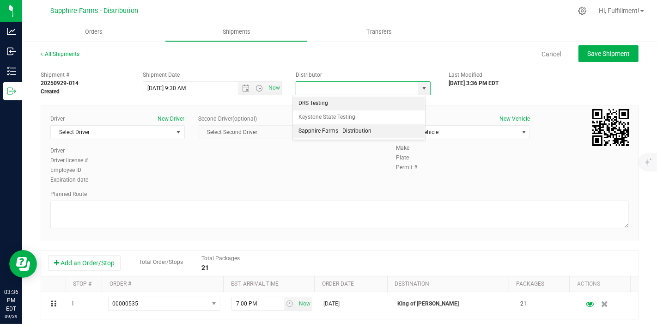
click at [349, 131] on li "Sapphire Farms - Distribution" at bounding box center [359, 131] width 132 height 14
type input "Sapphire Farms - Distribution"
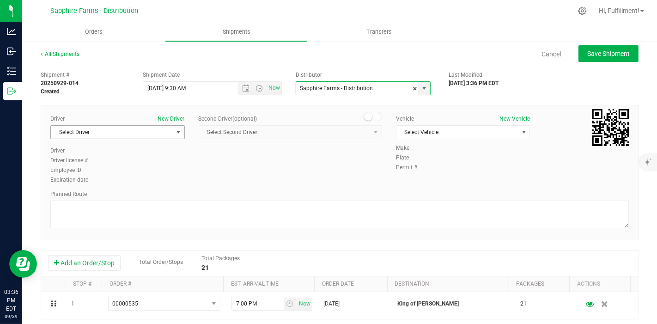
click at [178, 134] on span "select" at bounding box center [178, 131] width 7 height 7
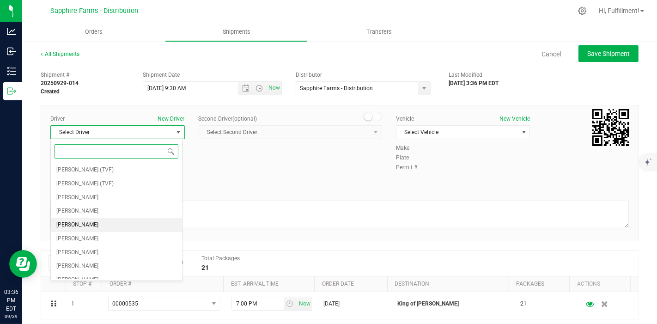
click at [115, 226] on li "Diego Estrada" at bounding box center [116, 225] width 131 height 14
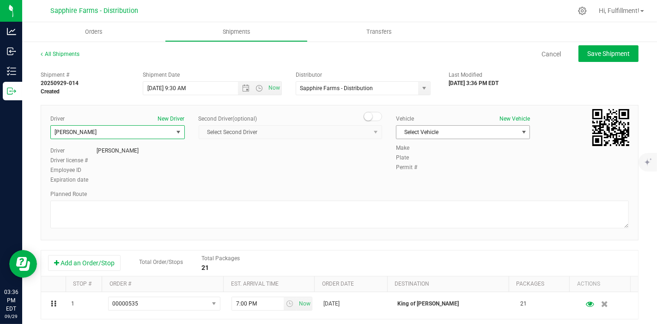
click at [456, 131] on span "Select Vehicle" at bounding box center [457, 132] width 122 height 13
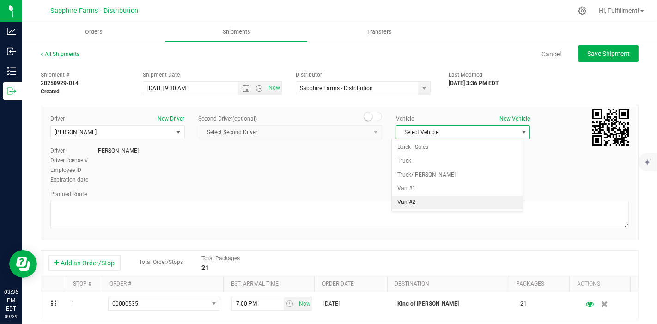
click at [426, 200] on li "Van #2" at bounding box center [457, 202] width 131 height 14
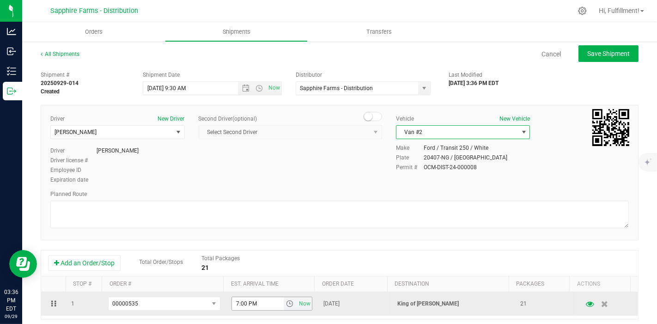
click at [286, 305] on span "select" at bounding box center [289, 303] width 7 height 7
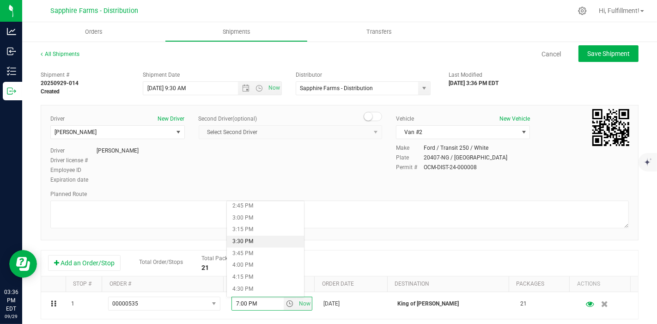
scroll to position [718, 0]
click at [271, 249] on li "4:00 PM" at bounding box center [265, 250] width 77 height 12
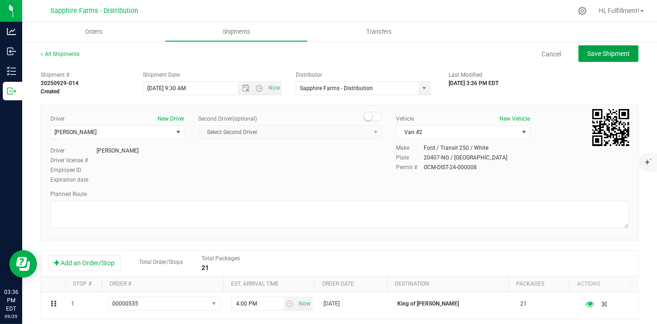
click at [601, 55] on span "Save Shipment" at bounding box center [608, 53] width 43 height 7
type input "9/30/2025 1:30 PM"
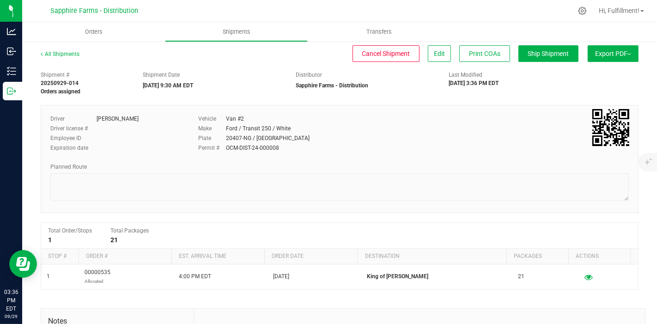
click at [598, 57] on span "Export PDF" at bounding box center [613, 53] width 36 height 7
click at [579, 76] on span "Manifest by Package ID" at bounding box center [599, 74] width 59 height 6
click at [97, 33] on span "Orders" at bounding box center [94, 32] width 43 height 8
